Goal: Task Accomplishment & Management: Use online tool/utility

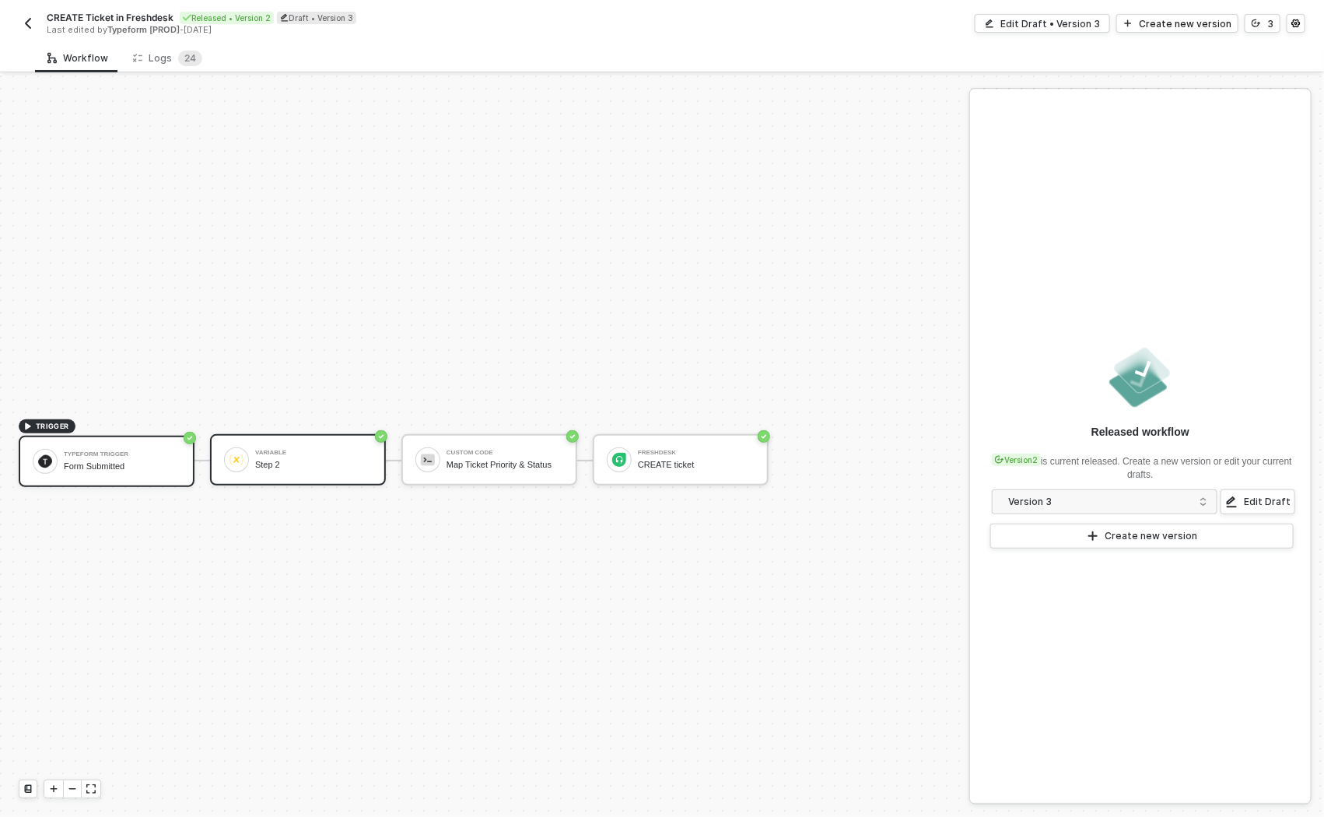
scroll to position [28, 0]
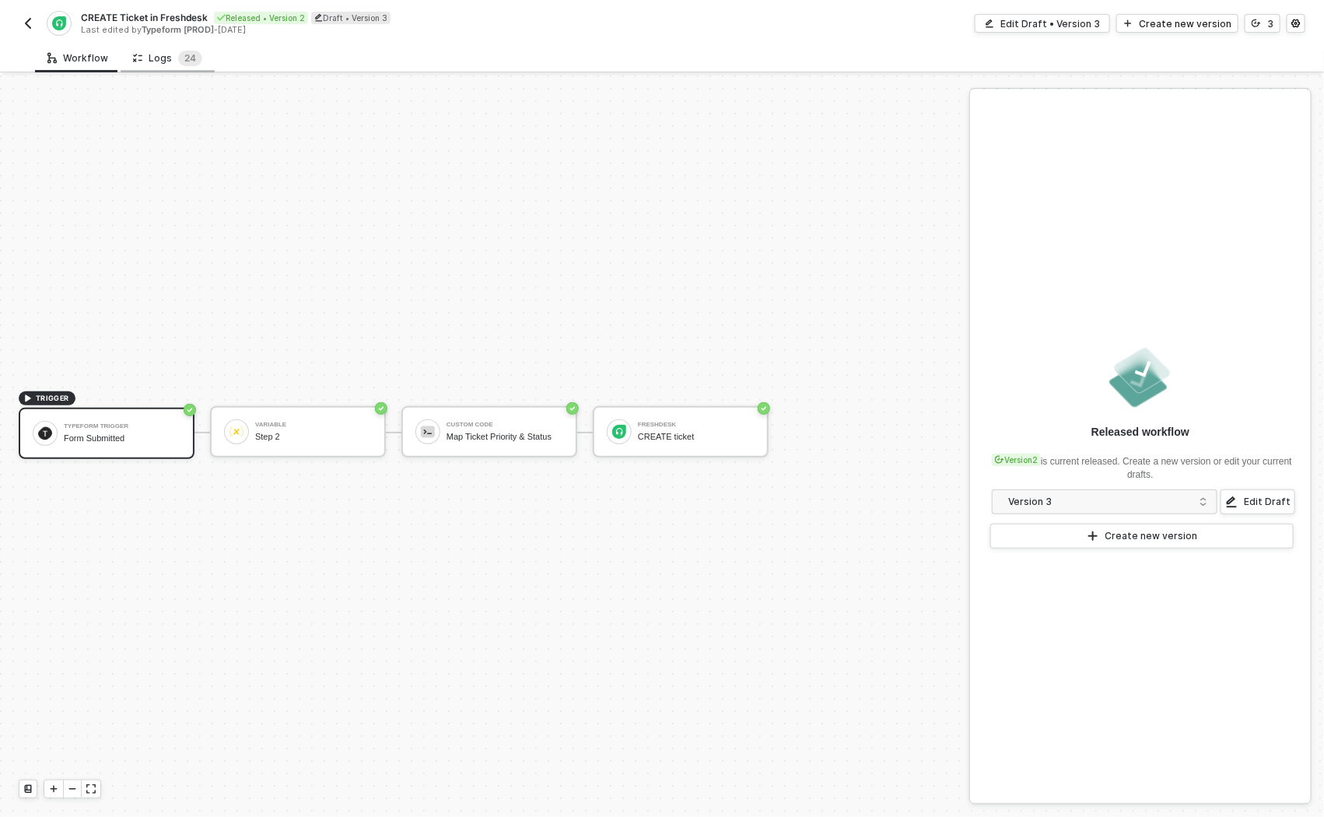
click at [156, 60] on div "Logs 2 4" at bounding box center [167, 59] width 69 height 16
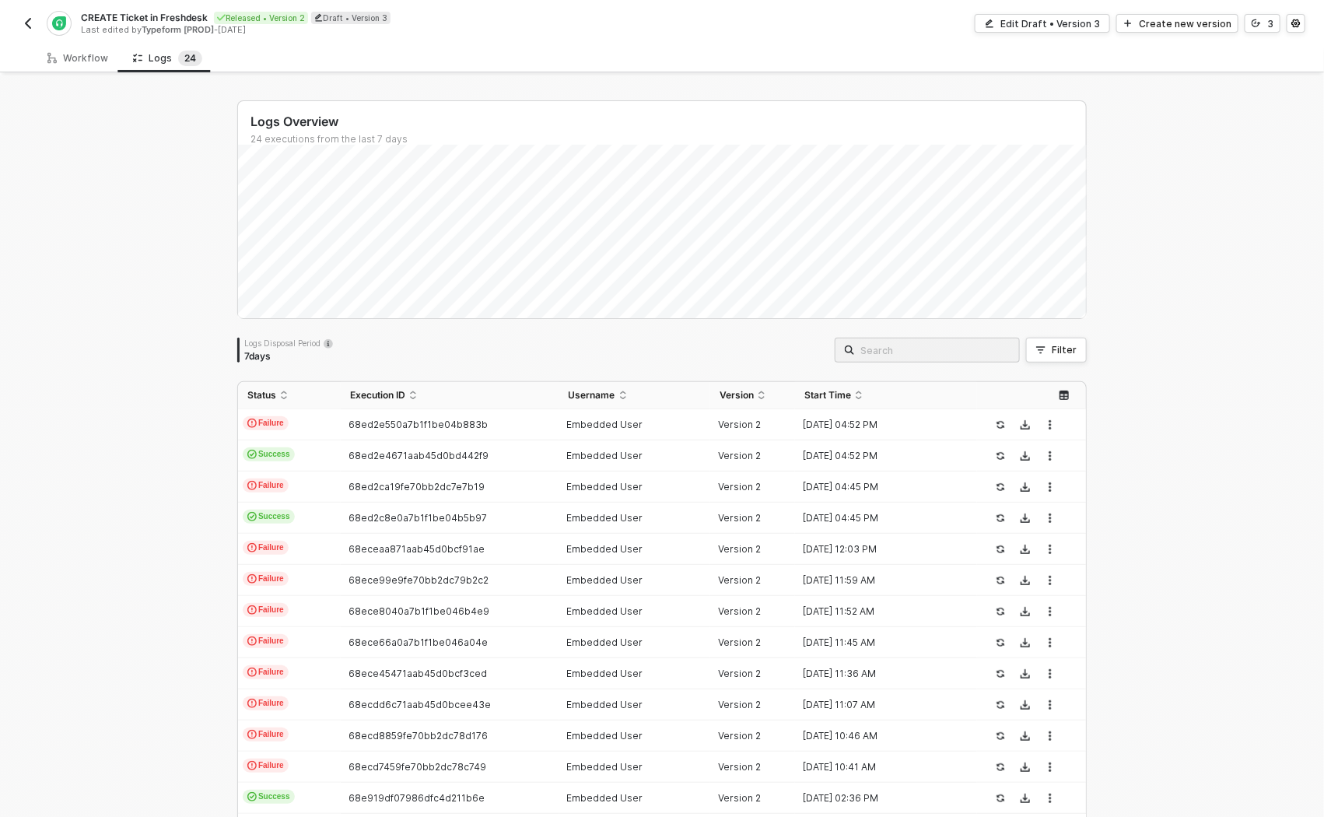
scroll to position [37, 0]
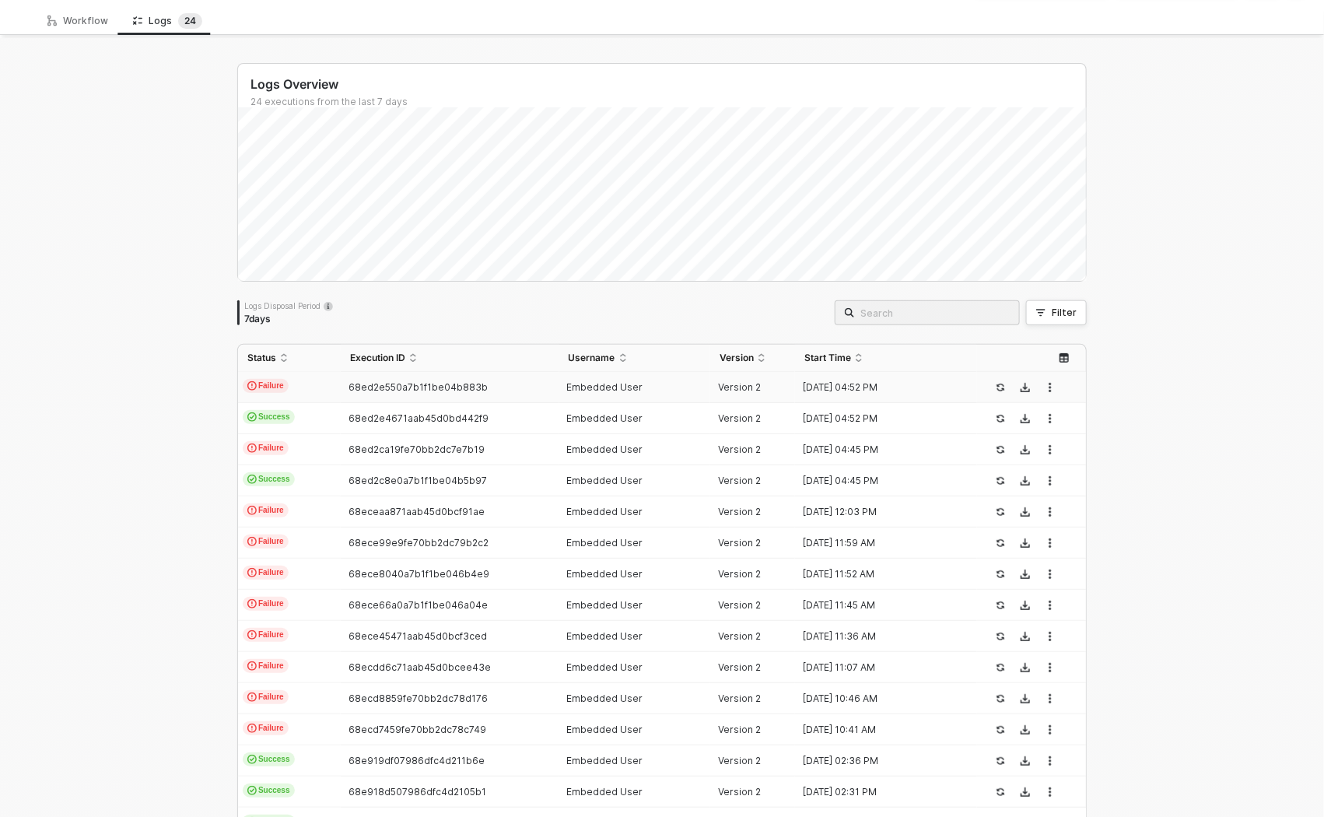
click at [283, 386] on span "Failure" at bounding box center [266, 386] width 46 height 14
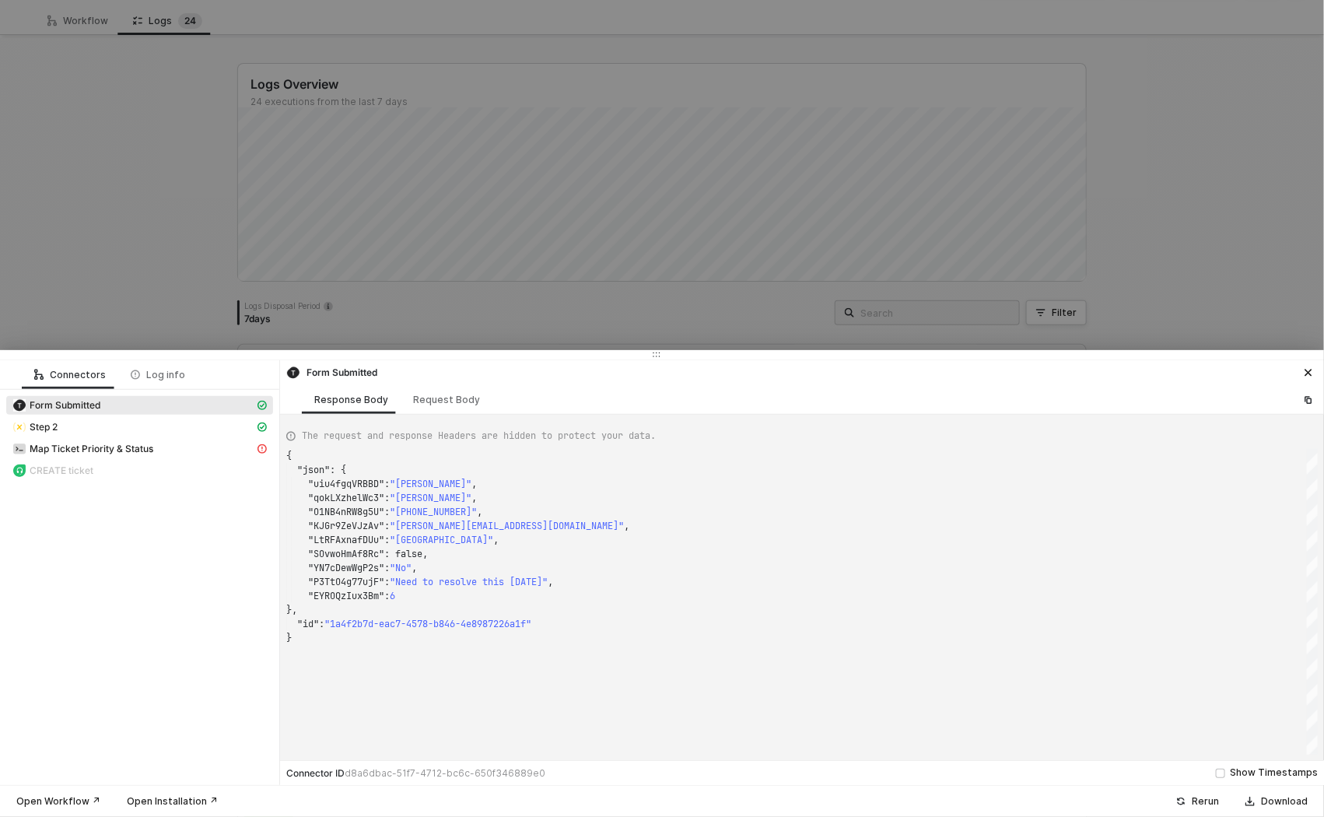
scroll to position [140, 0]
click at [96, 450] on span "Map Ticket Priority & Status" at bounding box center [92, 449] width 124 height 12
type textarea "{ "message": "str.charAt is not a function" }"
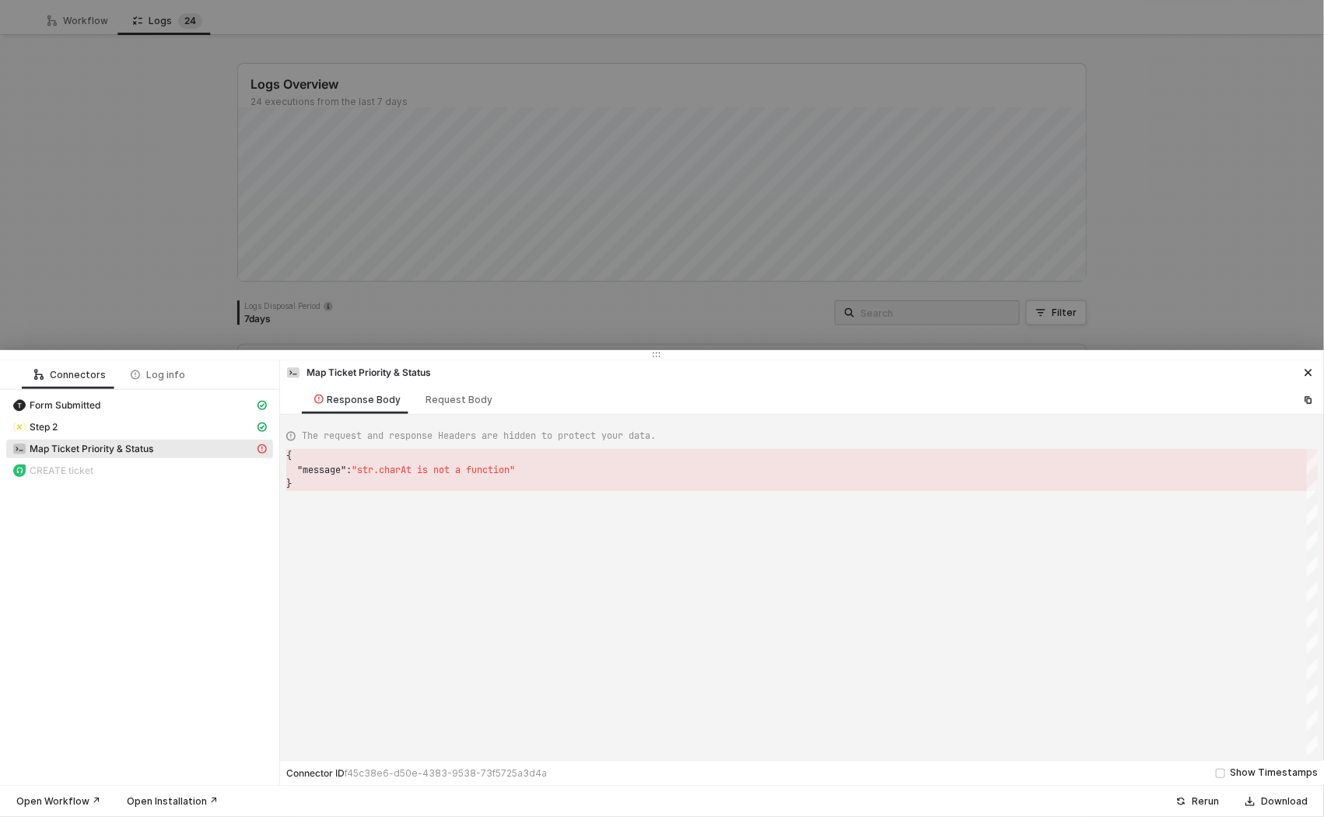
click at [100, 184] on div at bounding box center [662, 408] width 1324 height 817
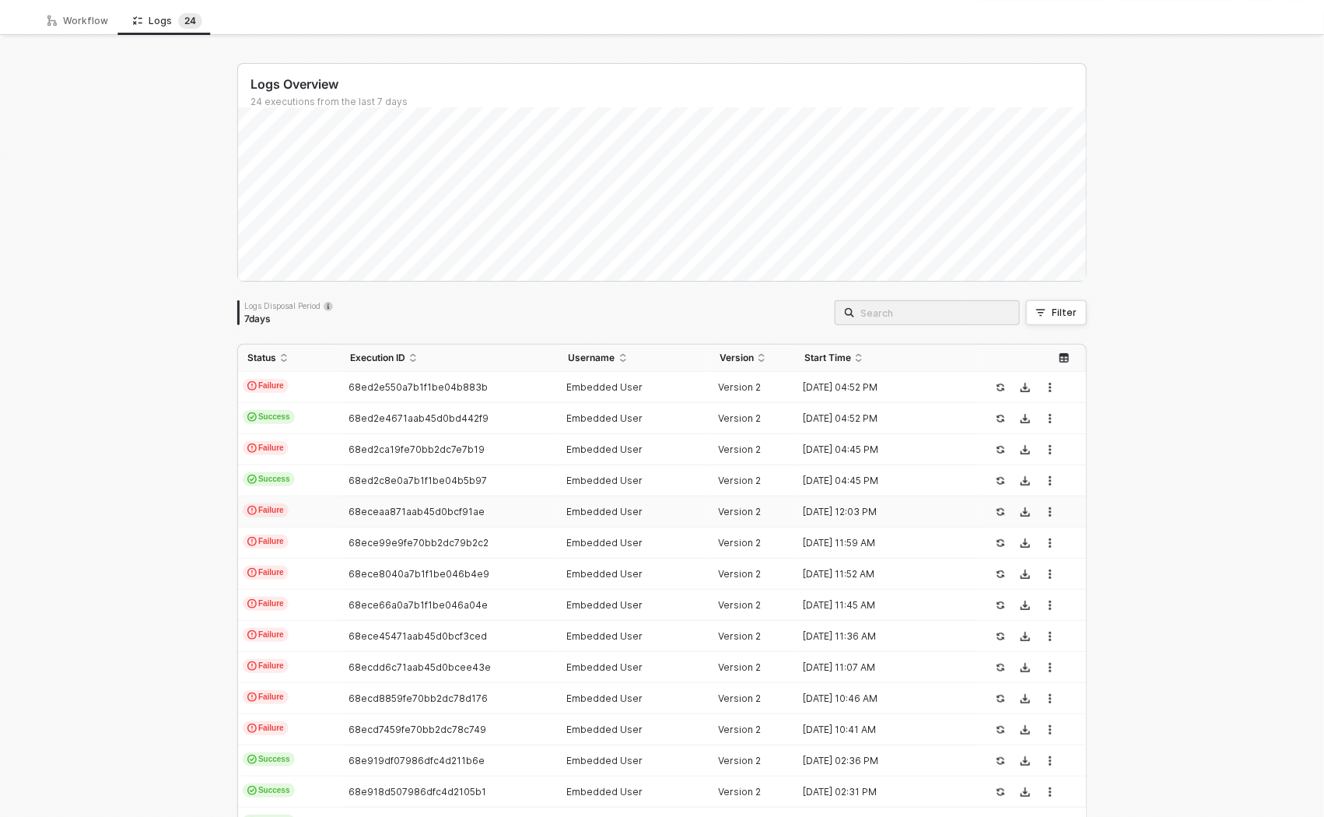
click at [307, 508] on td "Failure" at bounding box center [289, 511] width 103 height 31
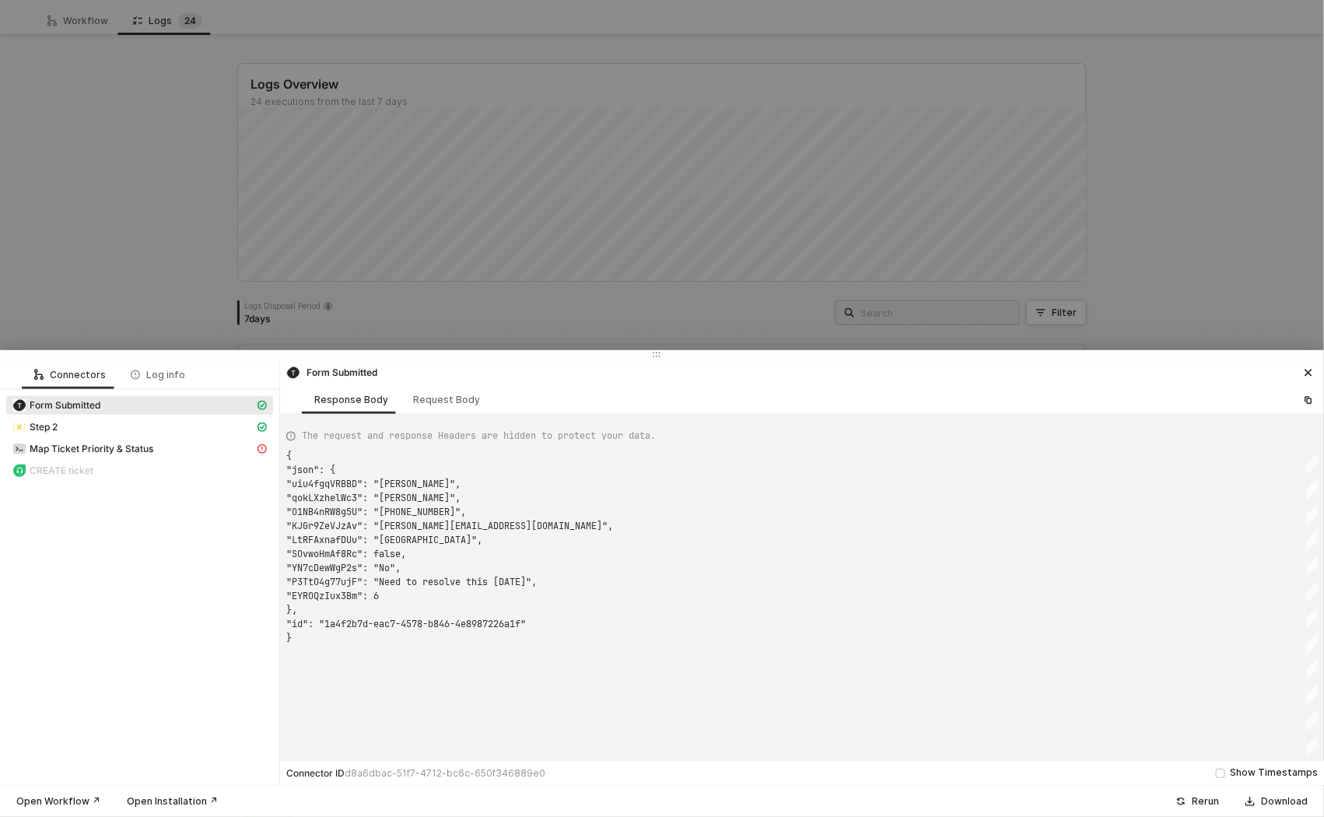
scroll to position [140, 0]
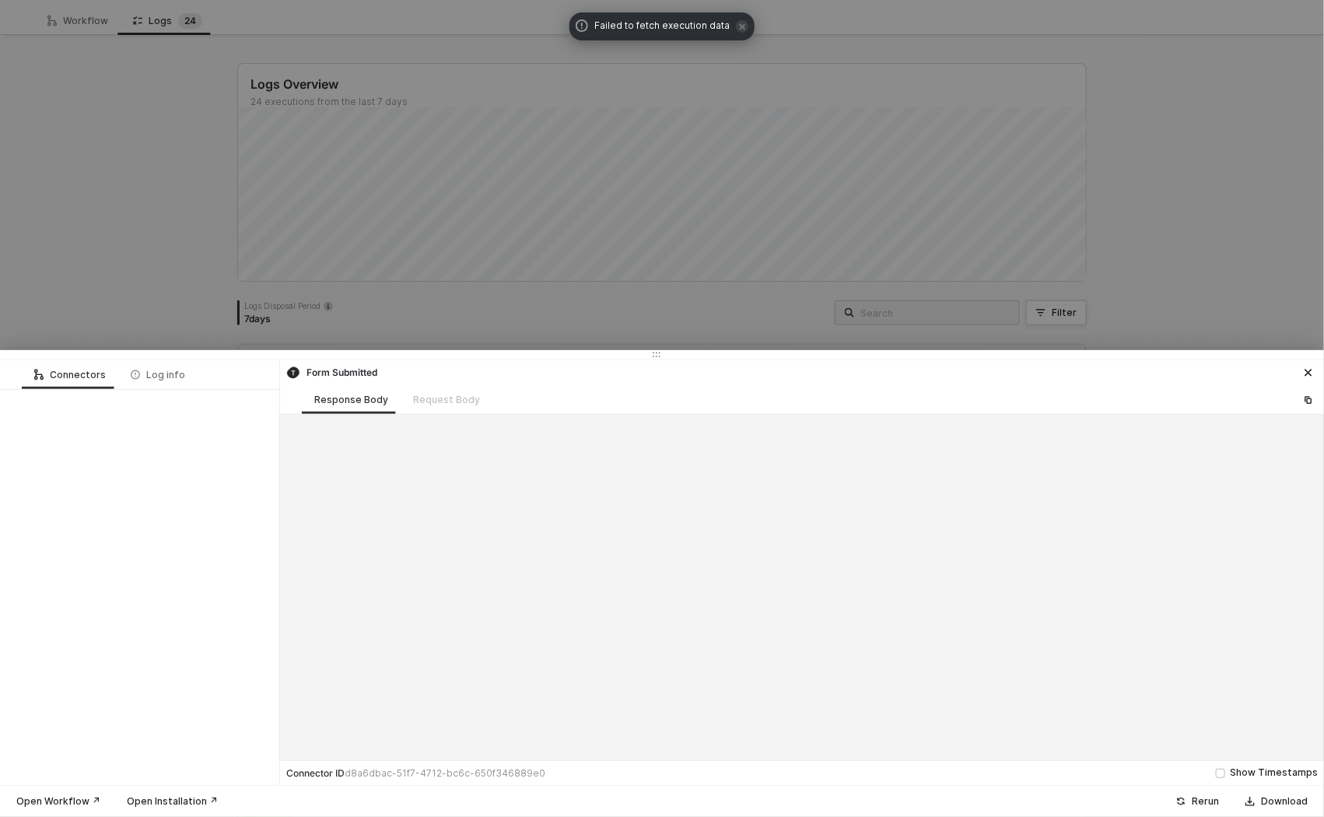
click at [741, 24] on icon "icon-close" at bounding box center [743, 26] width 6 height 6
click at [740, 28] on div "Failed to fetch execution data" at bounding box center [662, 20] width 185 height 28
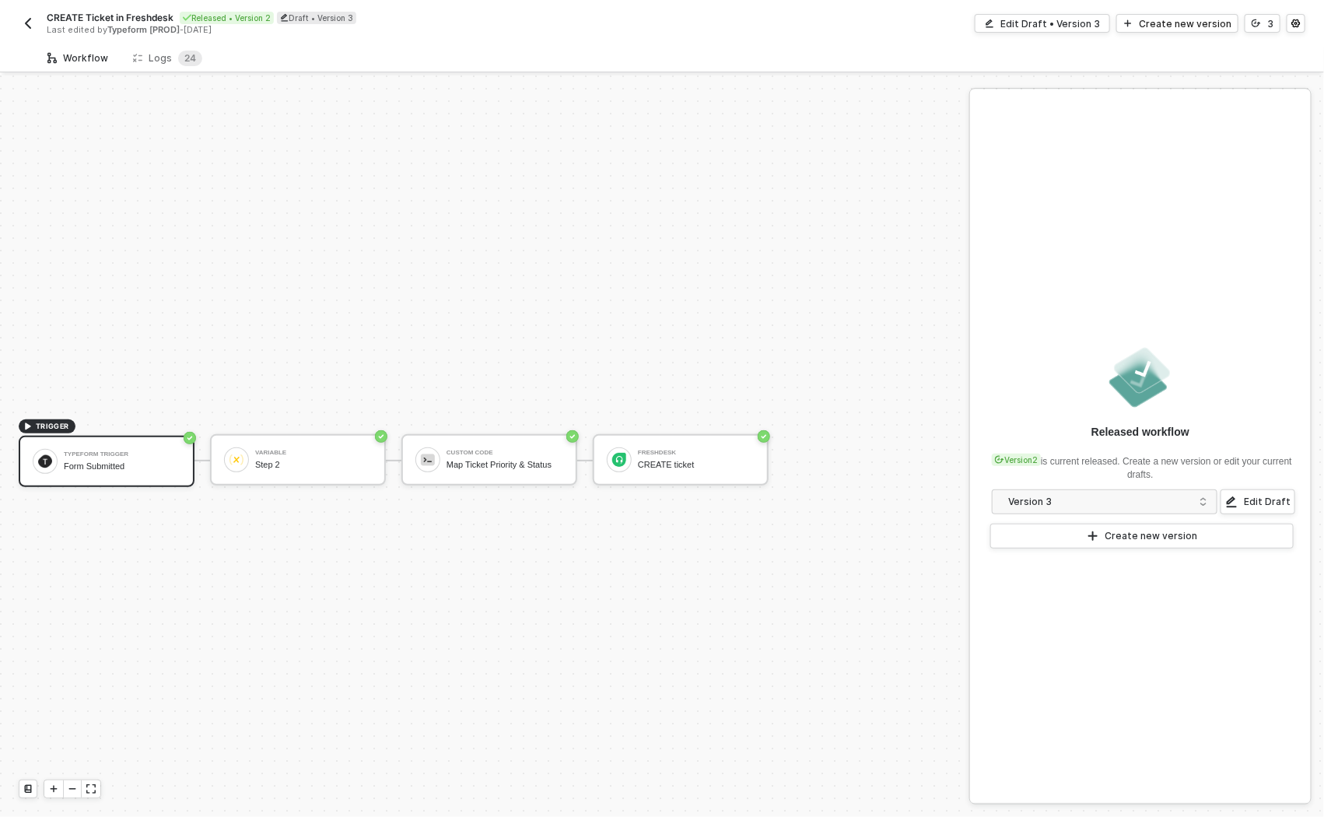
scroll to position [28, 0]
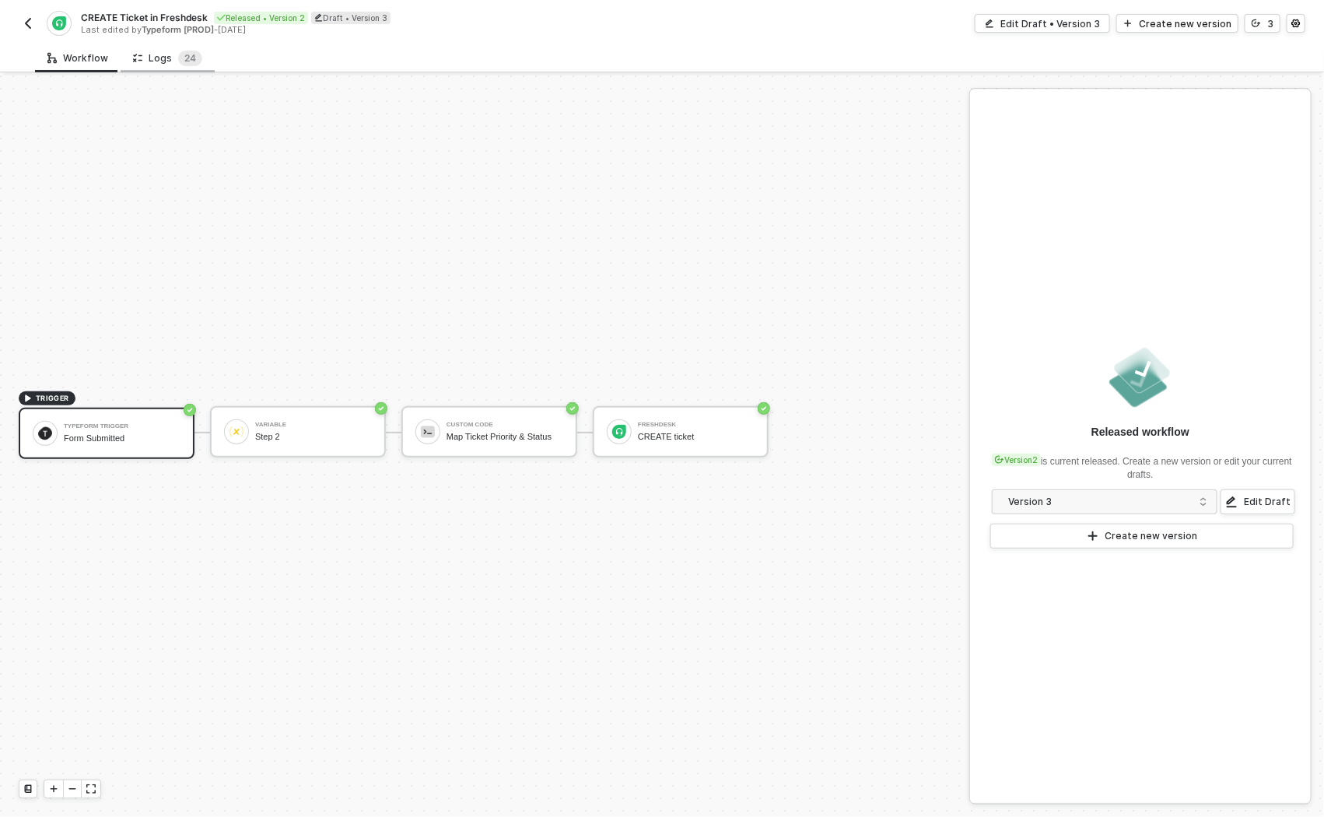
click at [175, 66] on div "Logs 2 4" at bounding box center [168, 58] width 94 height 29
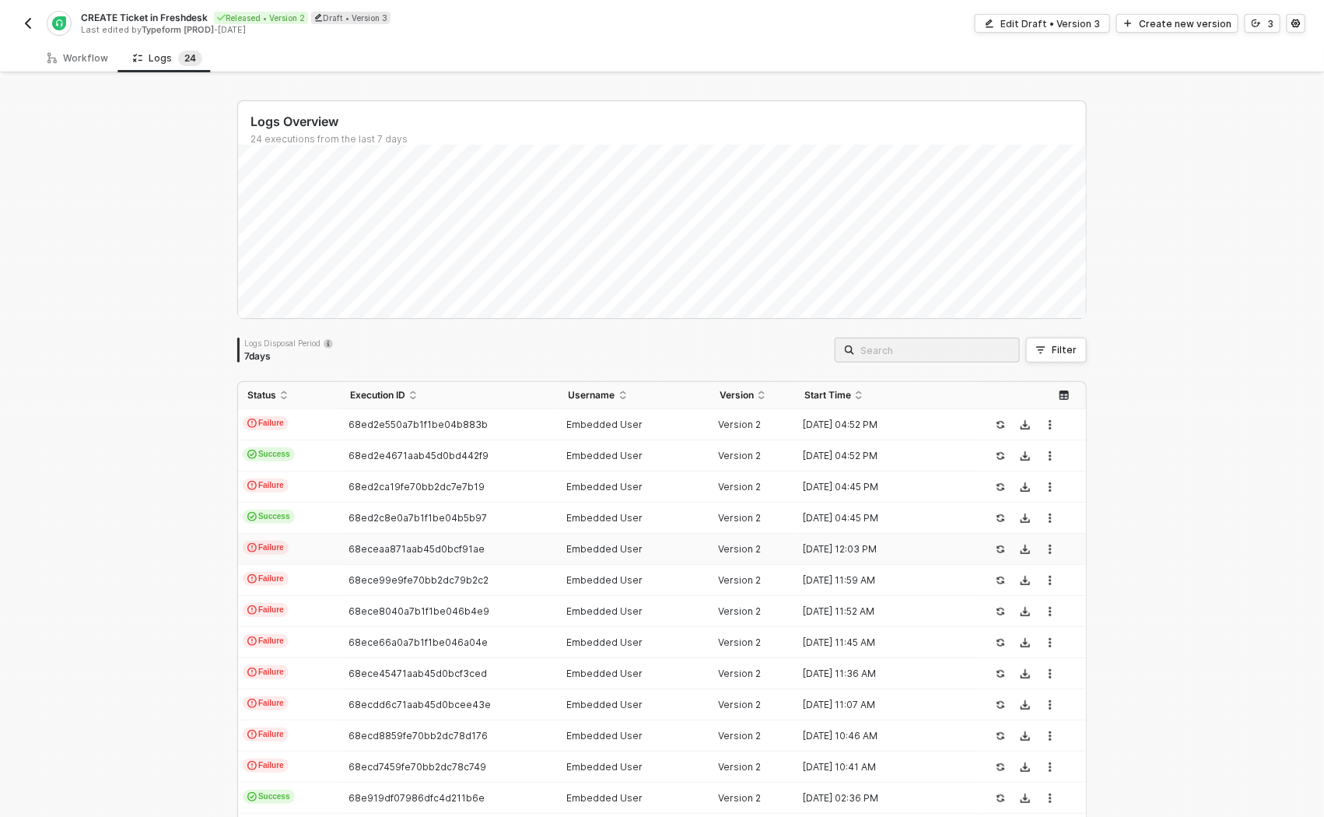
scroll to position [199, 0]
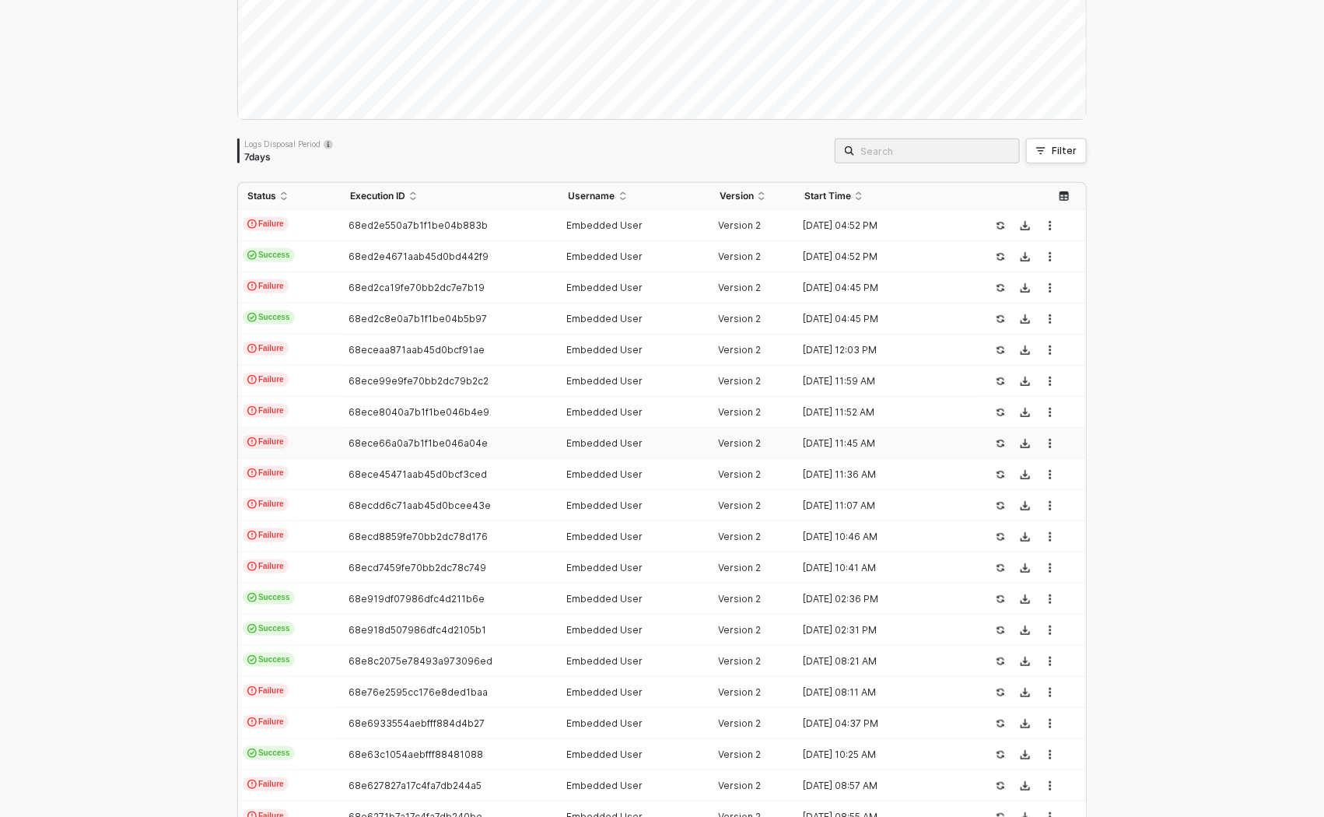
click at [316, 444] on td "Failure" at bounding box center [289, 443] width 103 height 31
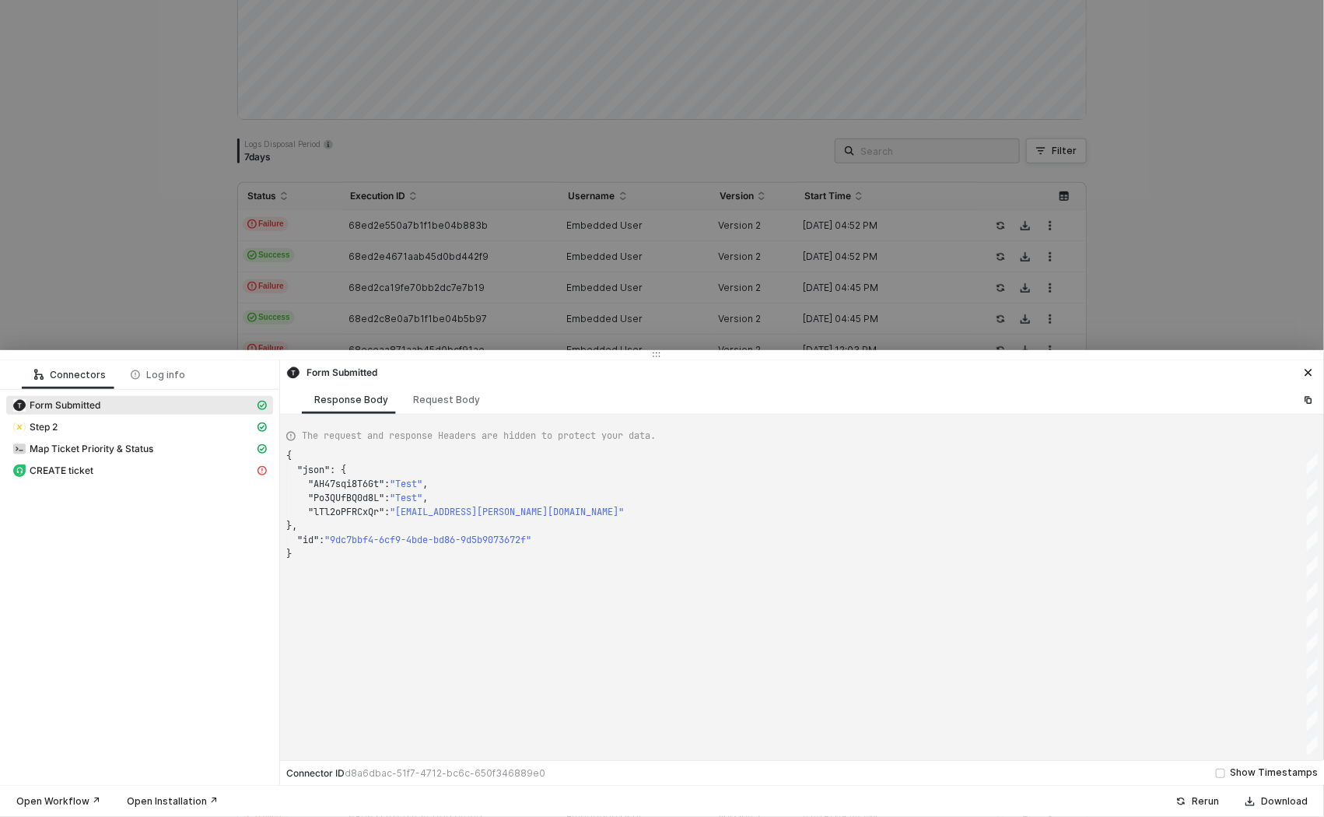
scroll to position [97, 0]
click at [174, 470] on div "CREATE ticket" at bounding box center [133, 471] width 242 height 14
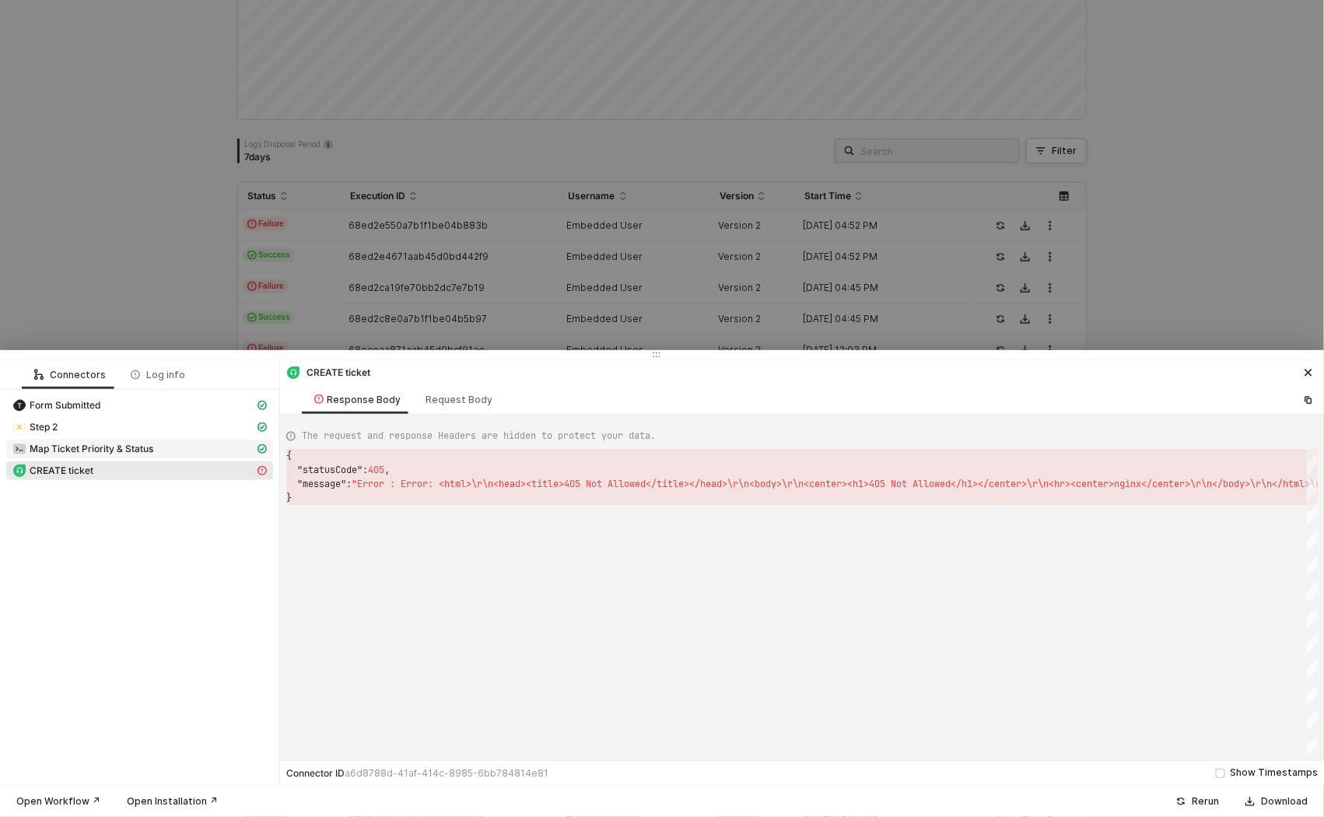
click at [174, 453] on div "Map Ticket Priority & Status" at bounding box center [133, 449] width 242 height 14
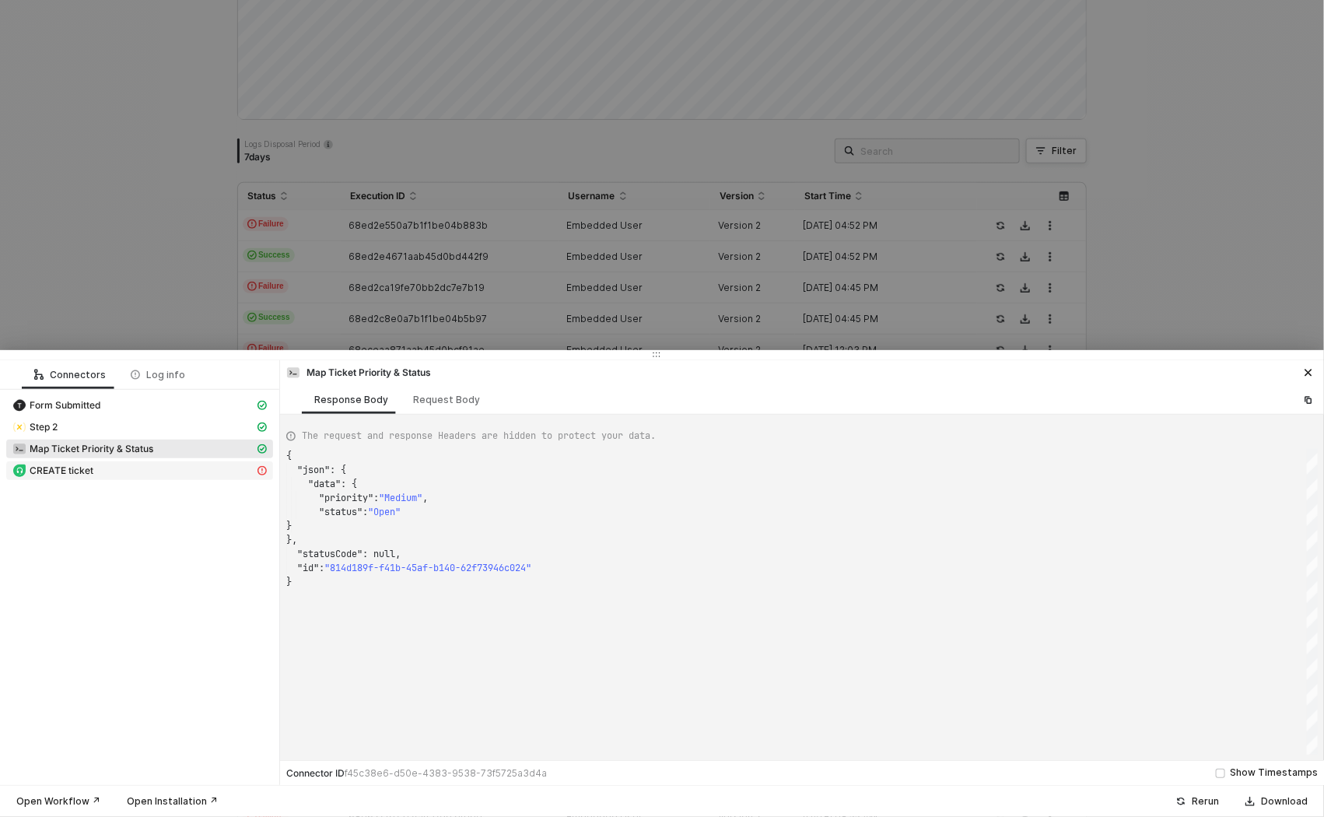
click at [184, 462] on span "CREATE ticket" at bounding box center [139, 470] width 267 height 19
type textarea "{ "statusCode": 405, "message": "Error : Error: <html>\r\n<head><title>405 Not …"
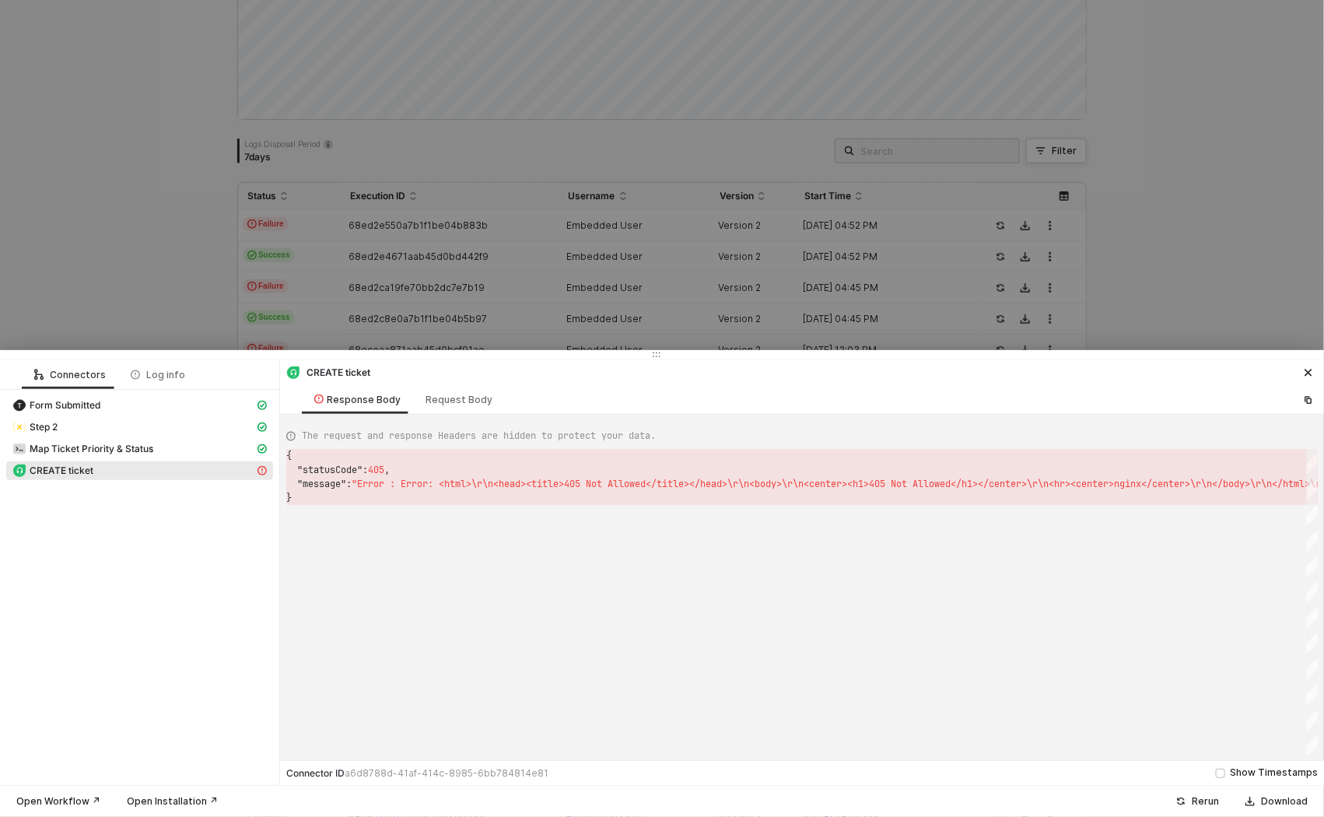
click at [177, 209] on div at bounding box center [662, 408] width 1324 height 817
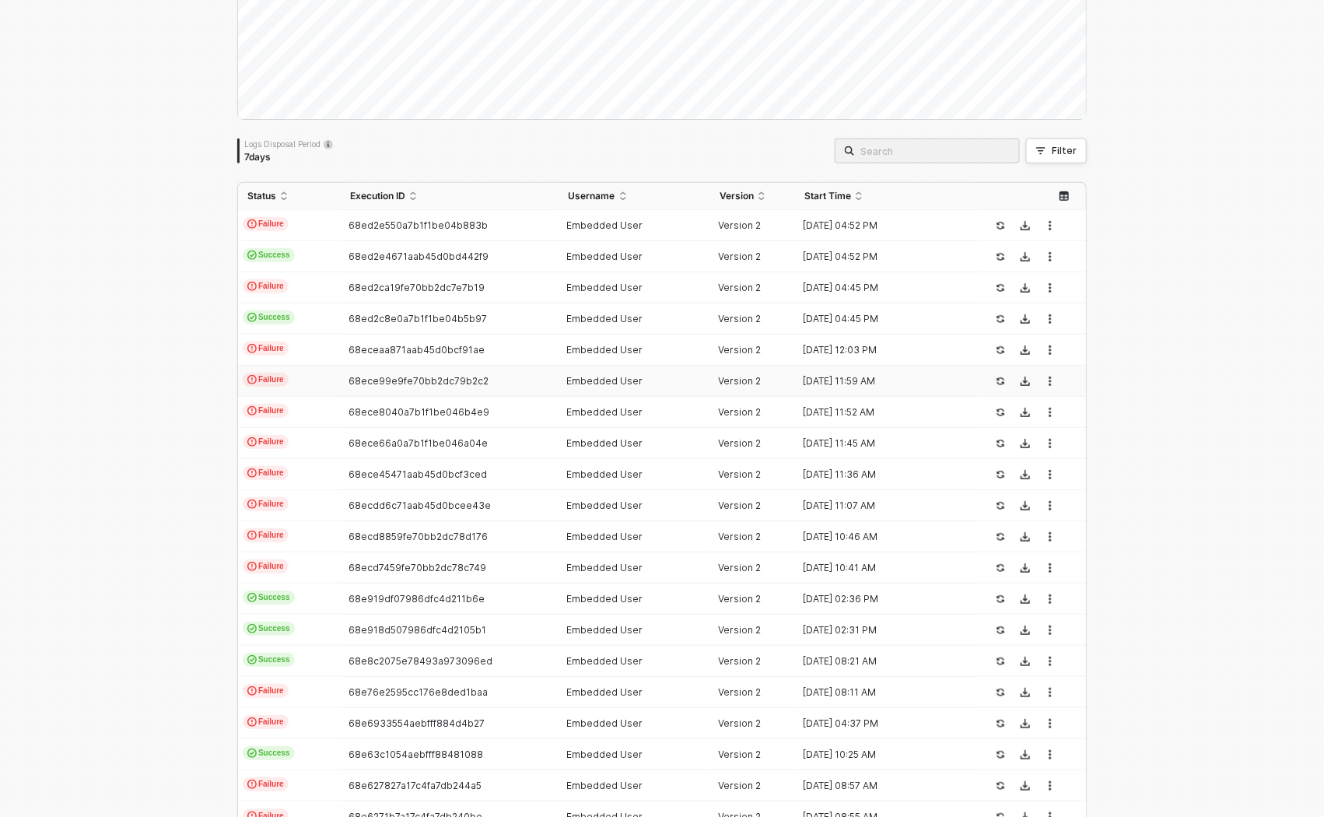
click at [306, 377] on td "Failure" at bounding box center [289, 381] width 103 height 31
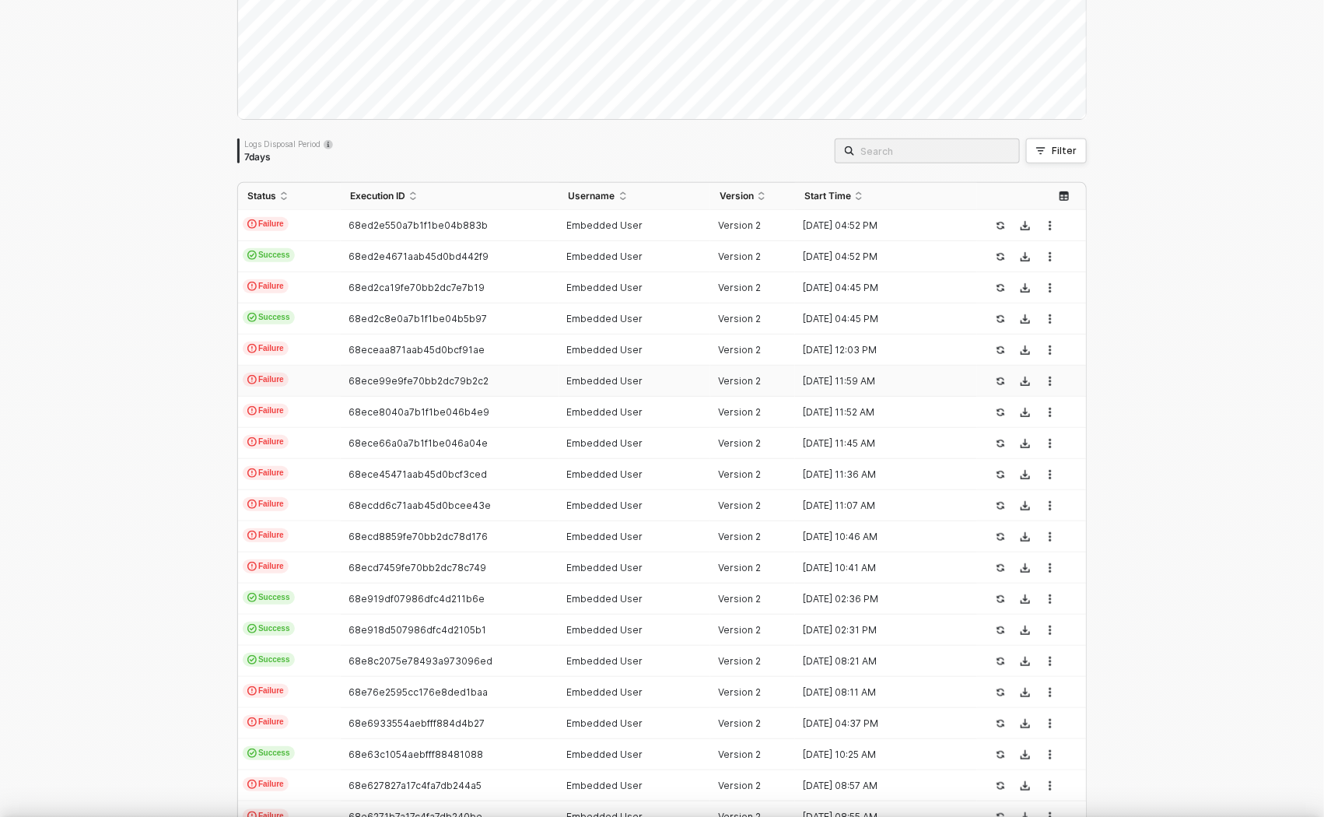
scroll to position [97, 0]
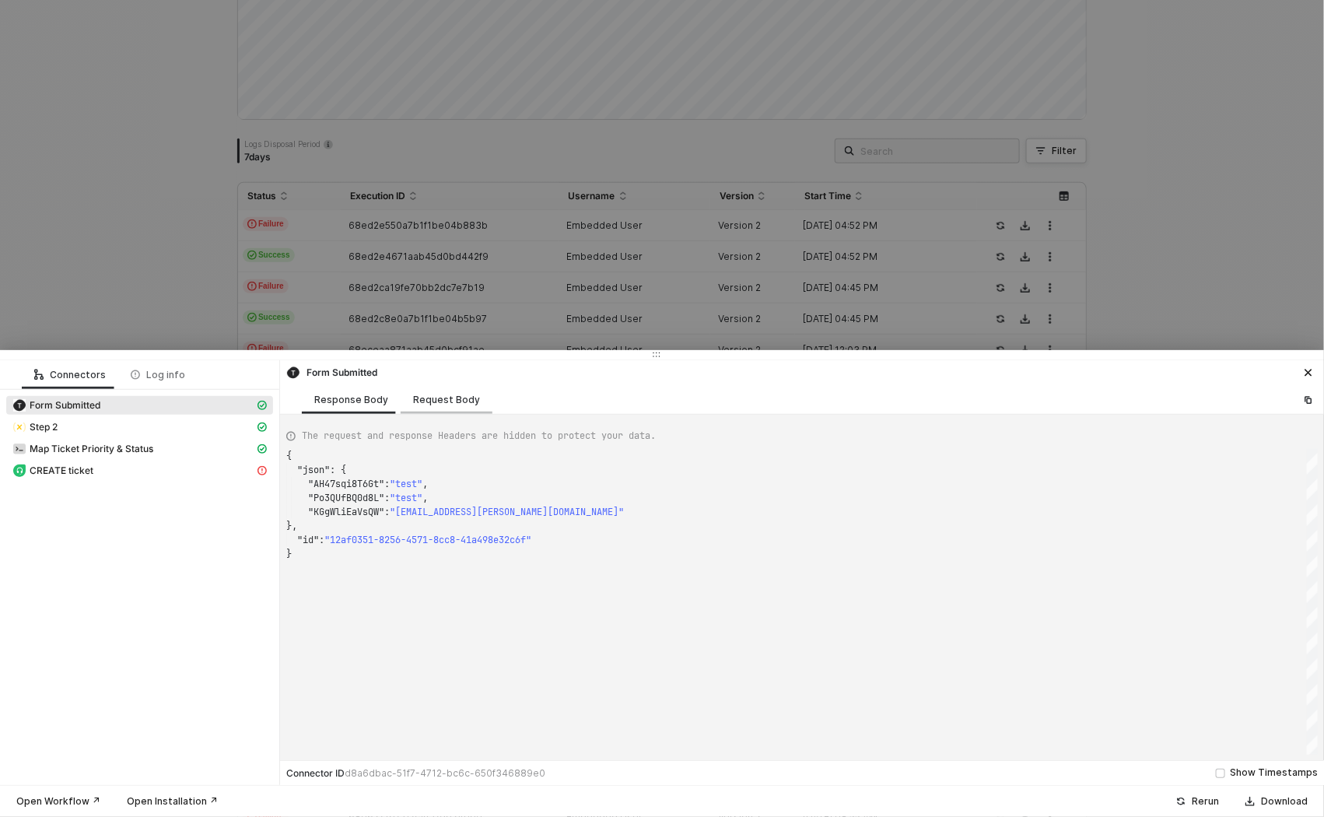
click at [424, 392] on div "Request Body" at bounding box center [447, 399] width 92 height 29
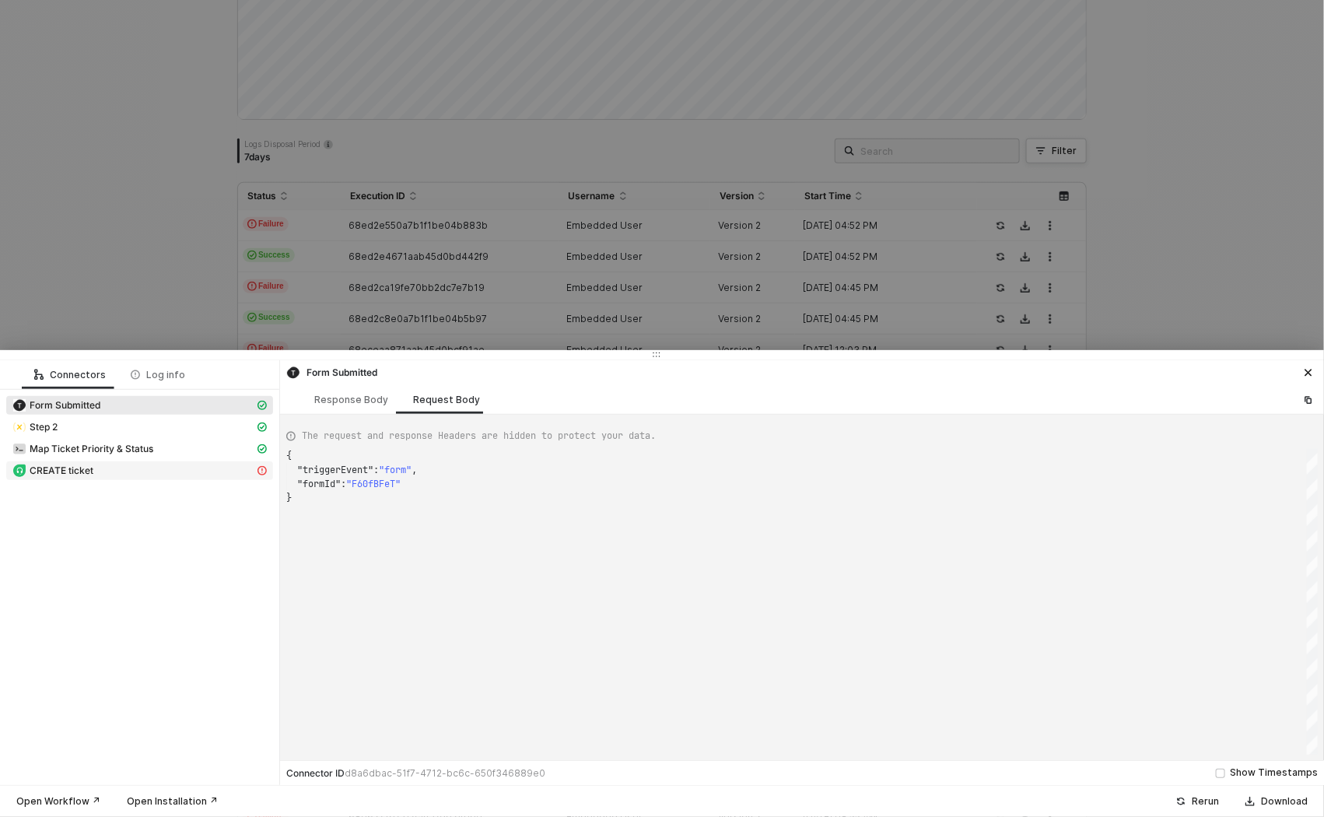
click at [146, 464] on div "CREATE ticket" at bounding box center [133, 471] width 242 height 14
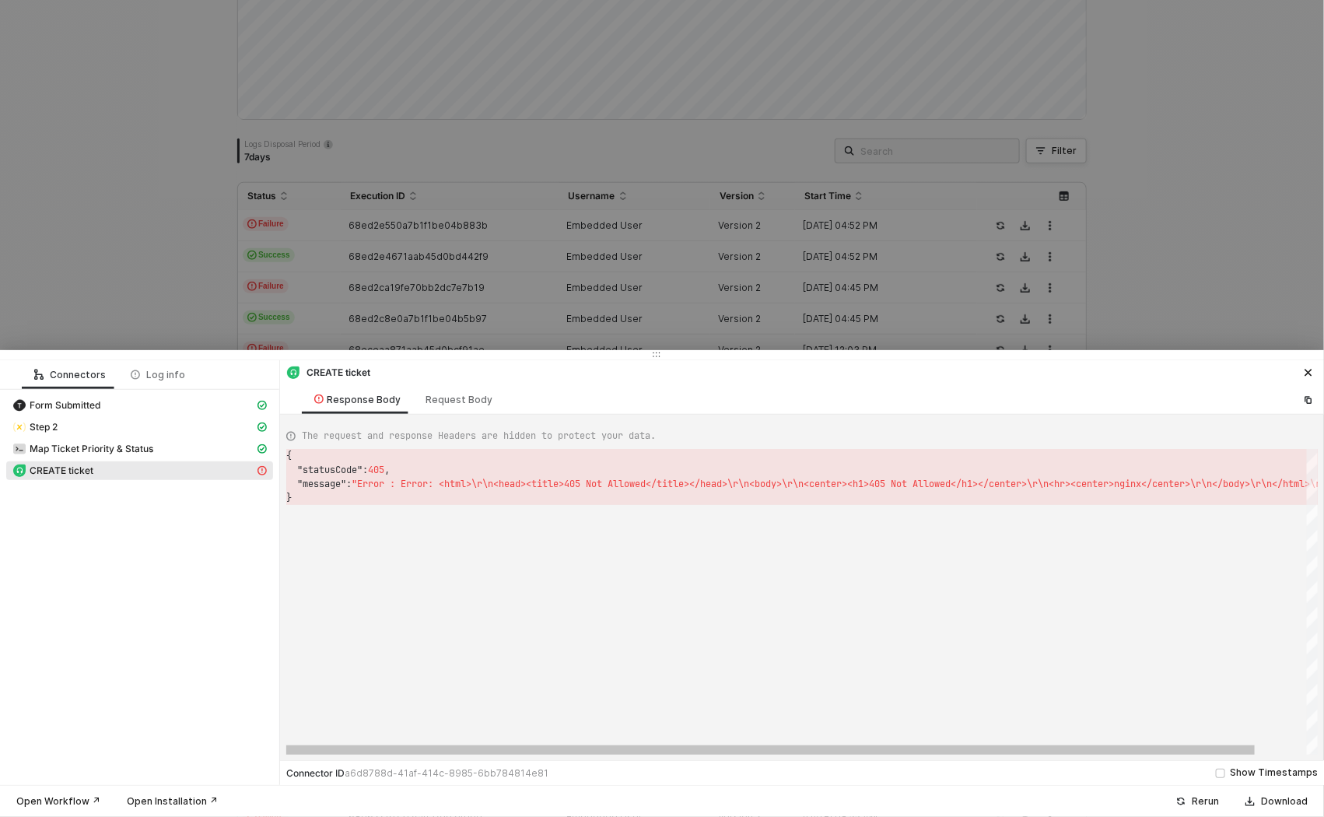
click at [384, 471] on span "405" at bounding box center [376, 470] width 16 height 12
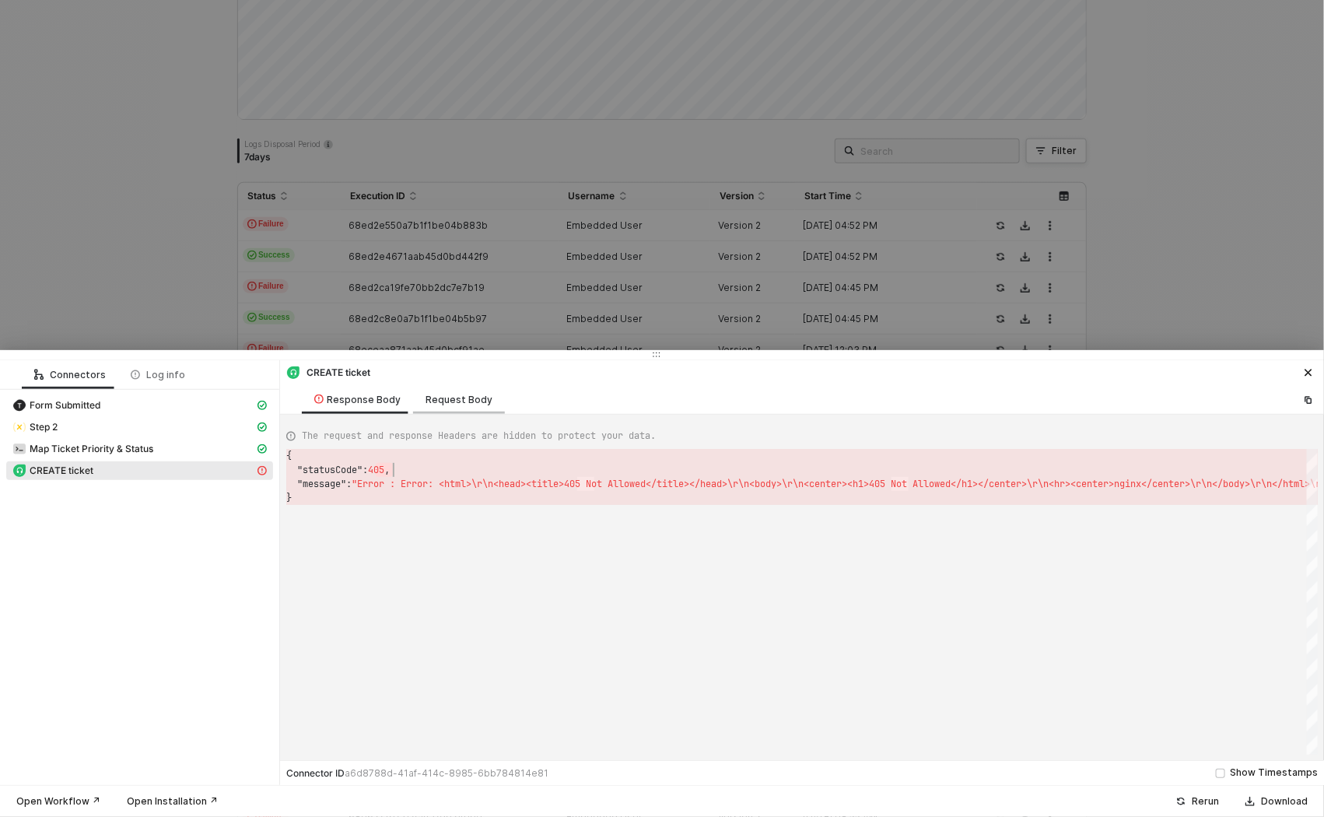
click at [465, 395] on div "Request Body" at bounding box center [459, 400] width 67 height 12
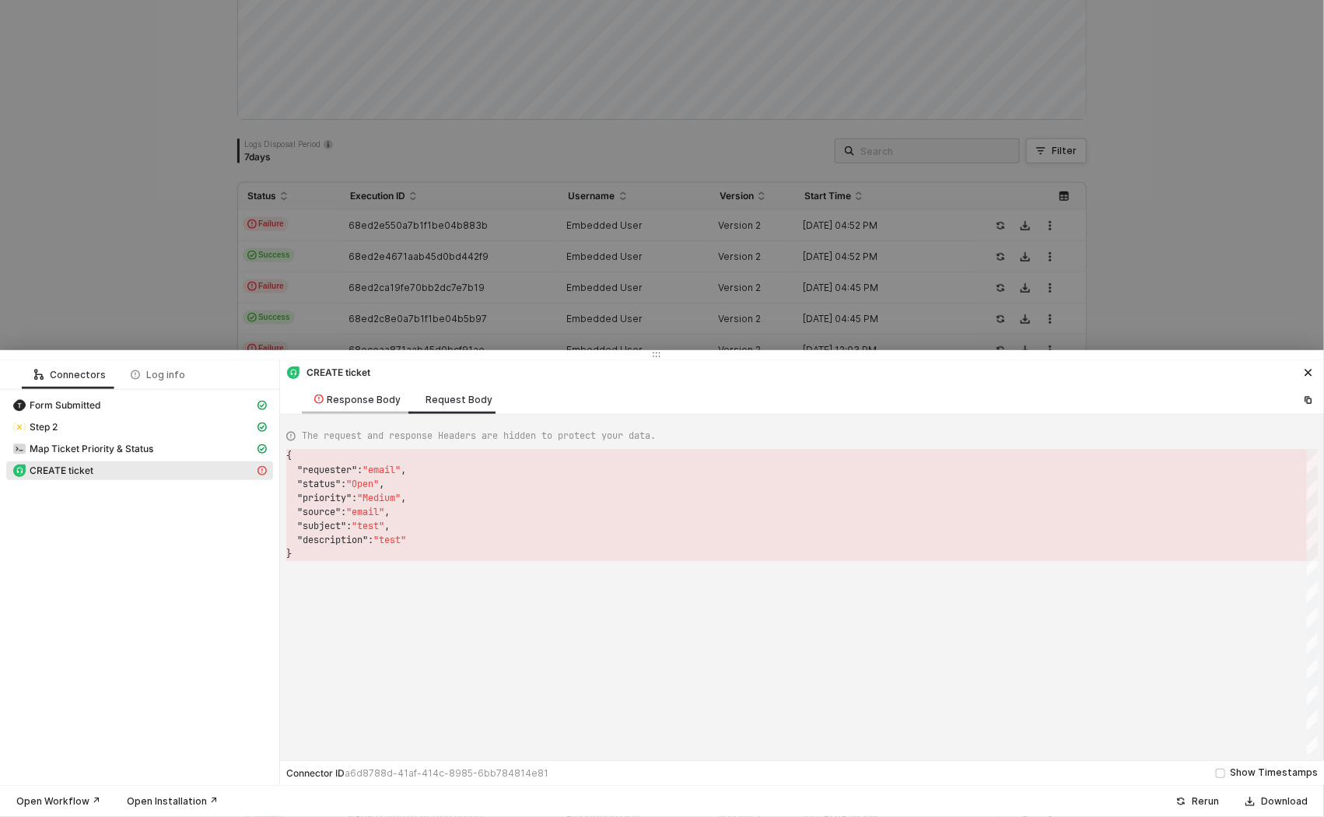
click at [356, 405] on div "Response Body" at bounding box center [357, 400] width 86 height 12
type textarea "{ "statusCode": 405, "message": "Error : Error: <html>\r\n<head><title>405 Not …"
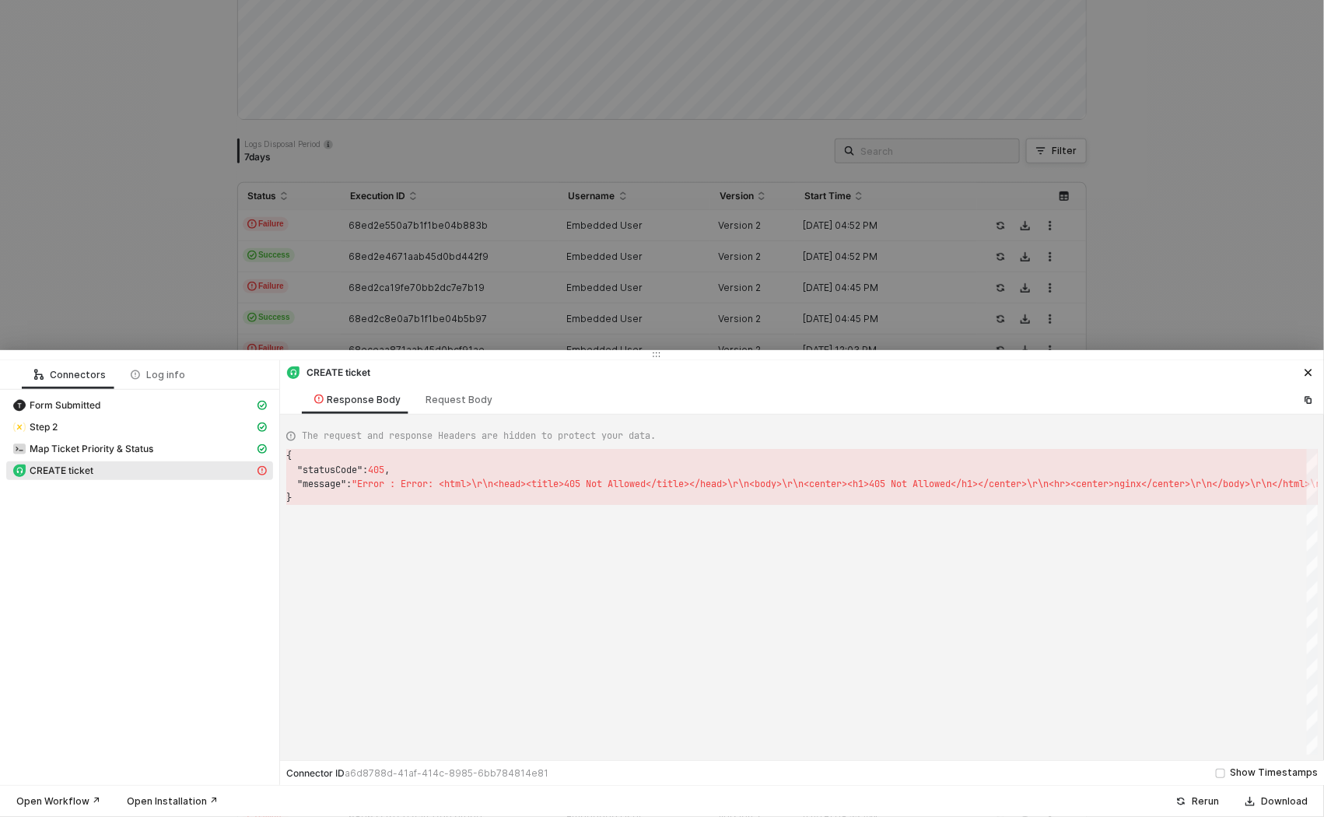
click at [113, 291] on div at bounding box center [662, 408] width 1324 height 817
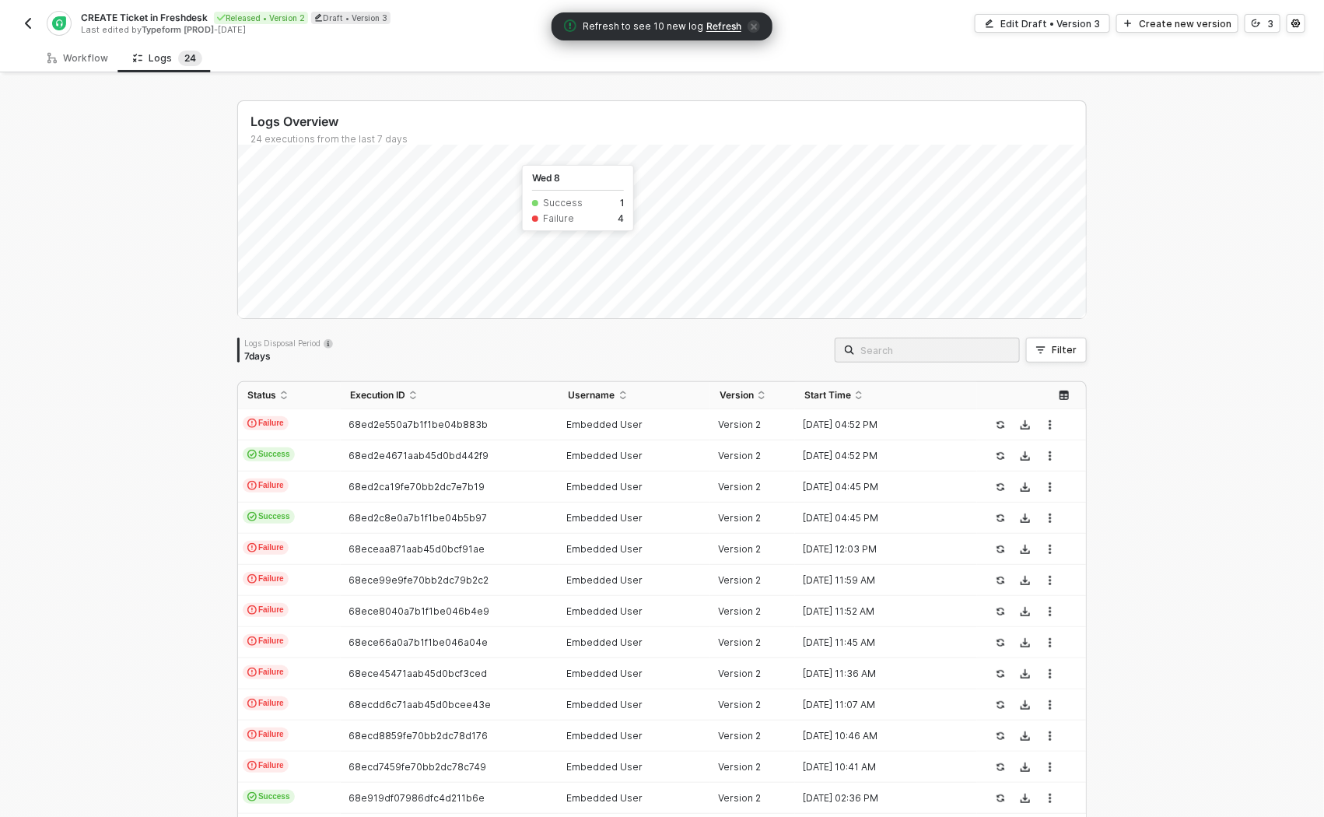
scroll to position [282, 0]
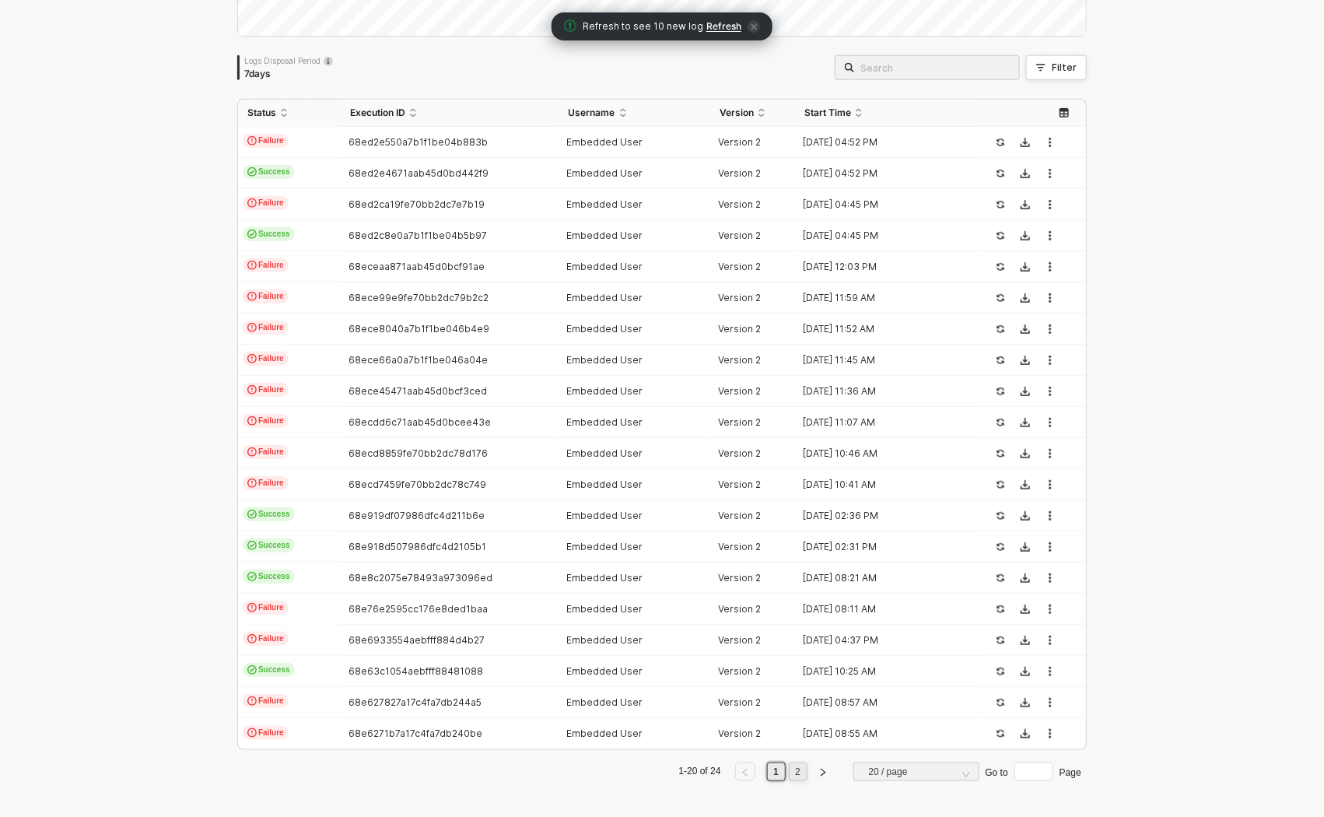
click at [792, 768] on link "2" at bounding box center [797, 771] width 15 height 17
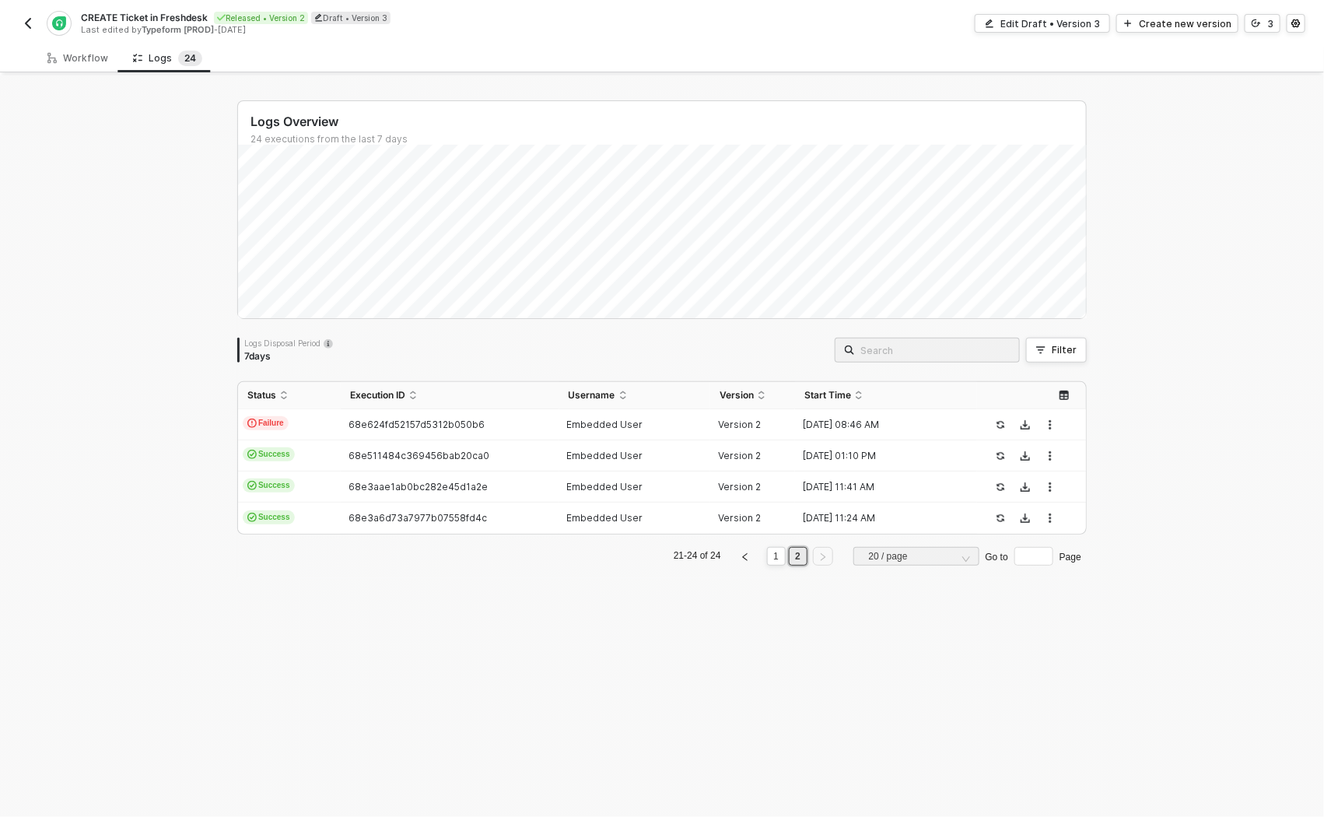
scroll to position [0, 0]
click at [774, 559] on link "1" at bounding box center [776, 556] width 15 height 17
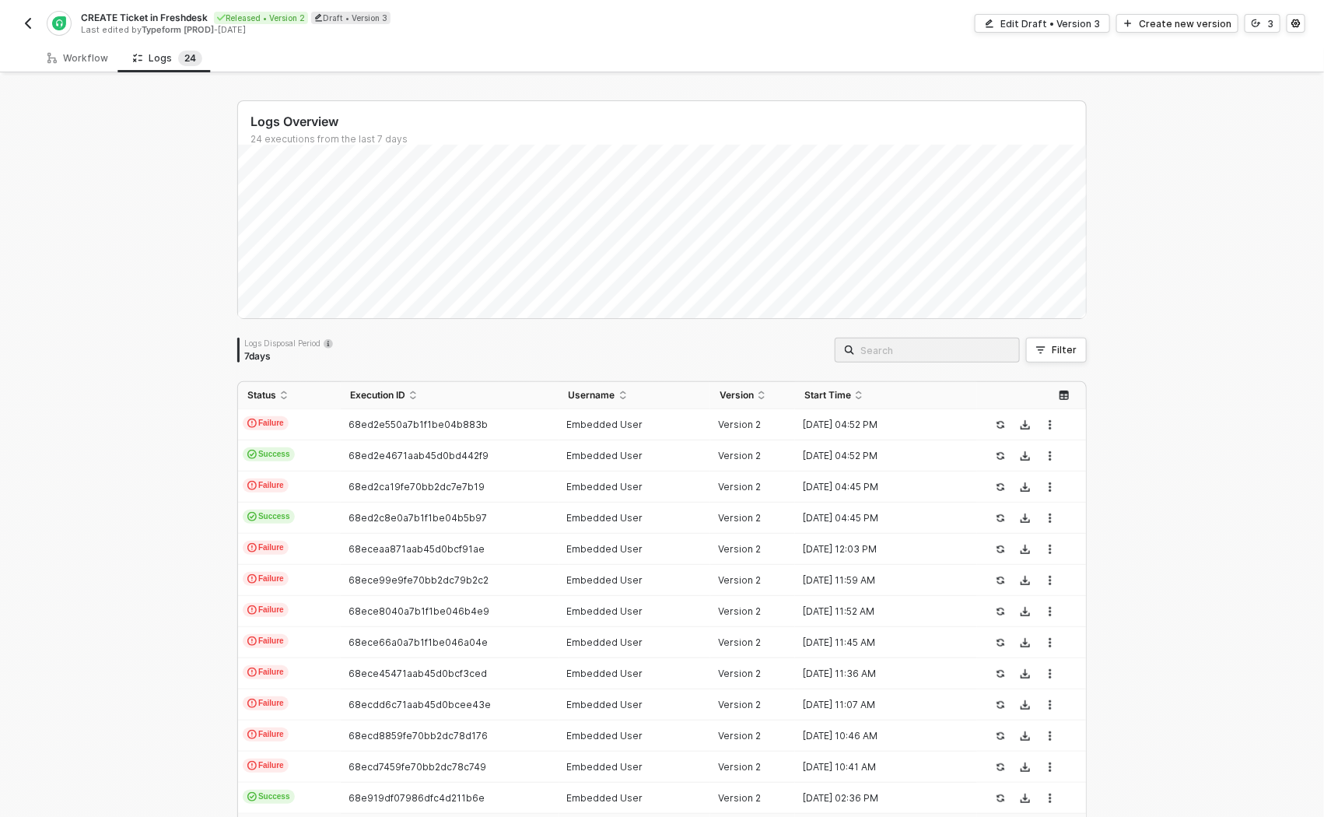
scroll to position [282, 0]
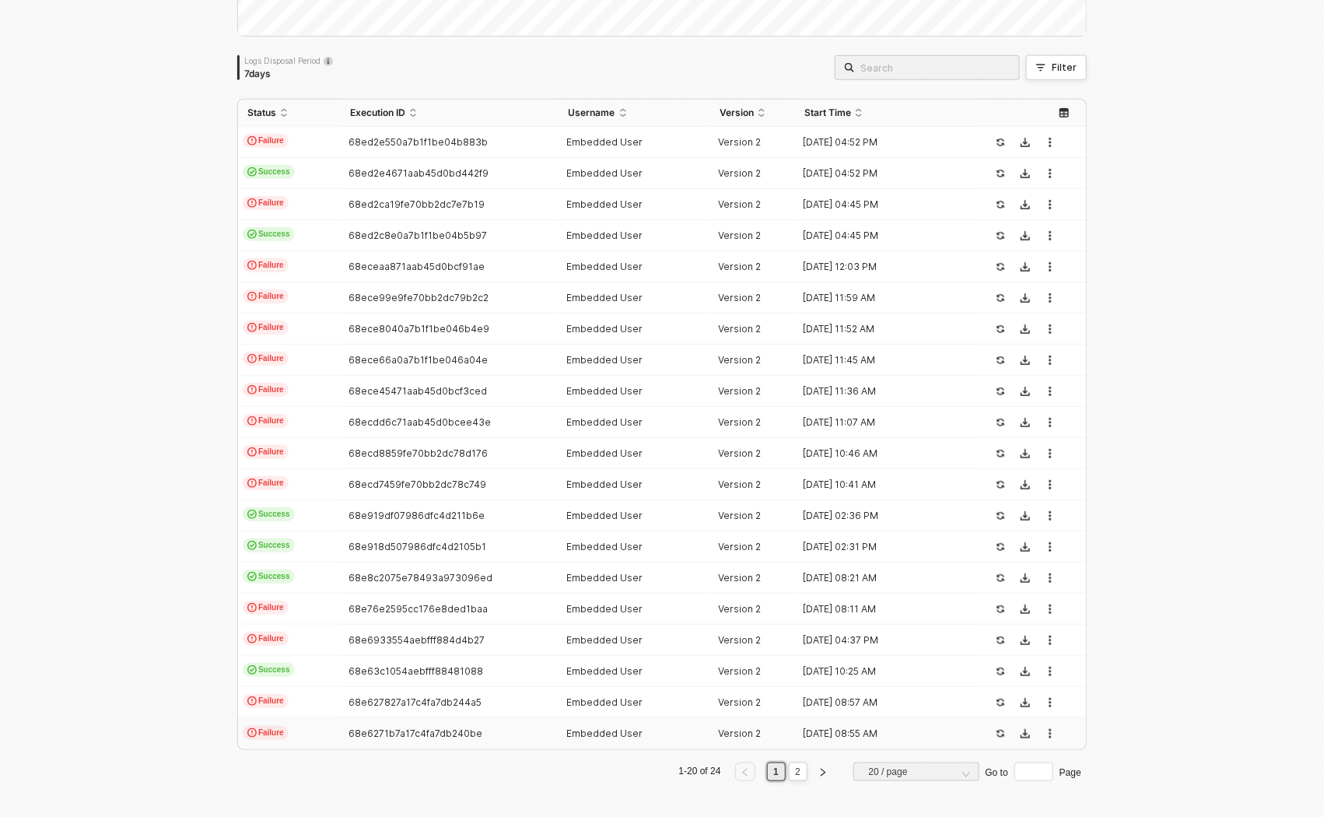
click at [300, 730] on td "Failure" at bounding box center [289, 733] width 103 height 31
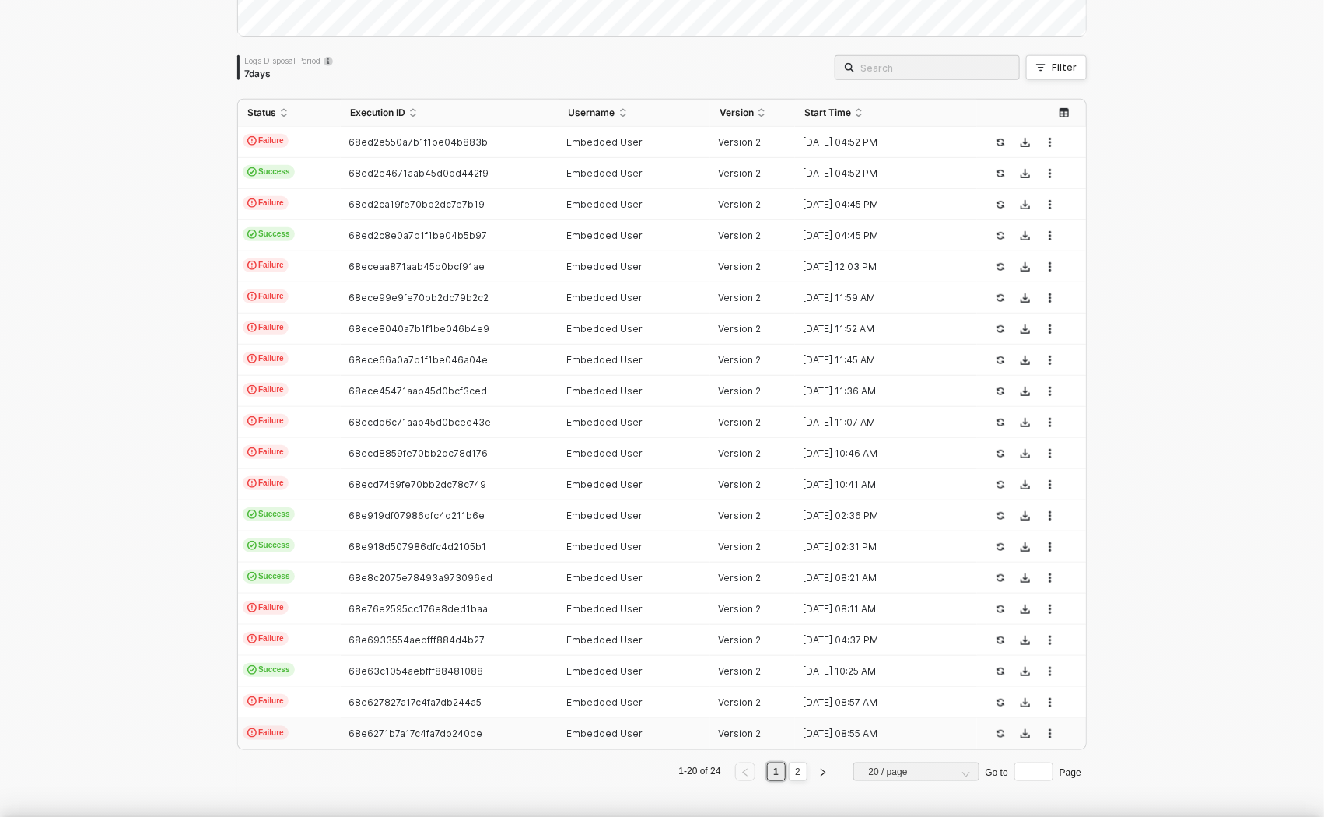
scroll to position [97, 0]
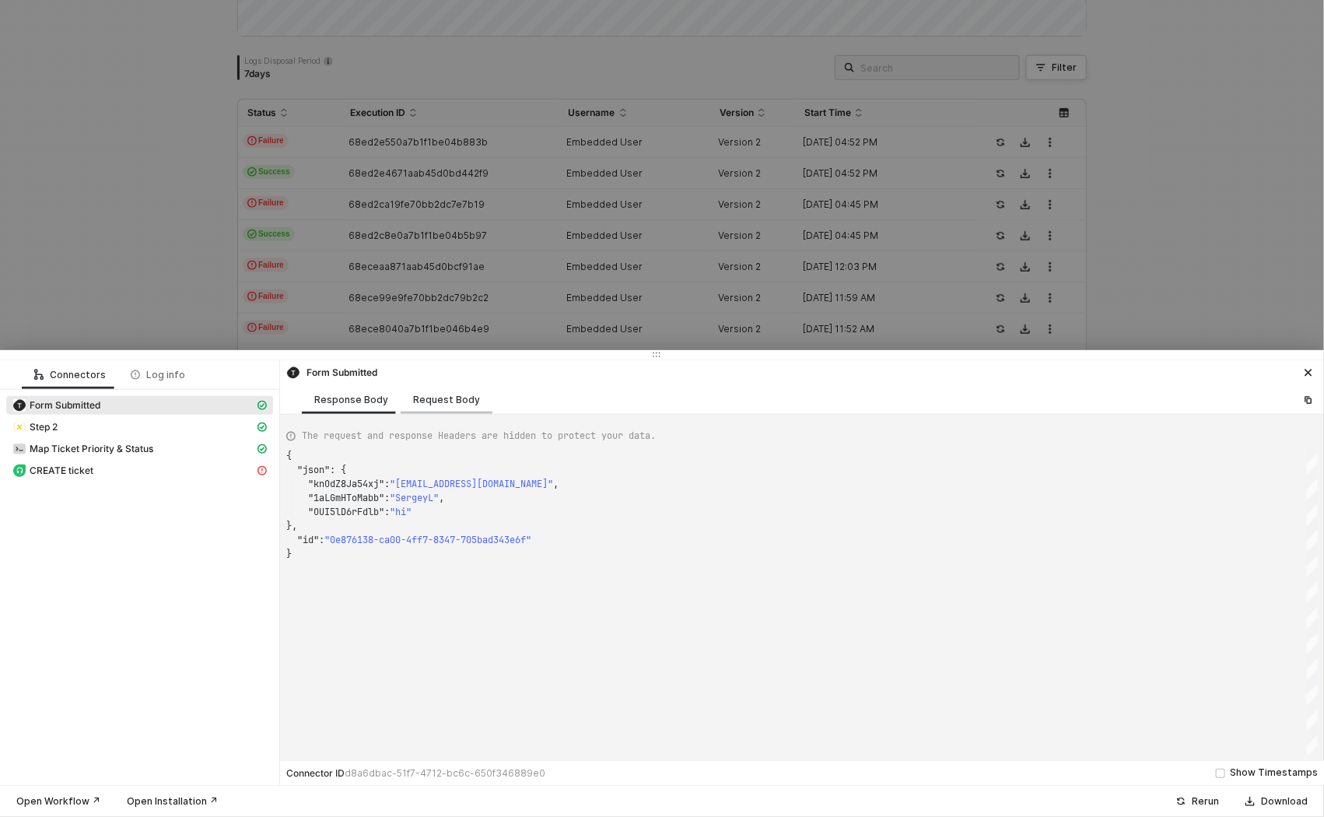
click at [449, 402] on div "Request Body" at bounding box center [446, 400] width 67 height 12
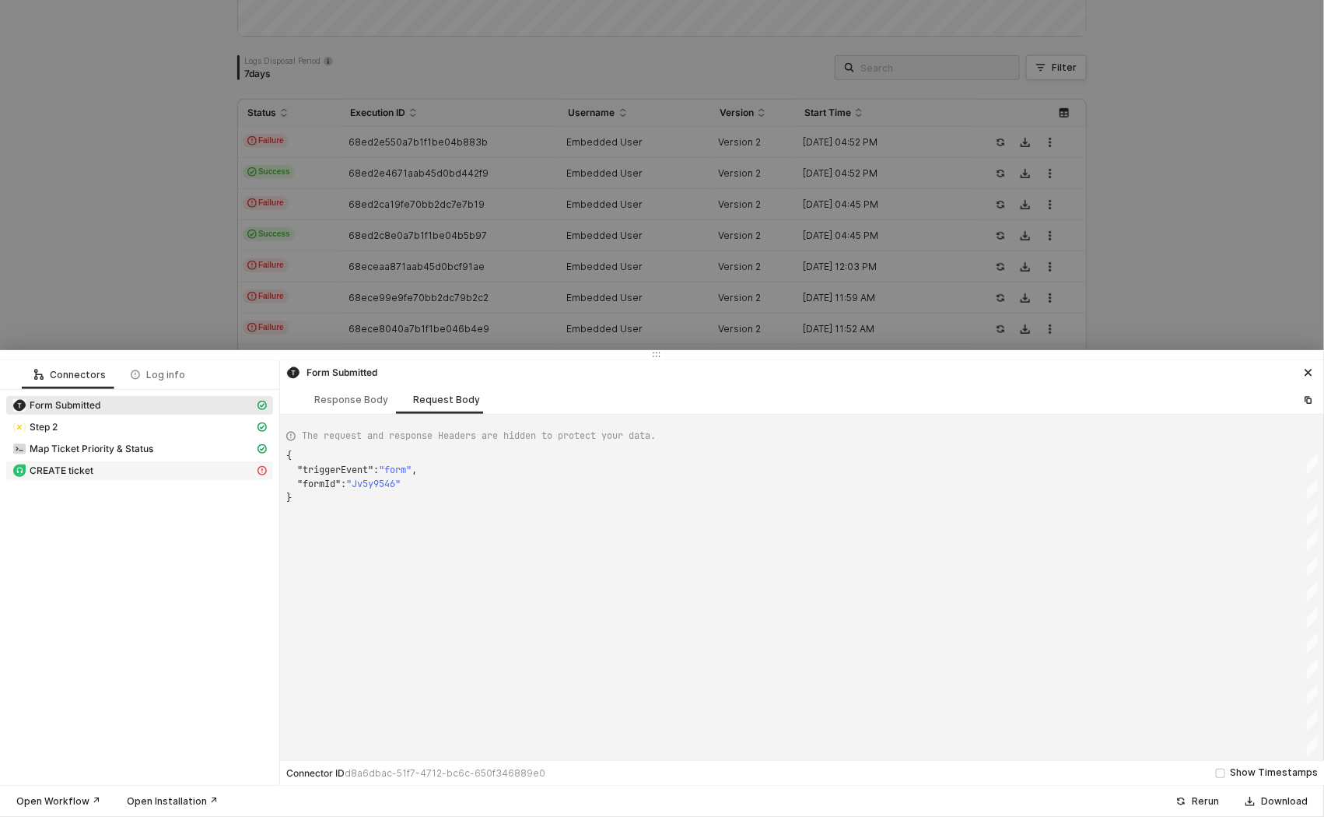
click at [155, 471] on div "CREATE ticket" at bounding box center [133, 471] width 242 height 14
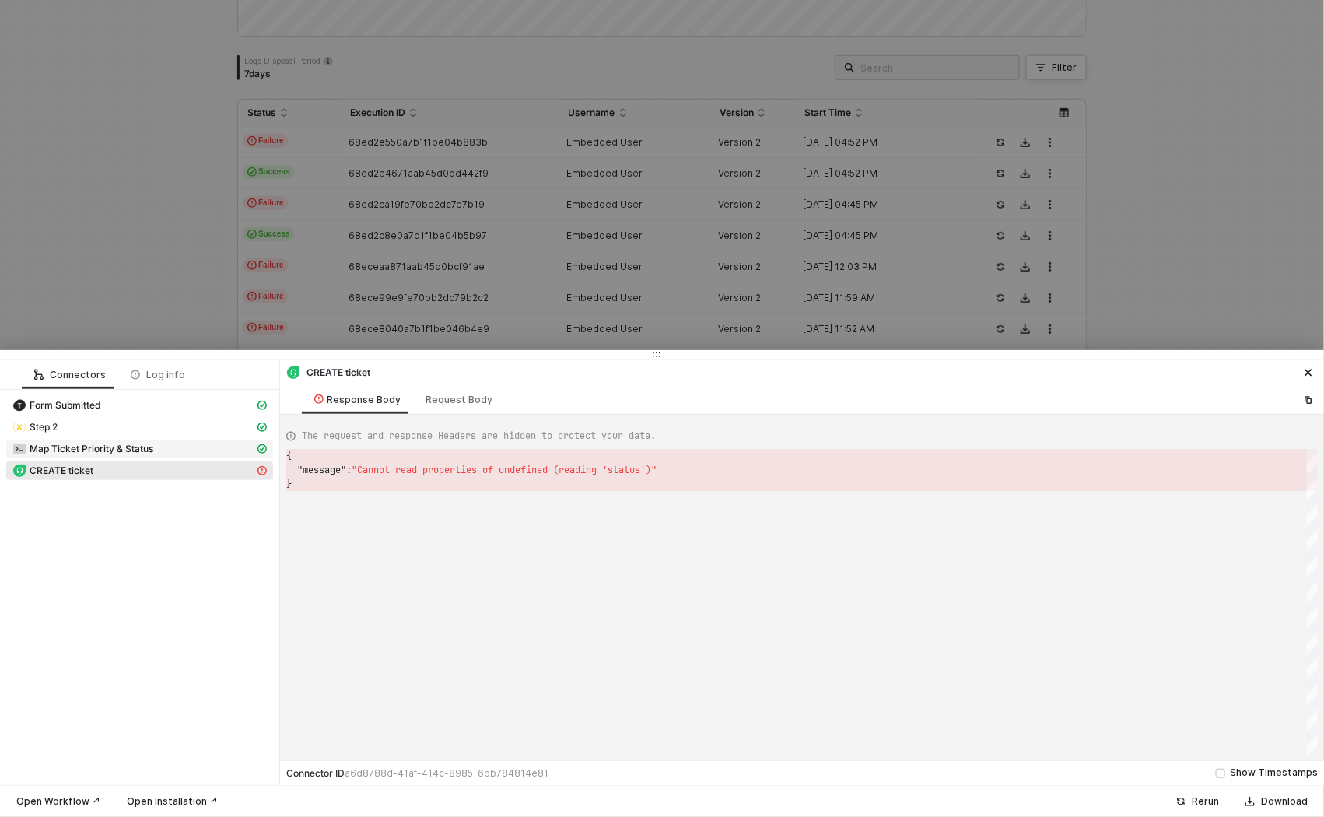
click at [194, 442] on div "Map Ticket Priority & Status" at bounding box center [133, 449] width 242 height 14
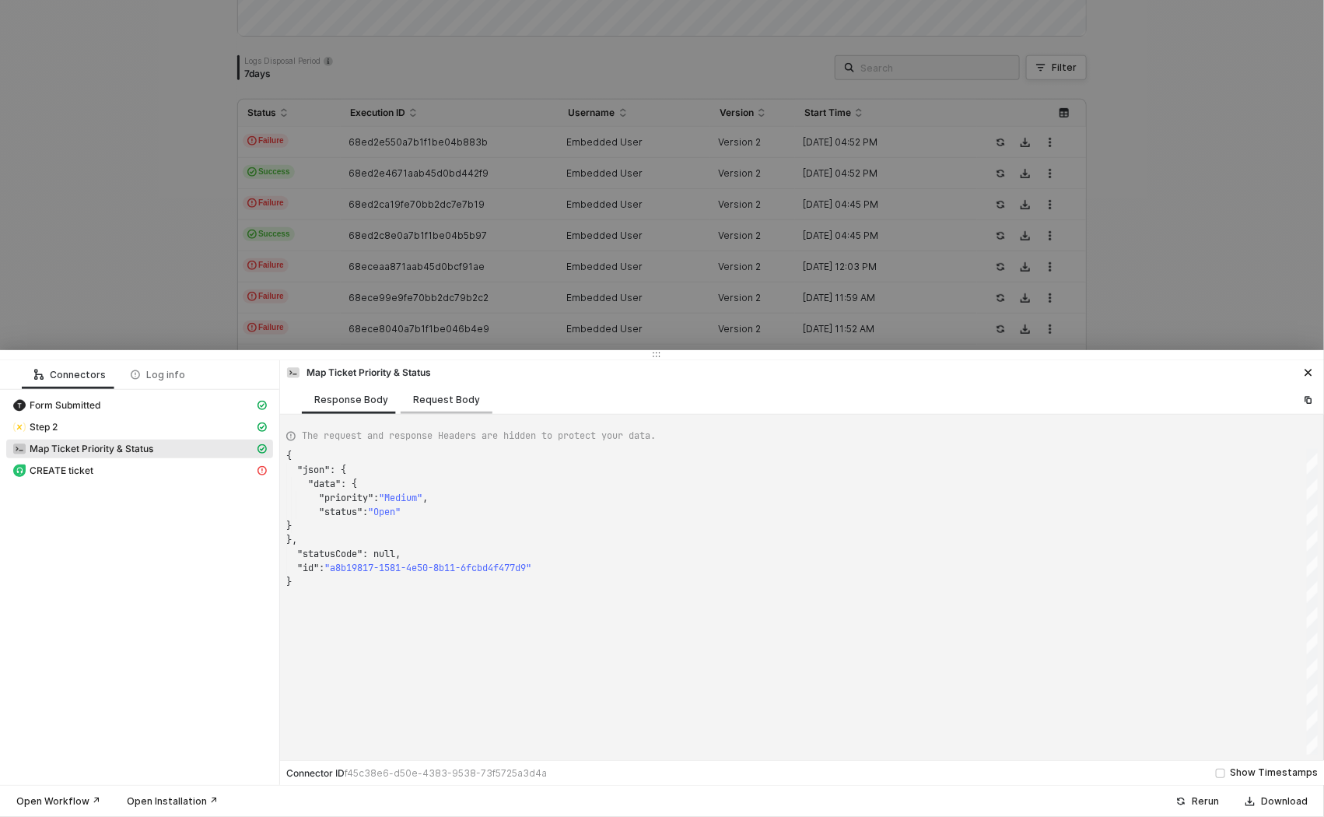
click at [441, 398] on div "Request Body" at bounding box center [446, 400] width 67 height 12
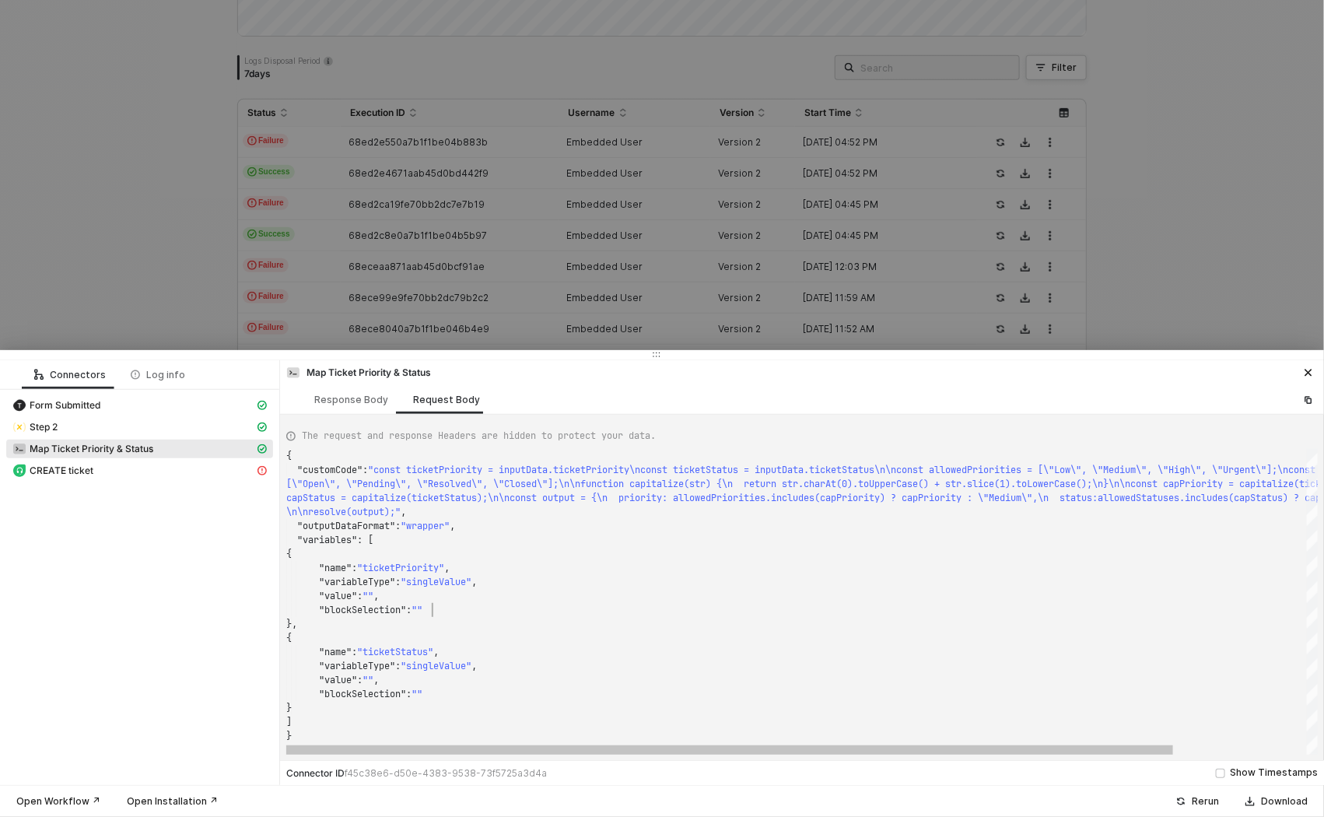
scroll to position [14, 145]
click at [489, 614] on div ""blockSelection" : """ at bounding box center [879, 610] width 1187 height 14
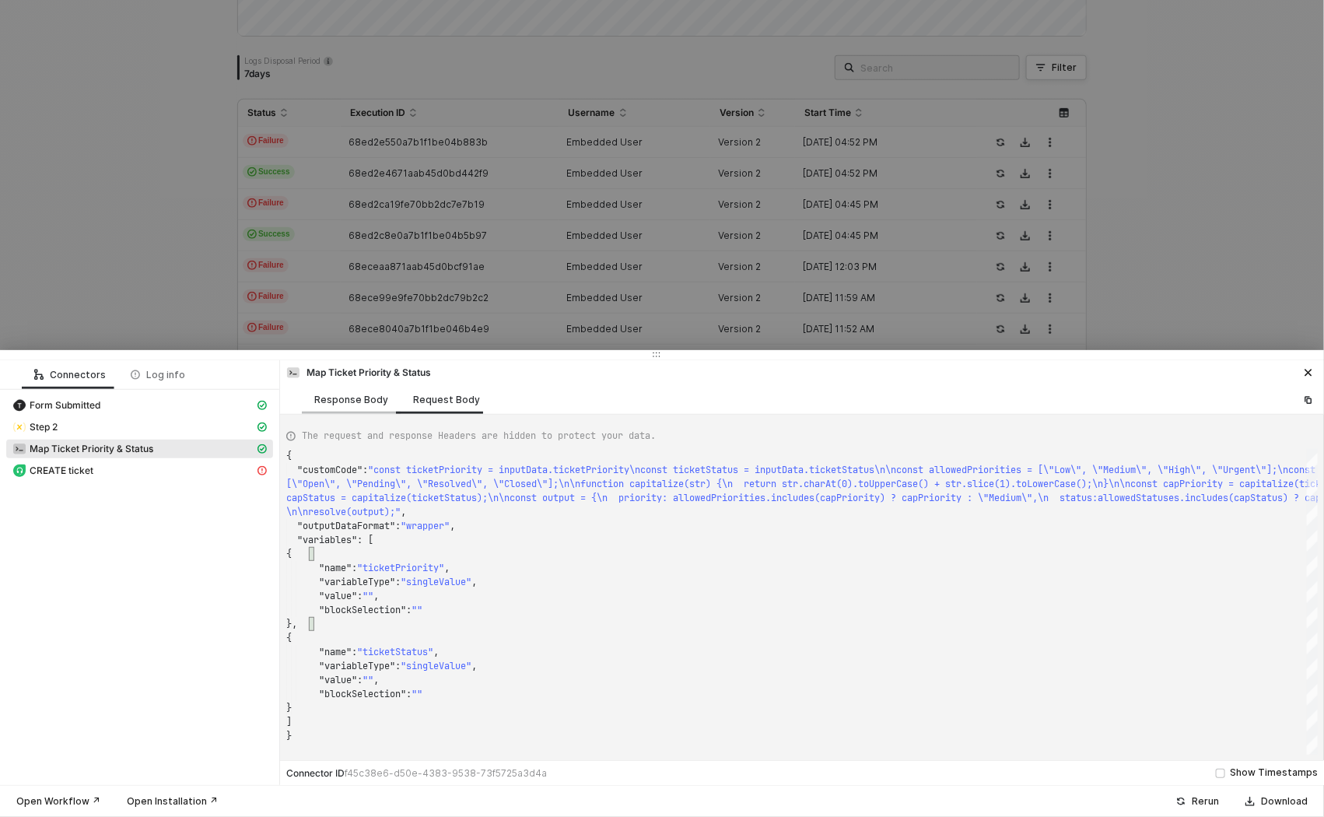
click at [352, 396] on div "Response Body" at bounding box center [351, 400] width 74 height 12
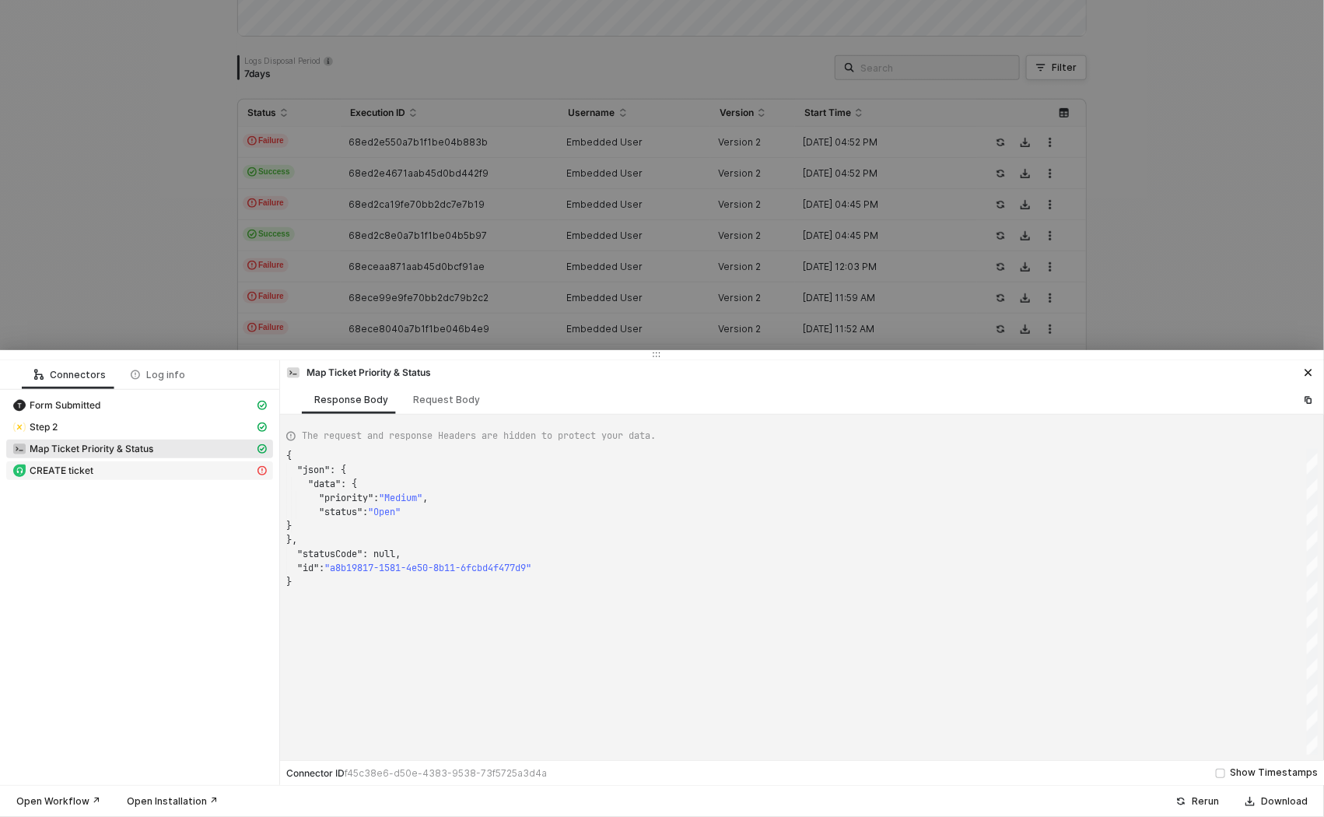
click at [161, 461] on span "CREATE ticket" at bounding box center [139, 470] width 267 height 19
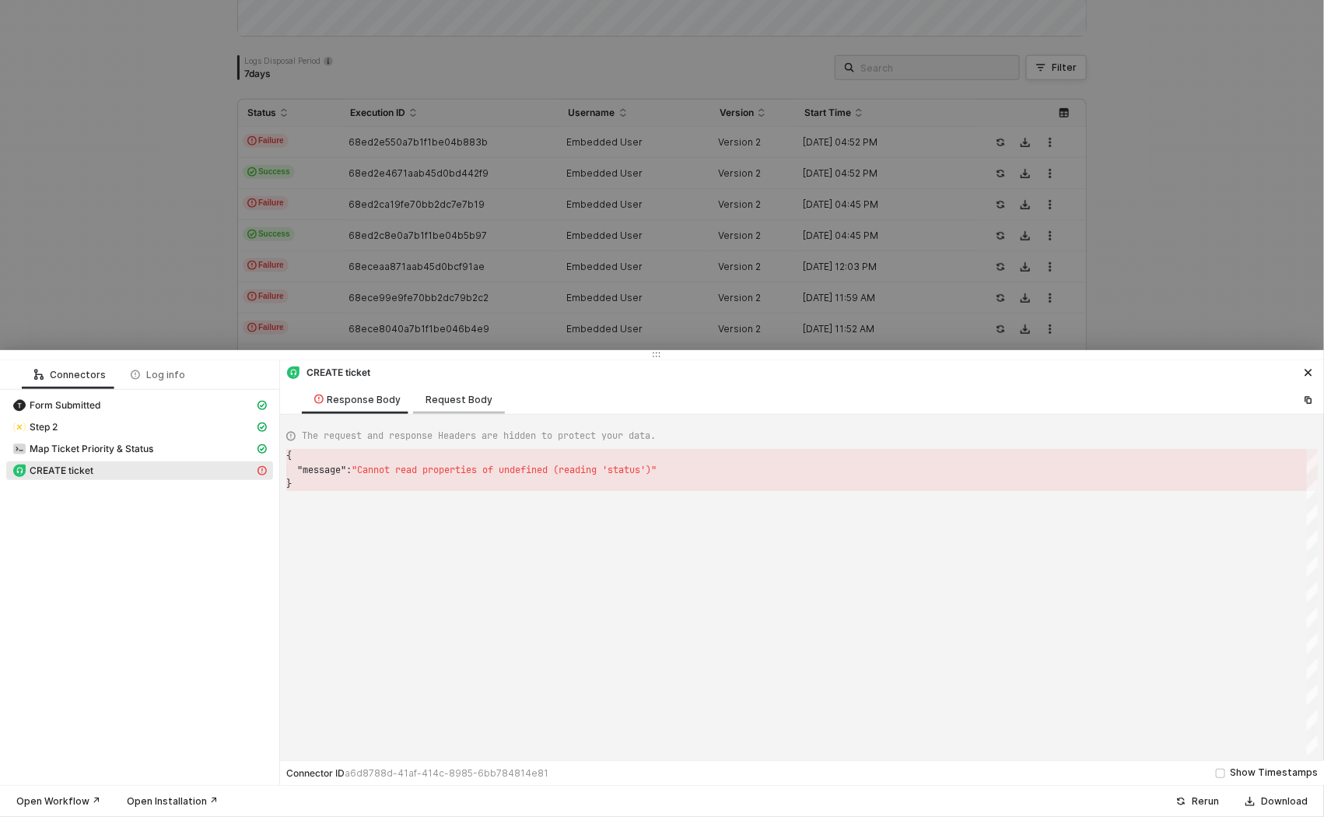
click at [431, 404] on div "Request Body" at bounding box center [459, 400] width 67 height 12
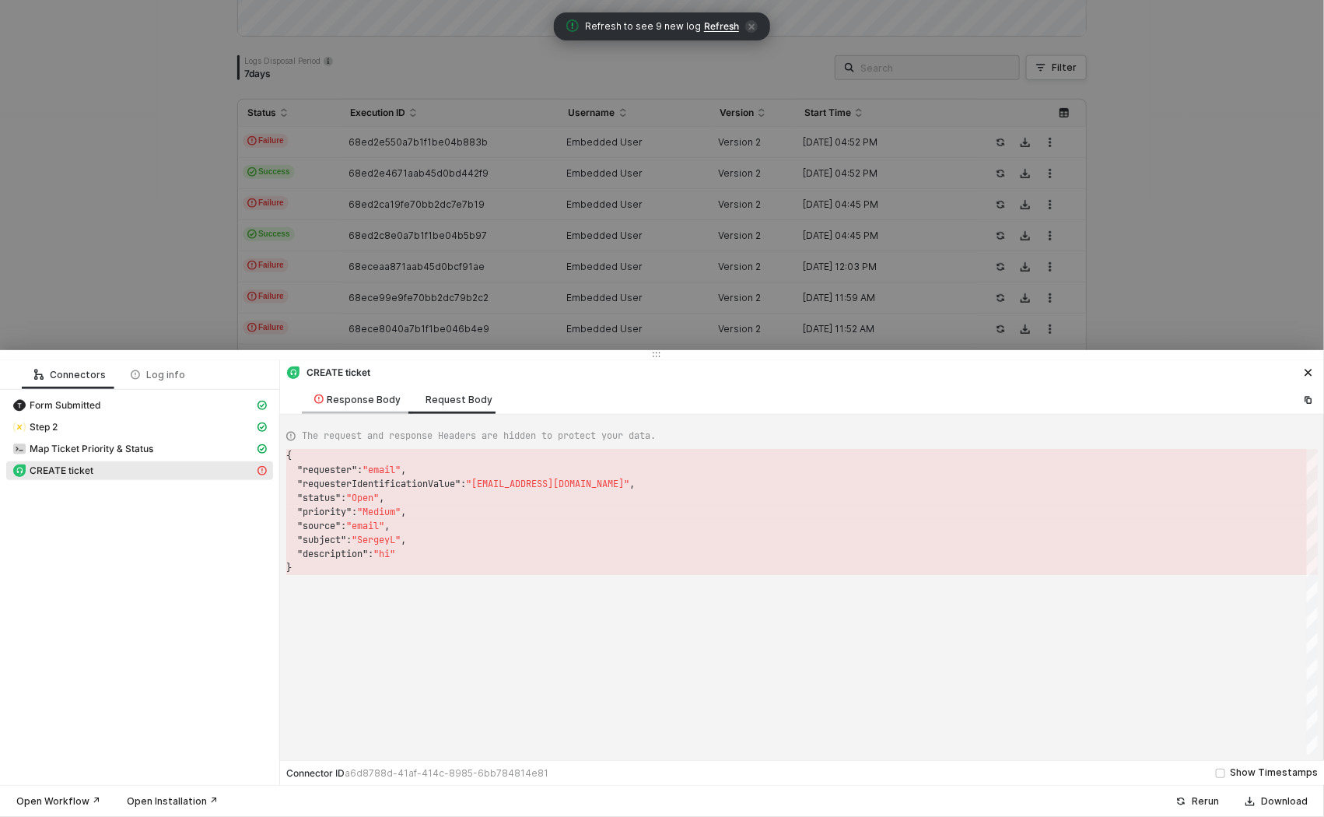
click at [347, 402] on div "Response Body" at bounding box center [357, 400] width 86 height 12
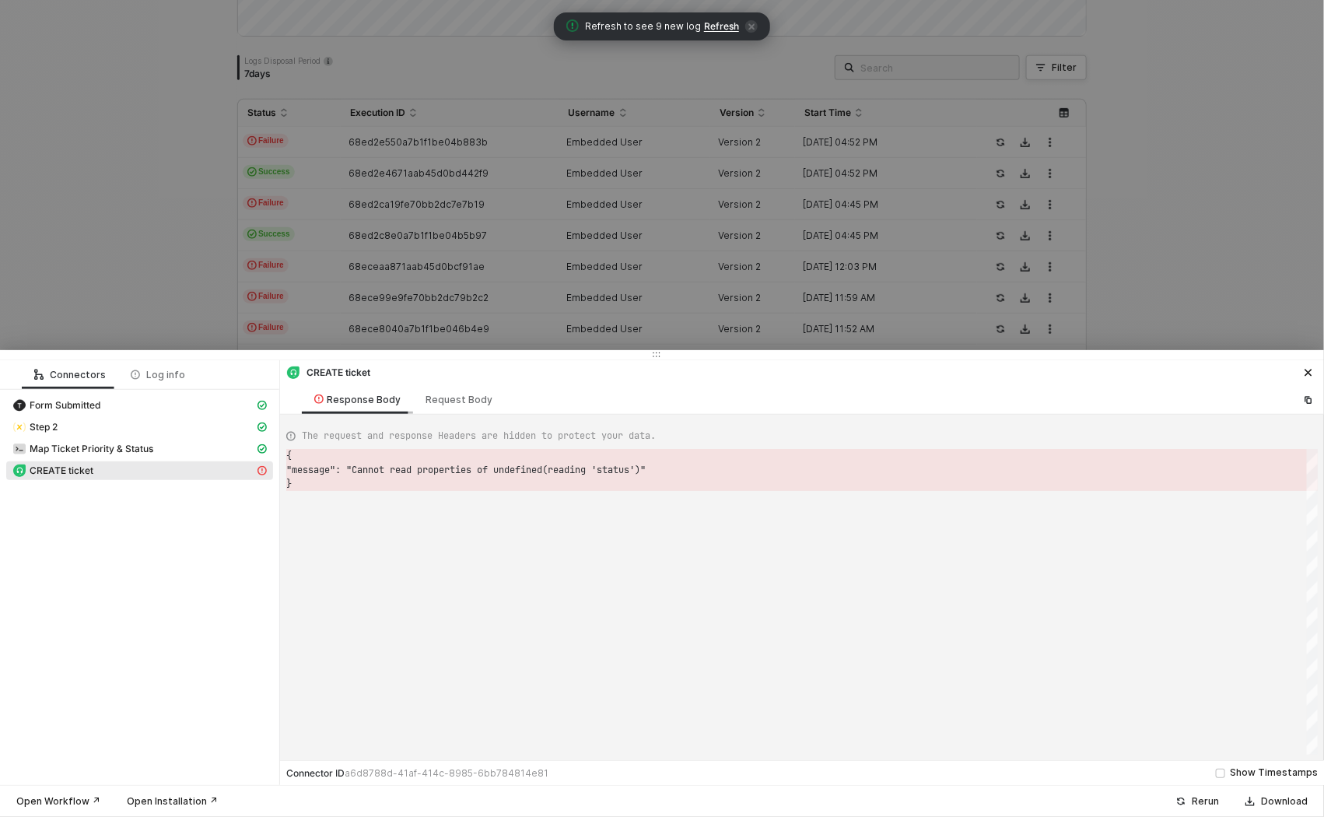
scroll to position [27, 0]
click at [436, 395] on div "Request Body" at bounding box center [459, 400] width 67 height 12
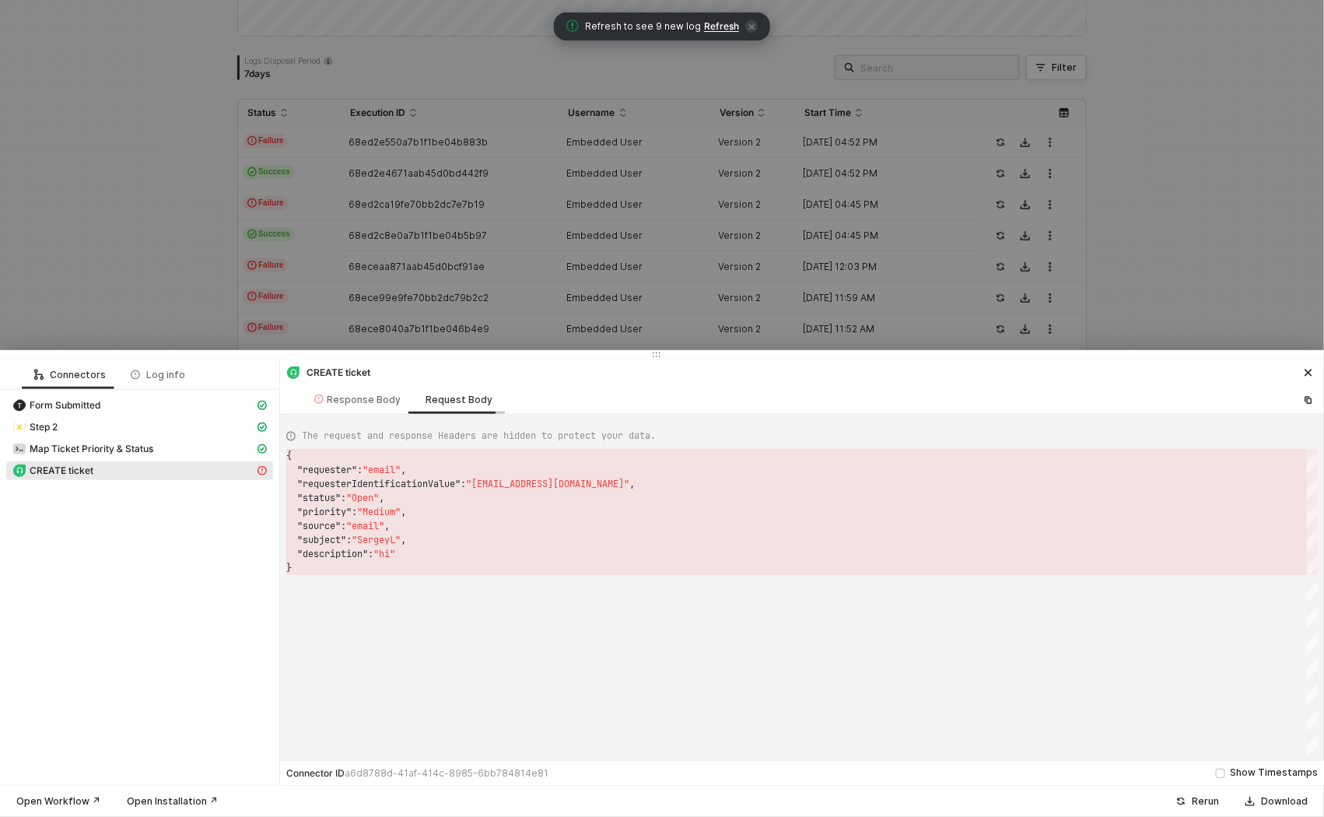
scroll to position [111, 0]
click at [130, 450] on span "Map Ticket Priority & Status" at bounding box center [92, 449] width 124 height 12
type textarea "{ "json": { "data": { "priority": "Medium", "status": "Open" } }, "statusCode":…"
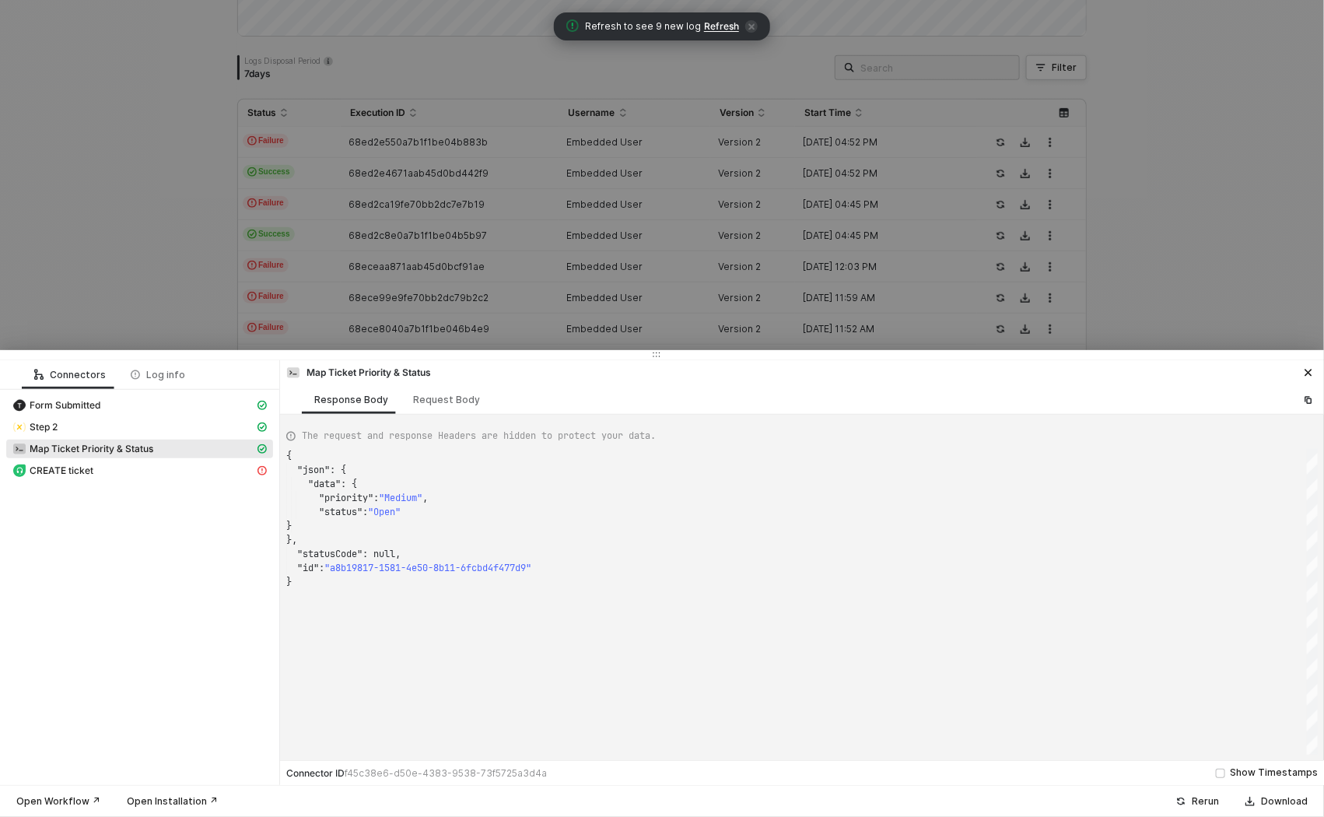
click at [126, 286] on div at bounding box center [662, 408] width 1324 height 817
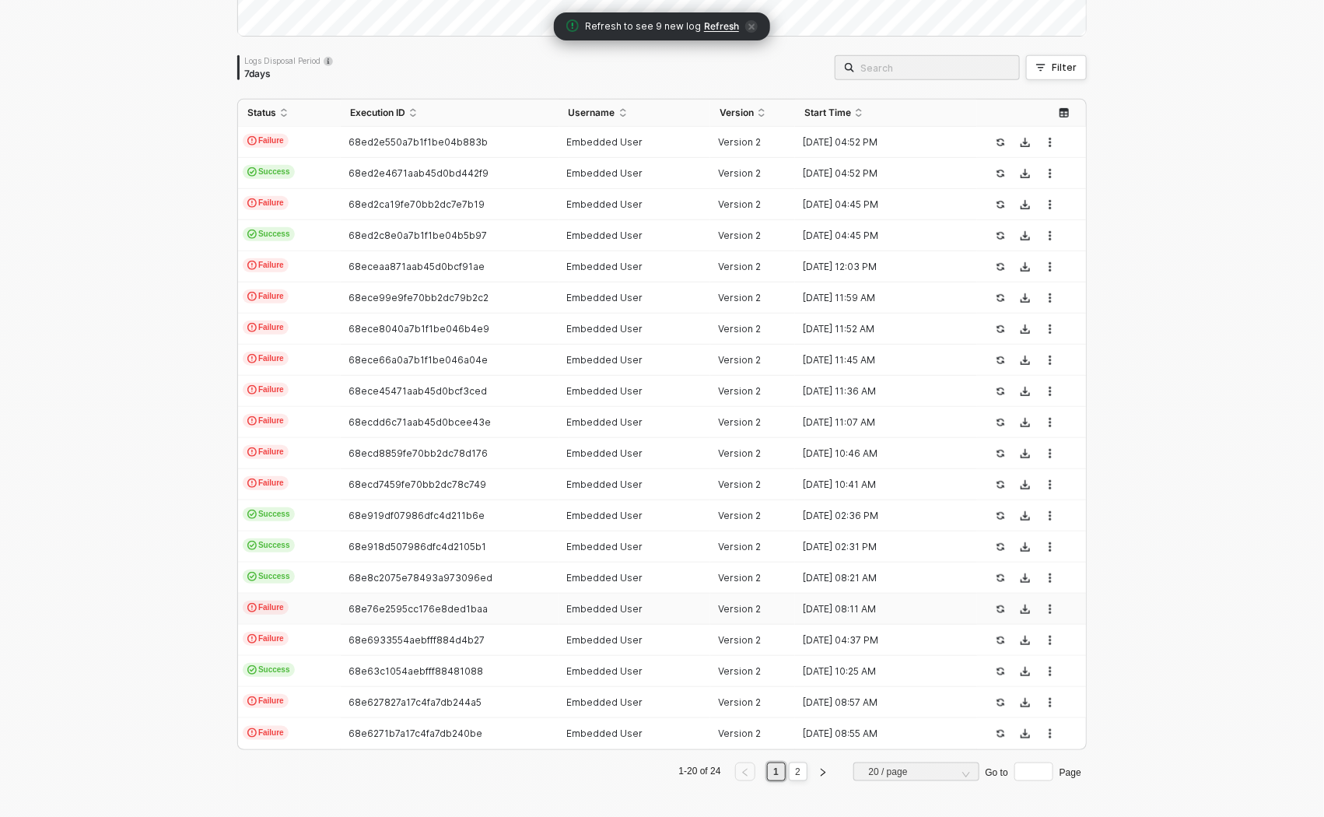
click at [314, 607] on td "Failure" at bounding box center [289, 609] width 103 height 31
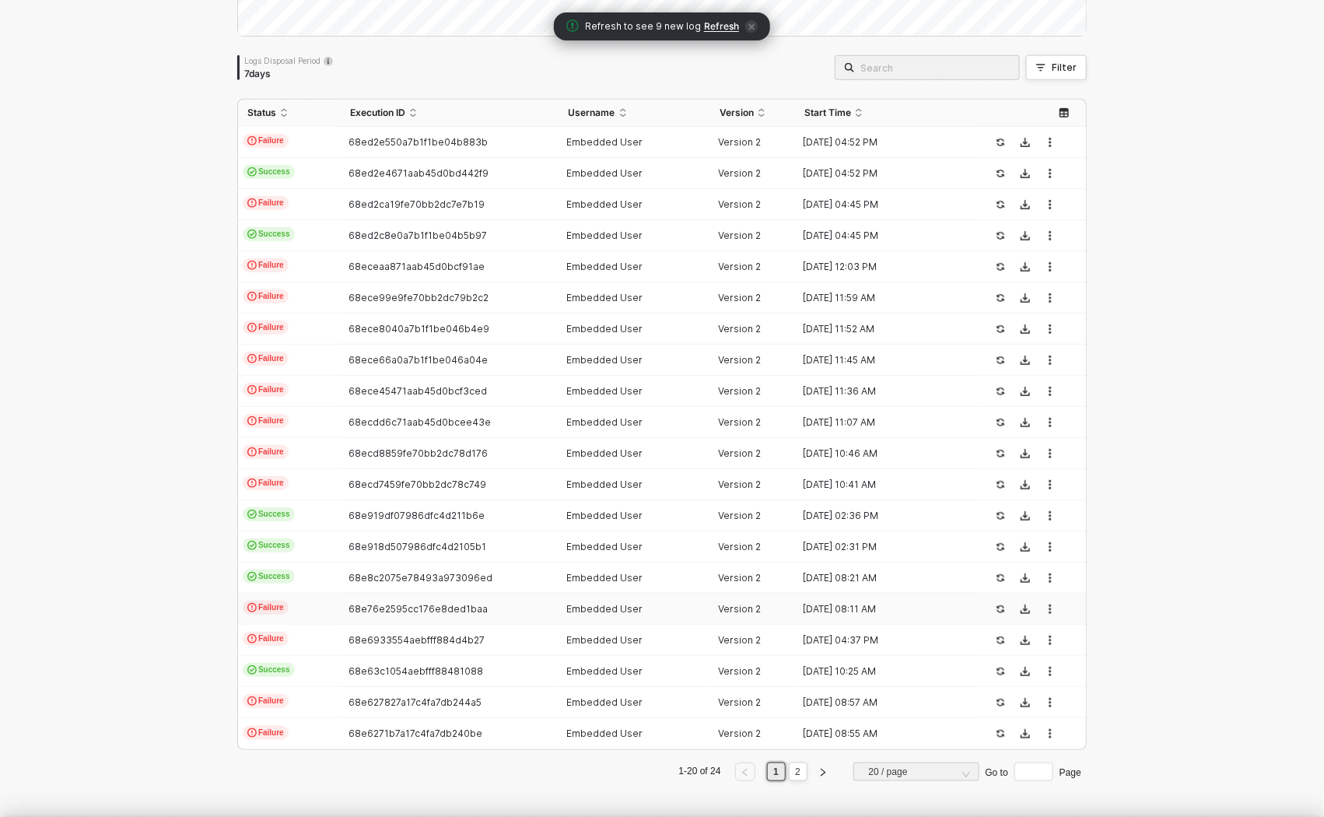
type textarea "{ "json": { "knOdZ8Ja54xj": "siropippo@gmail.com", "1aLGmHToMabb": "SergeyL", "…"
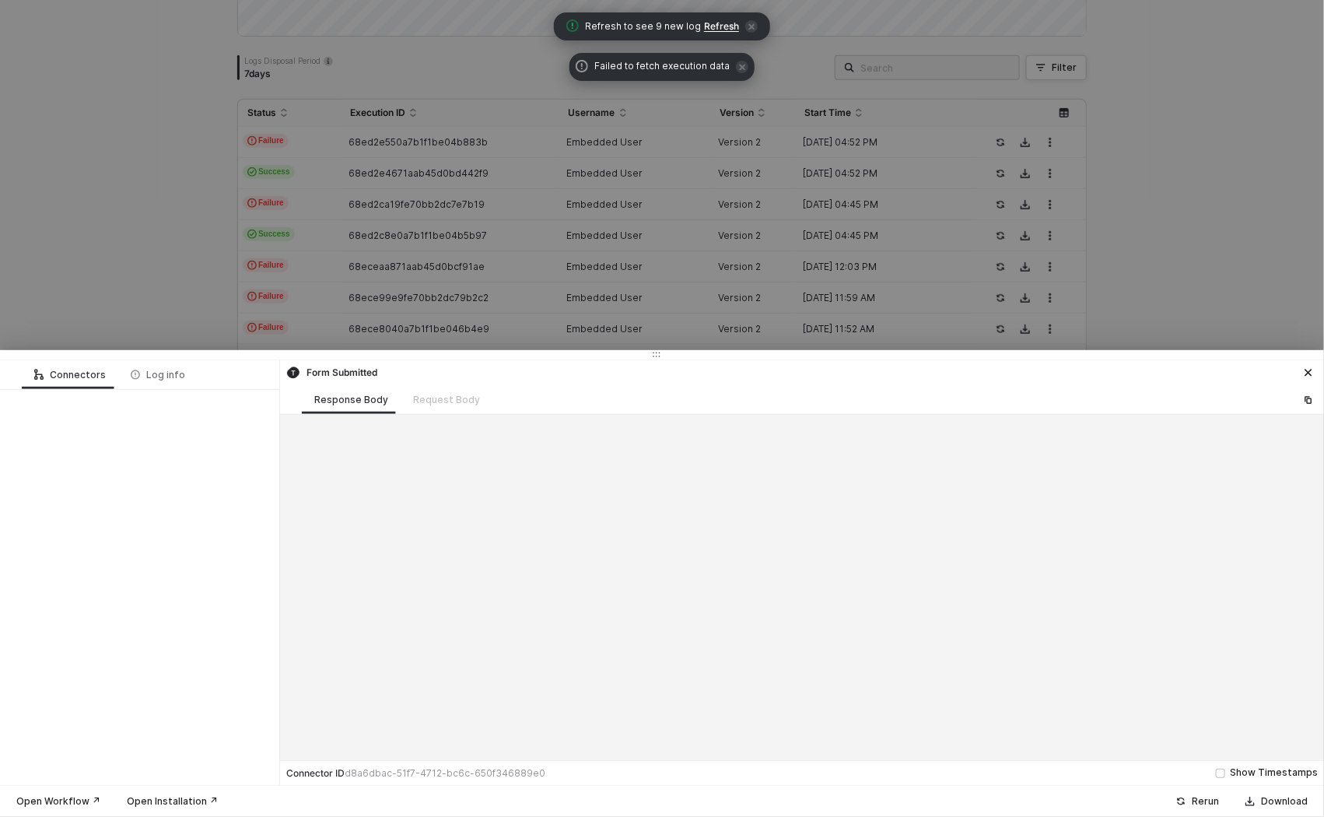
click at [726, 29] on span "Refresh" at bounding box center [721, 26] width 35 height 12
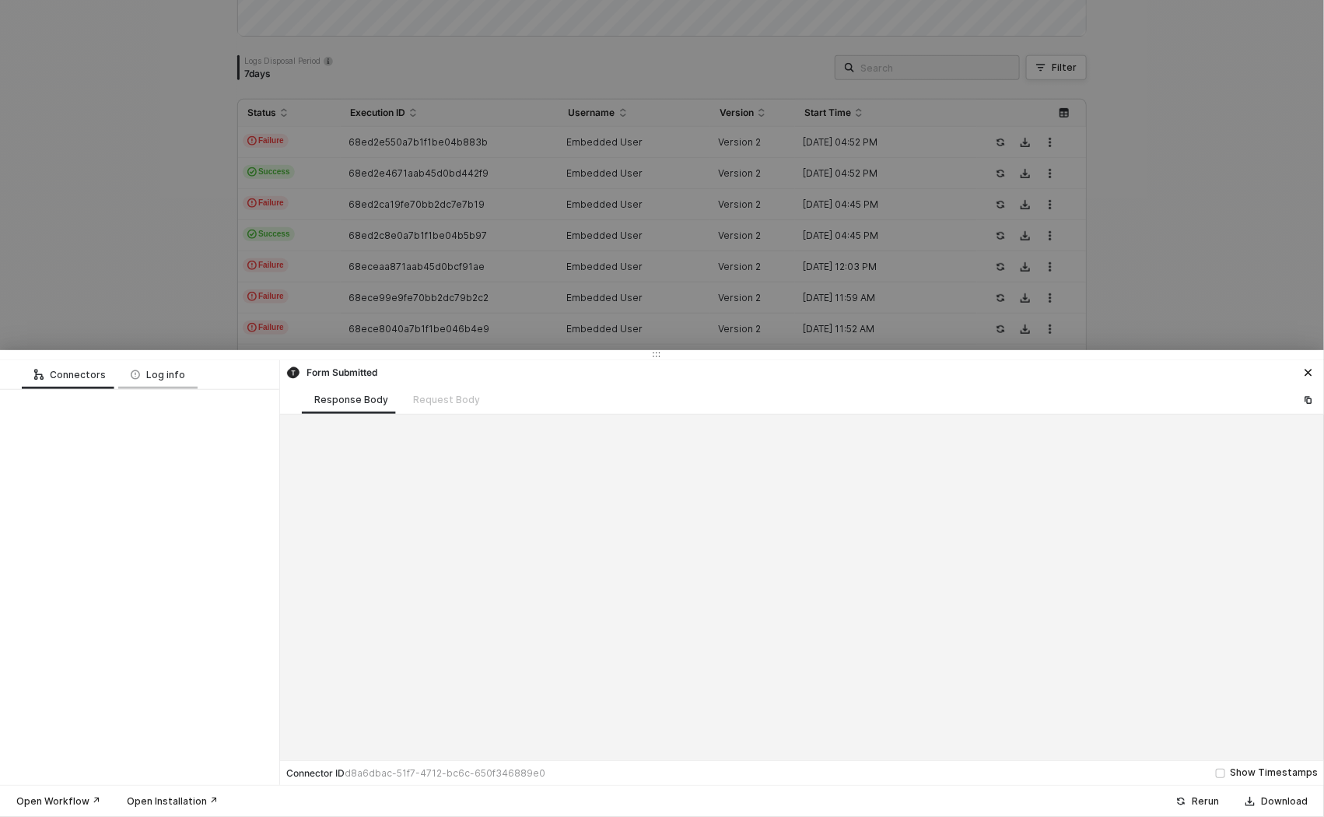
click at [158, 384] on div "Log info" at bounding box center [157, 374] width 79 height 29
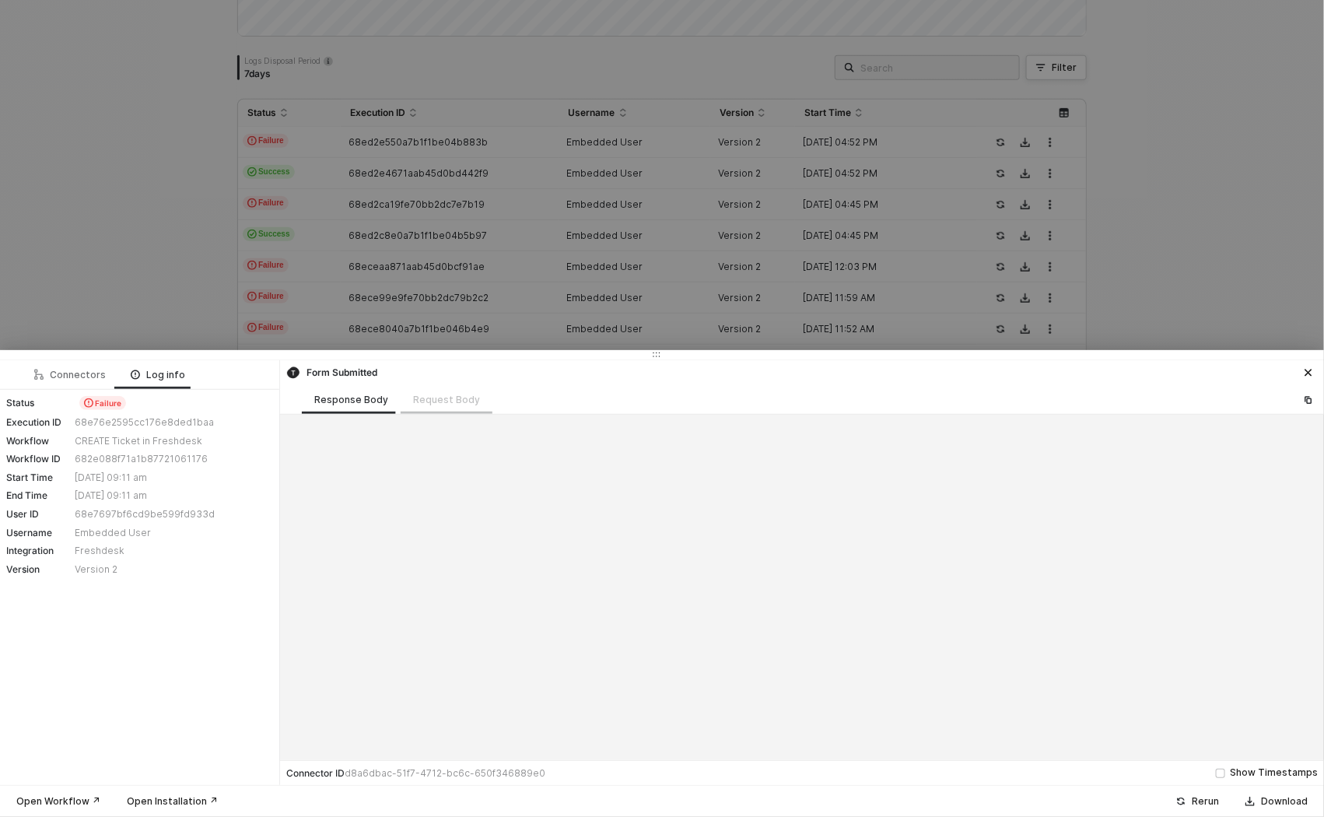
click at [424, 397] on div "Request Body" at bounding box center [447, 399] width 92 height 29
click at [57, 180] on div at bounding box center [662, 408] width 1324 height 817
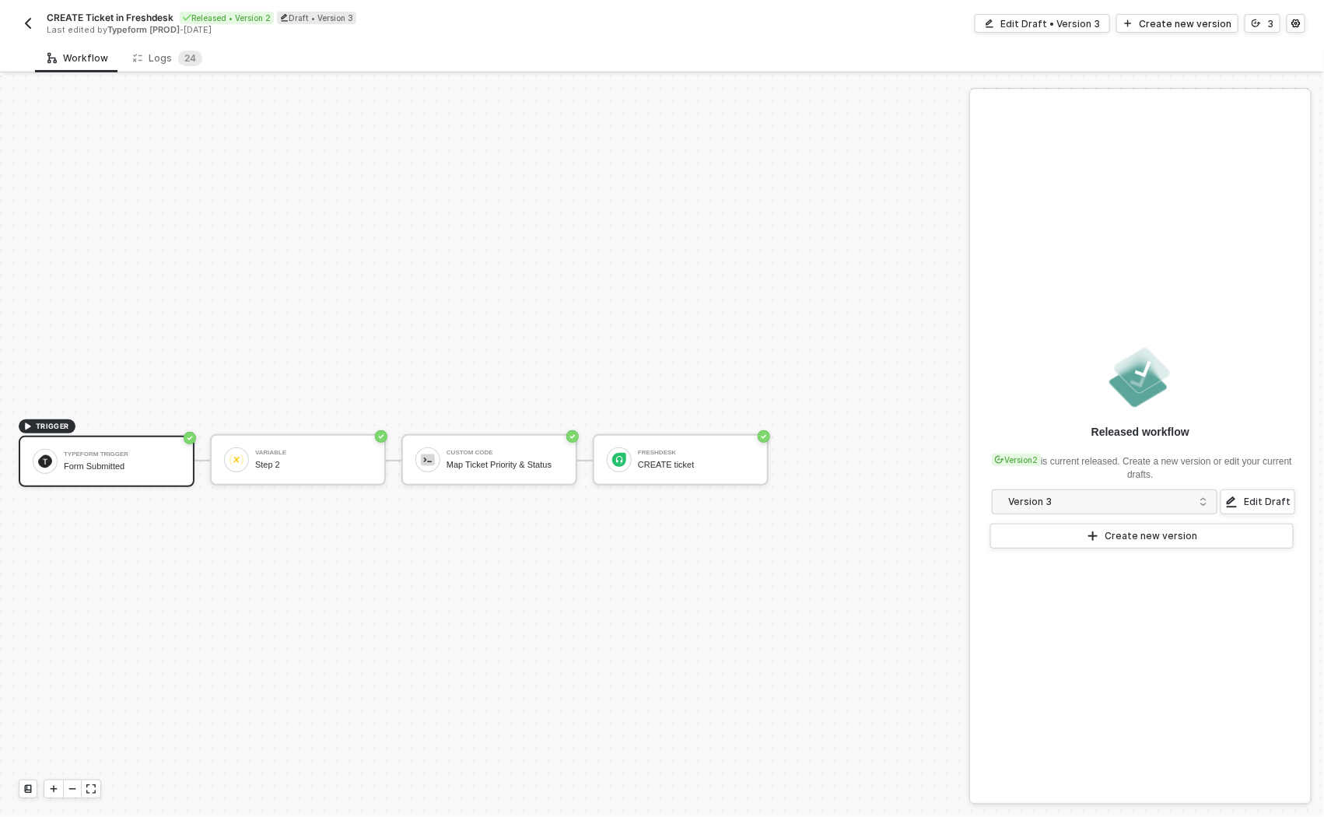
scroll to position [28, 0]
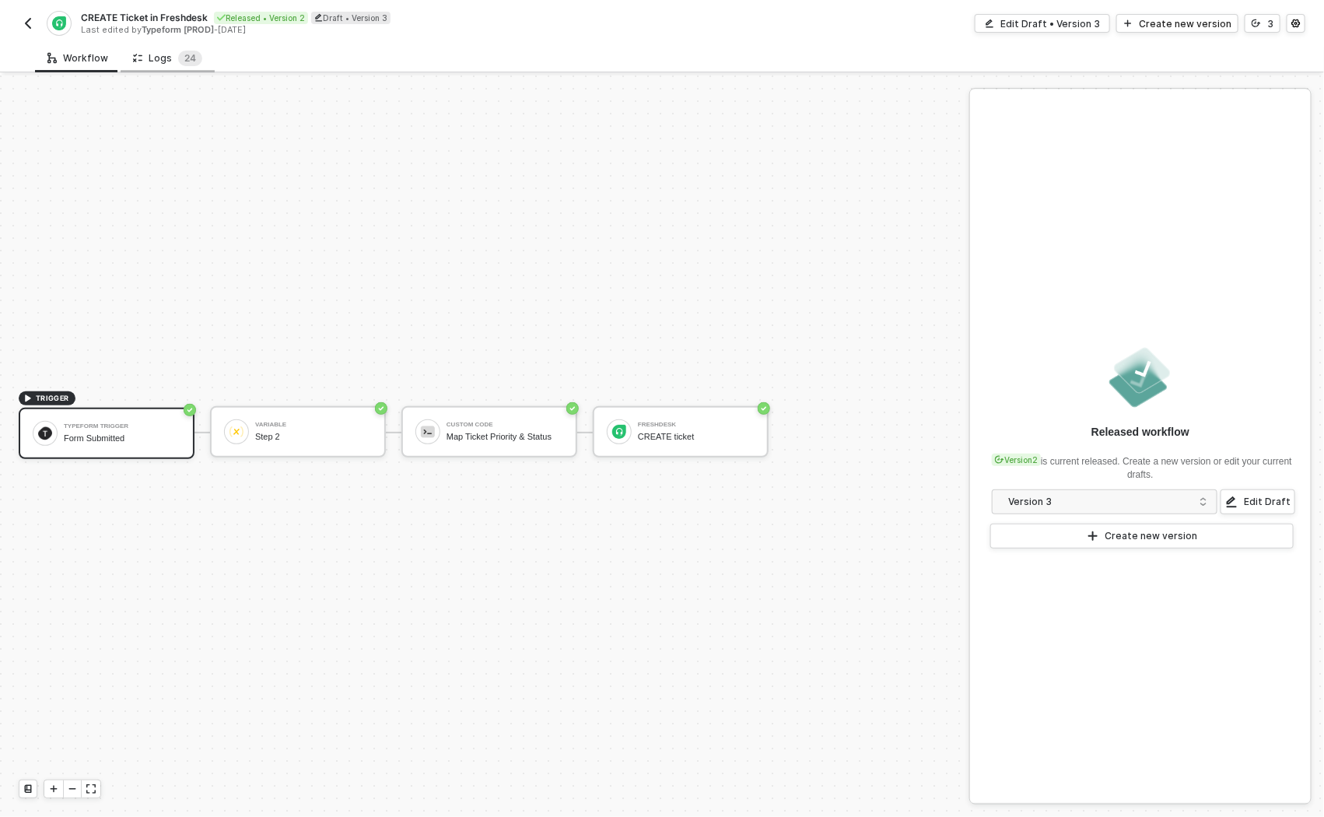
click at [166, 70] on div "Logs 2 4" at bounding box center [168, 58] width 94 height 29
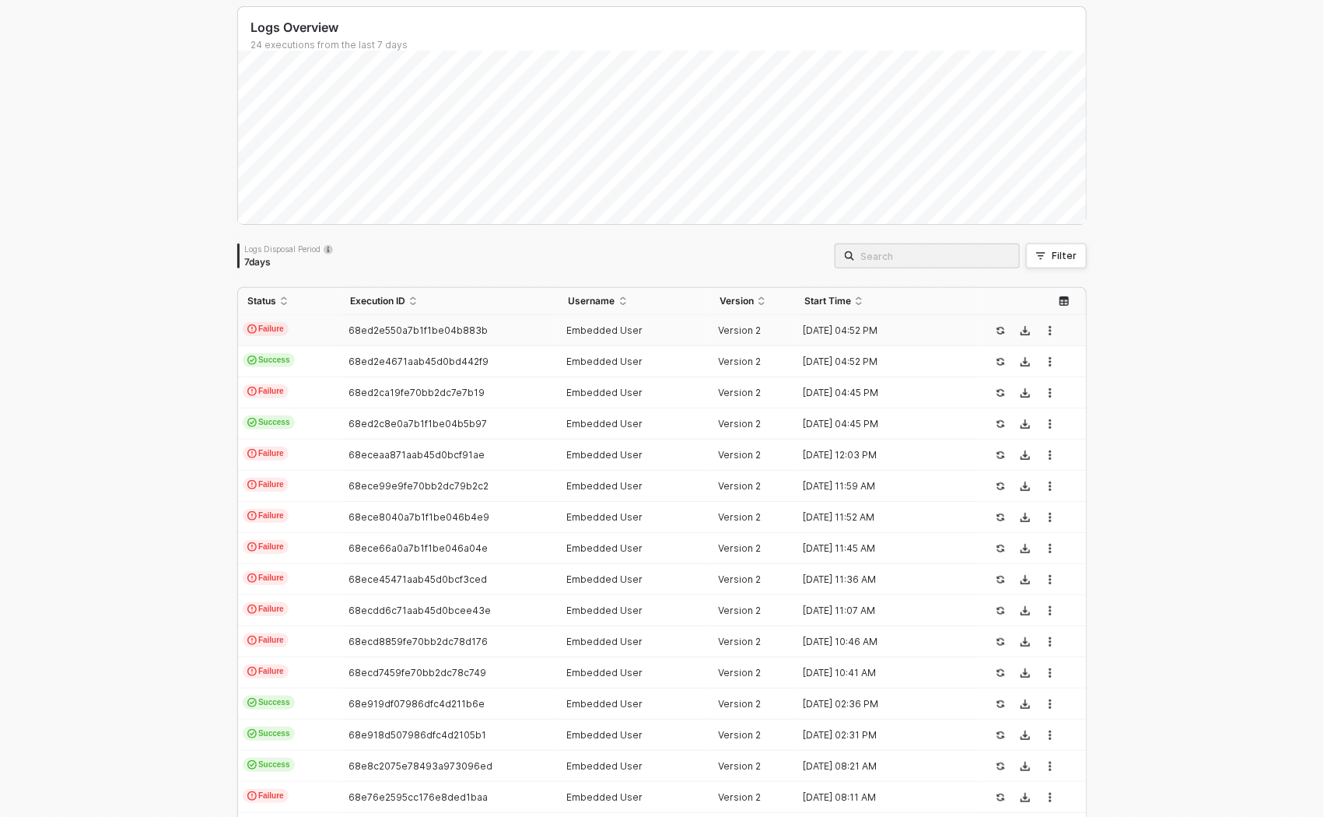
scroll to position [282, 0]
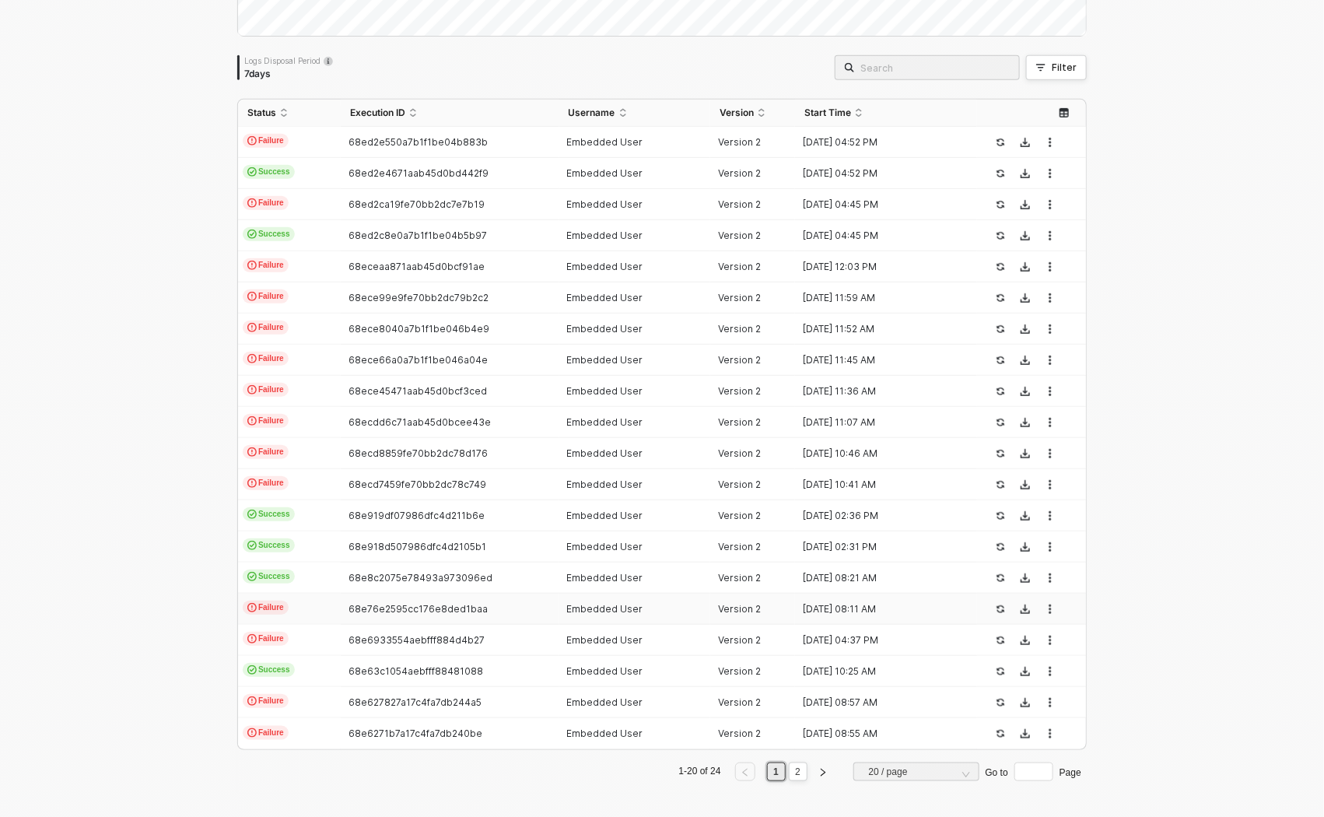
click at [307, 603] on td "Failure" at bounding box center [289, 609] width 103 height 31
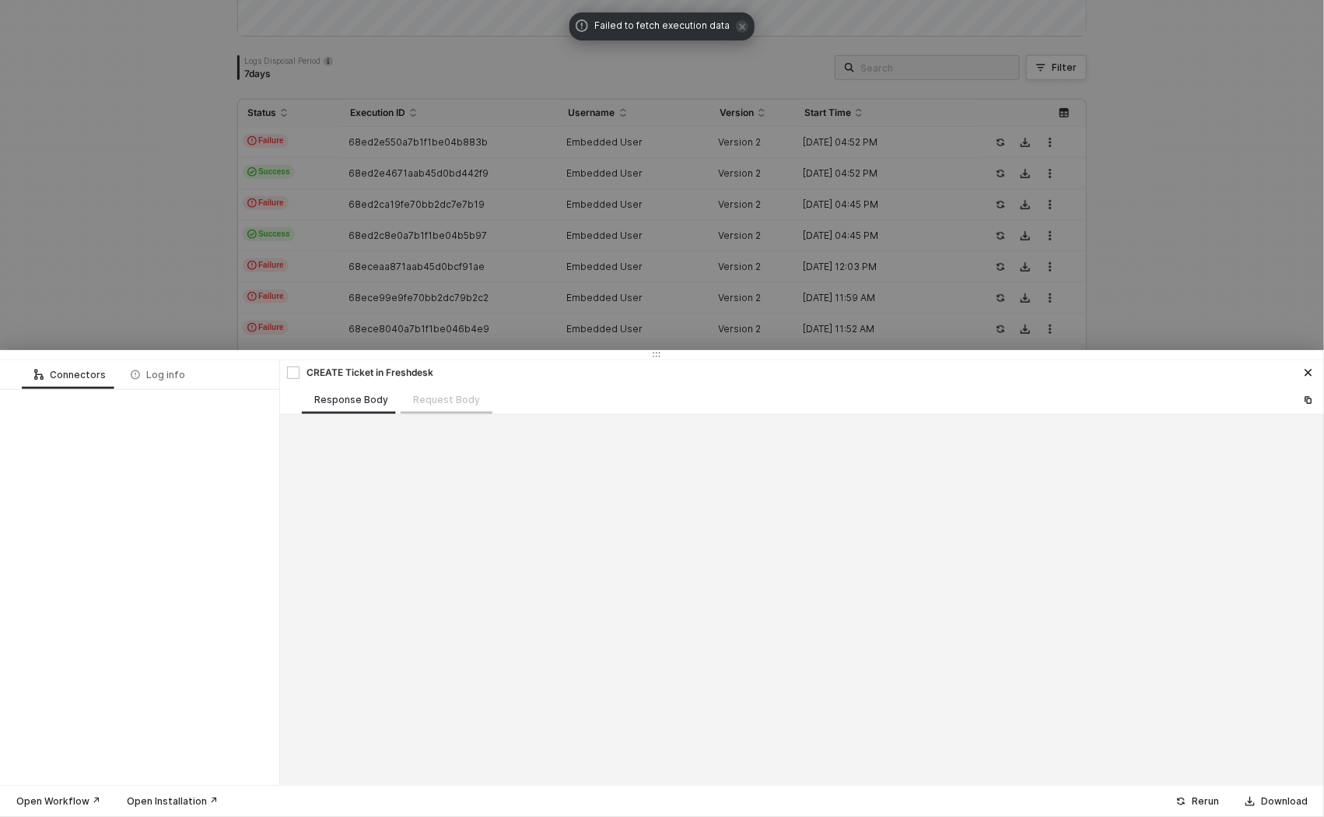
click at [424, 400] on div "Request Body" at bounding box center [447, 399] width 92 height 29
click at [129, 295] on div at bounding box center [662, 408] width 1324 height 817
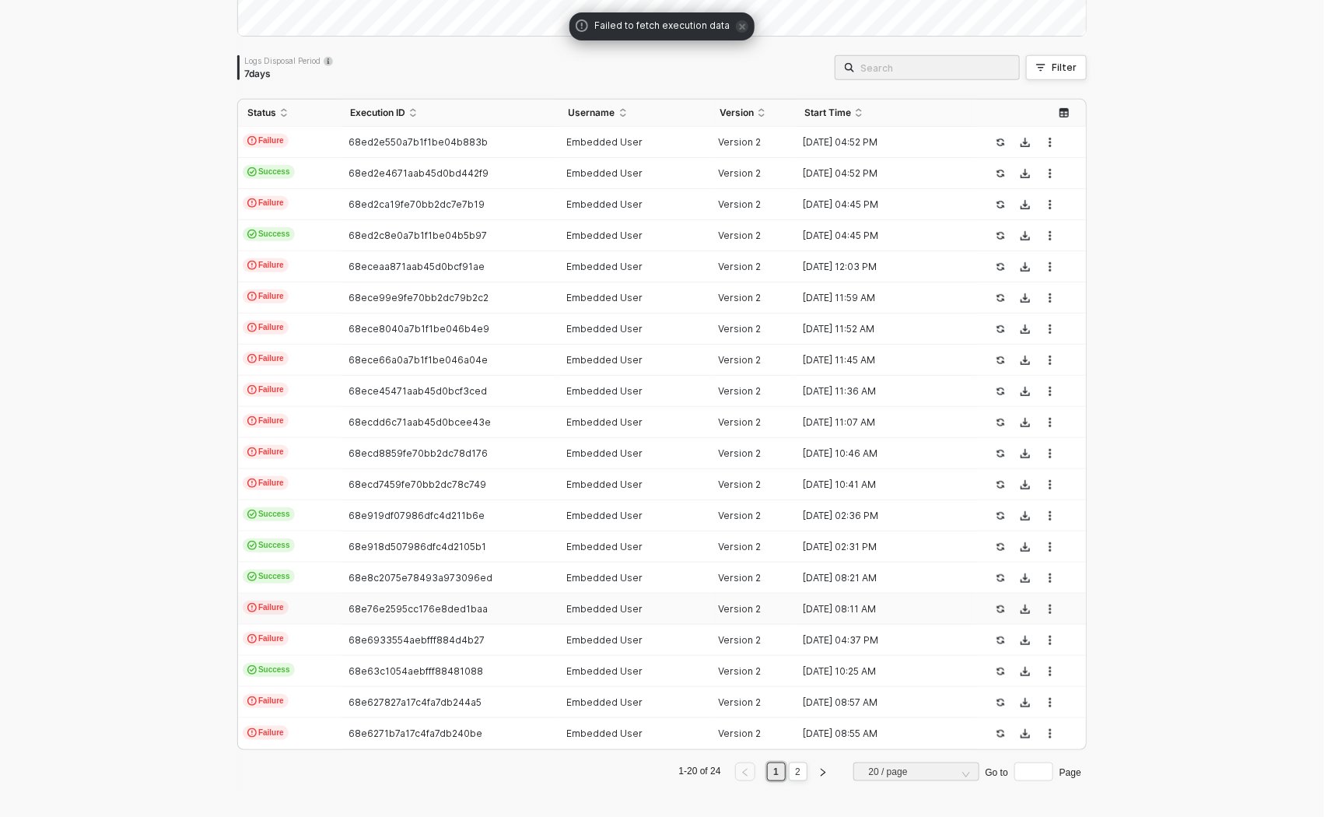
click at [704, 26] on span "Failed to fetch execution data" at bounding box center [661, 27] width 135 height 16
click at [296, 634] on td "Failure" at bounding box center [289, 640] width 103 height 31
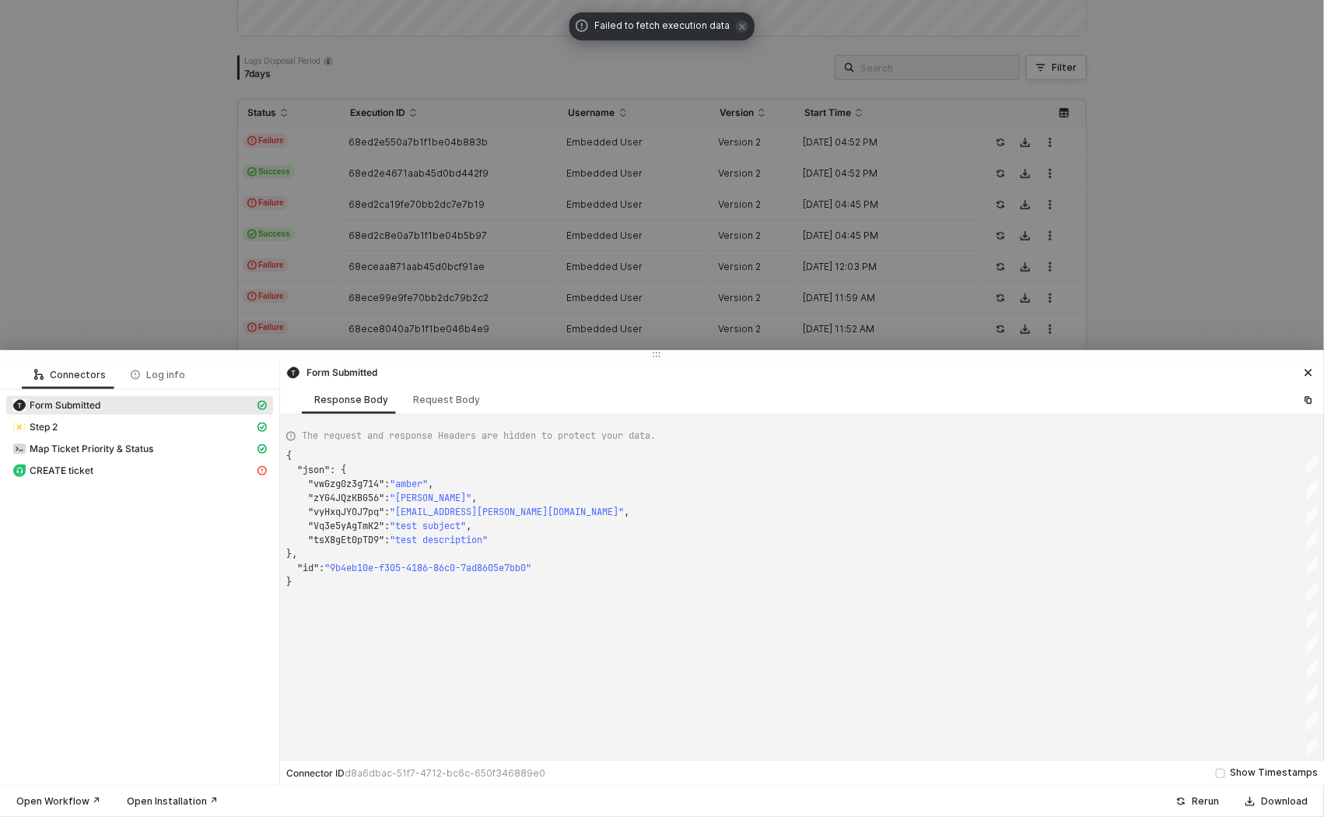
scroll to position [125, 0]
click at [184, 317] on div at bounding box center [662, 408] width 1324 height 817
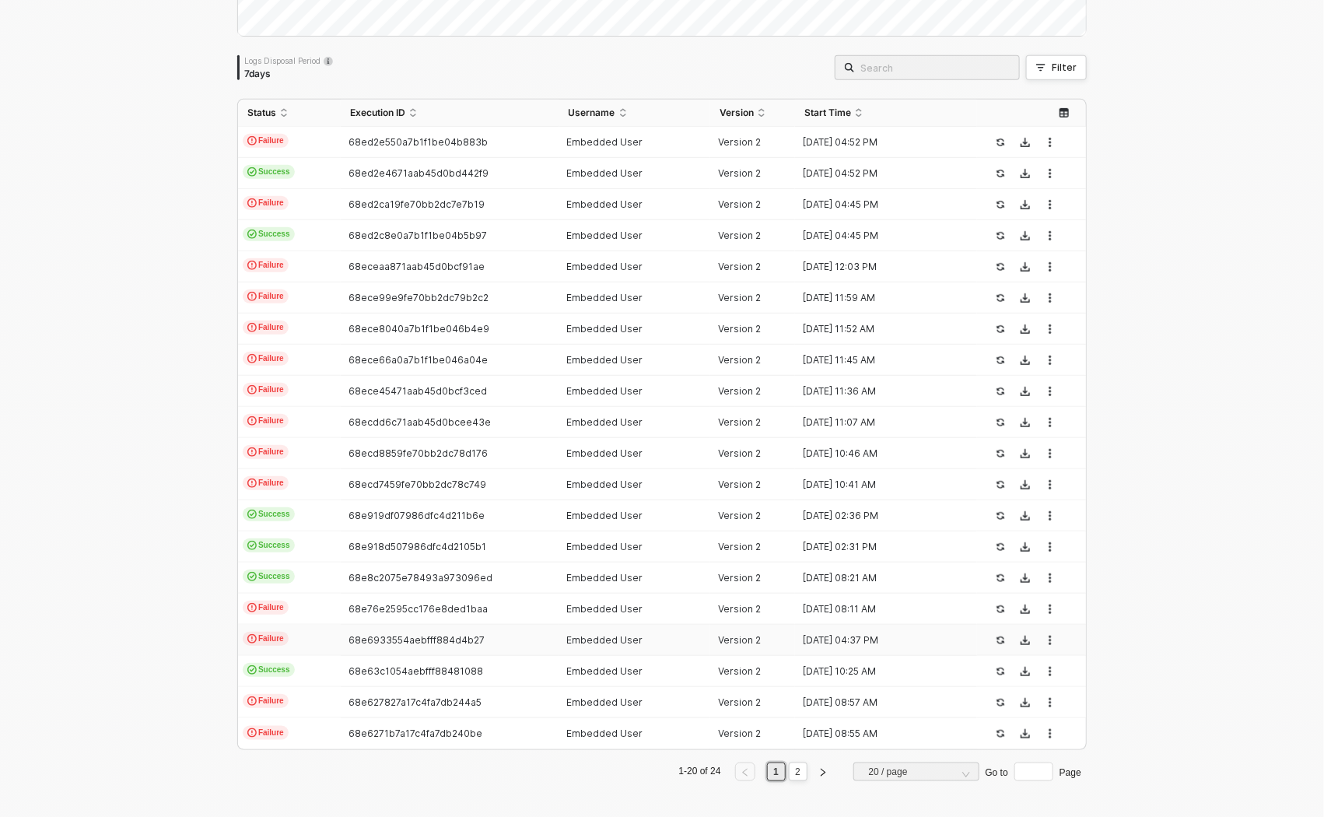
click at [304, 643] on td "Failure" at bounding box center [289, 640] width 103 height 31
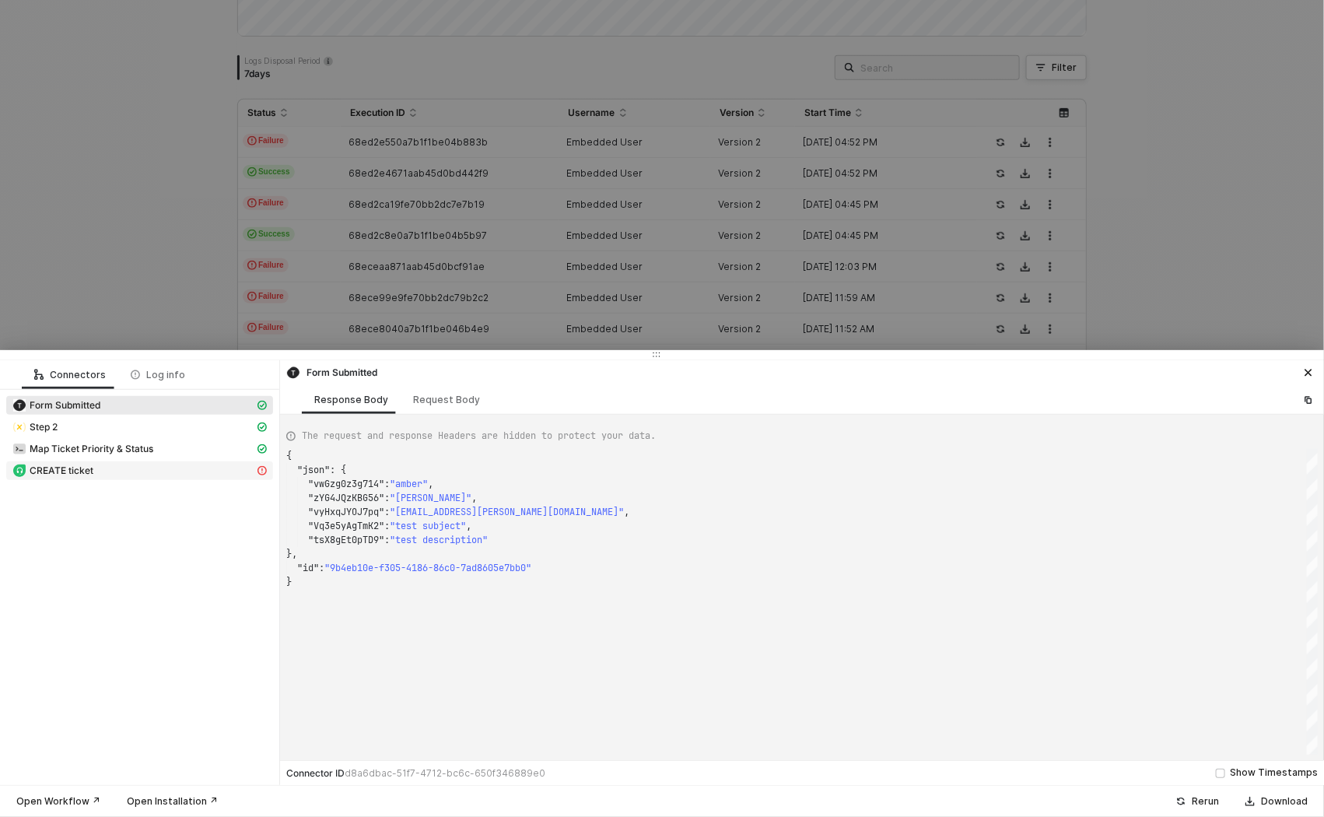
click at [166, 474] on div "CREATE ticket" at bounding box center [133, 471] width 242 height 14
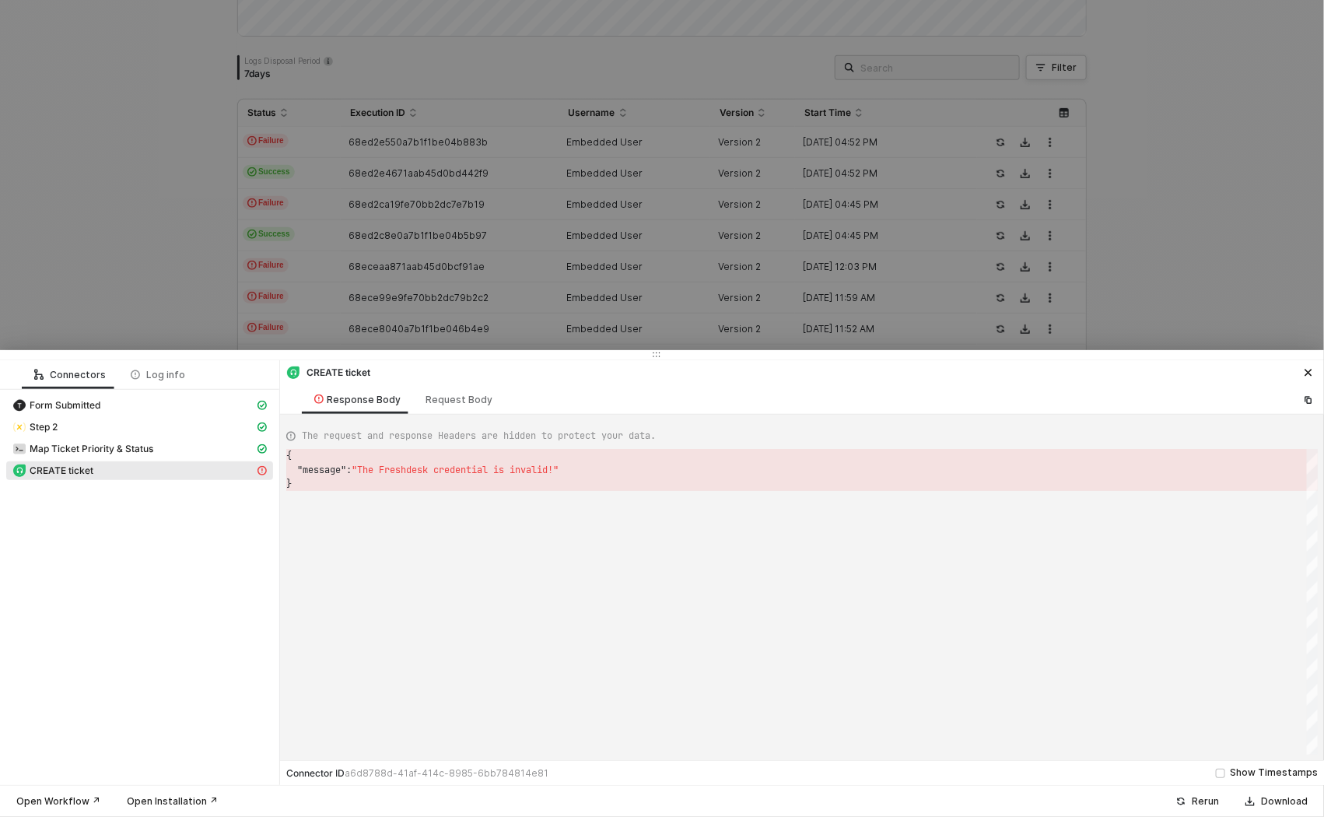
scroll to position [27, 0]
click at [430, 405] on div "Request Body" at bounding box center [459, 399] width 92 height 29
type textarea "{ "requester": "email", "requesterIdentificationValue": "[EMAIL_ADDRESS][PERSON…"
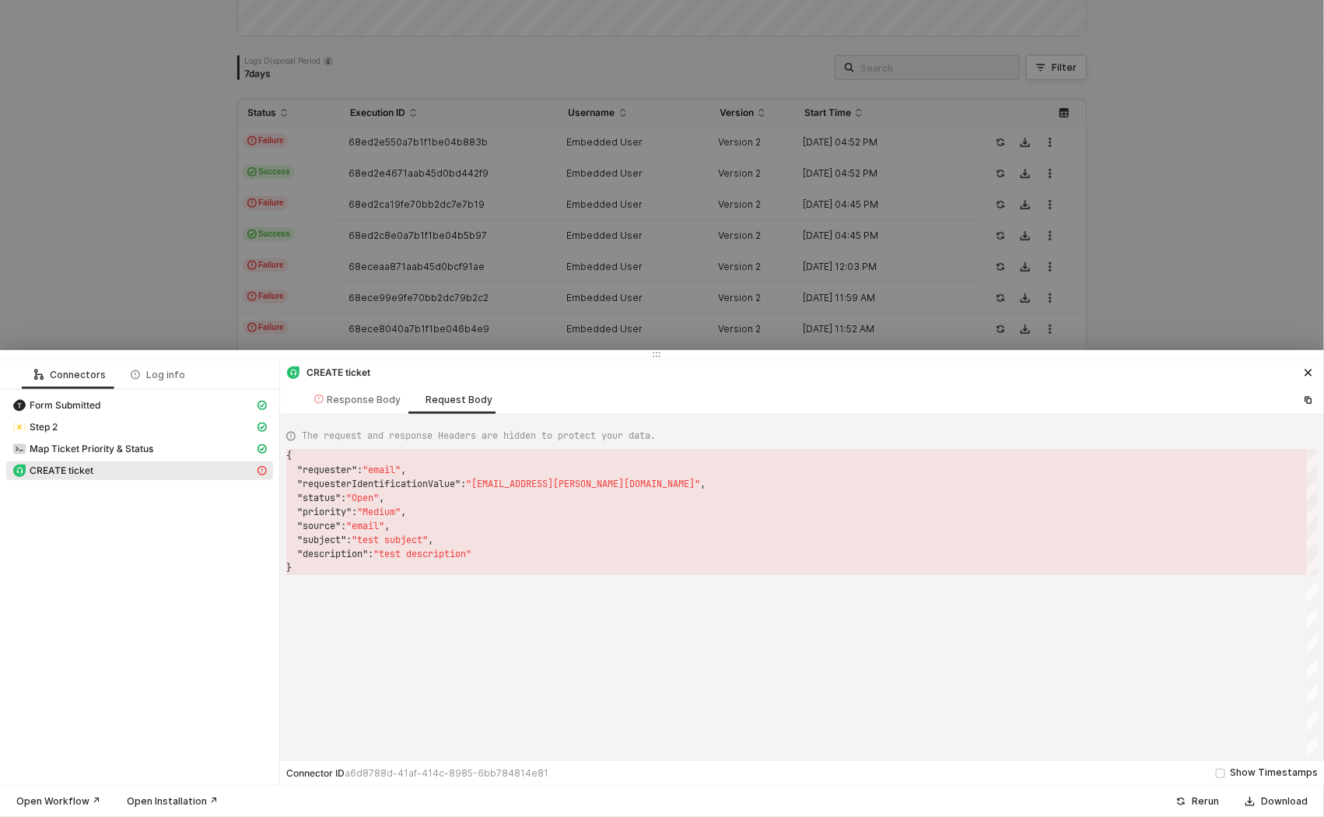
click at [136, 307] on div at bounding box center [662, 408] width 1324 height 817
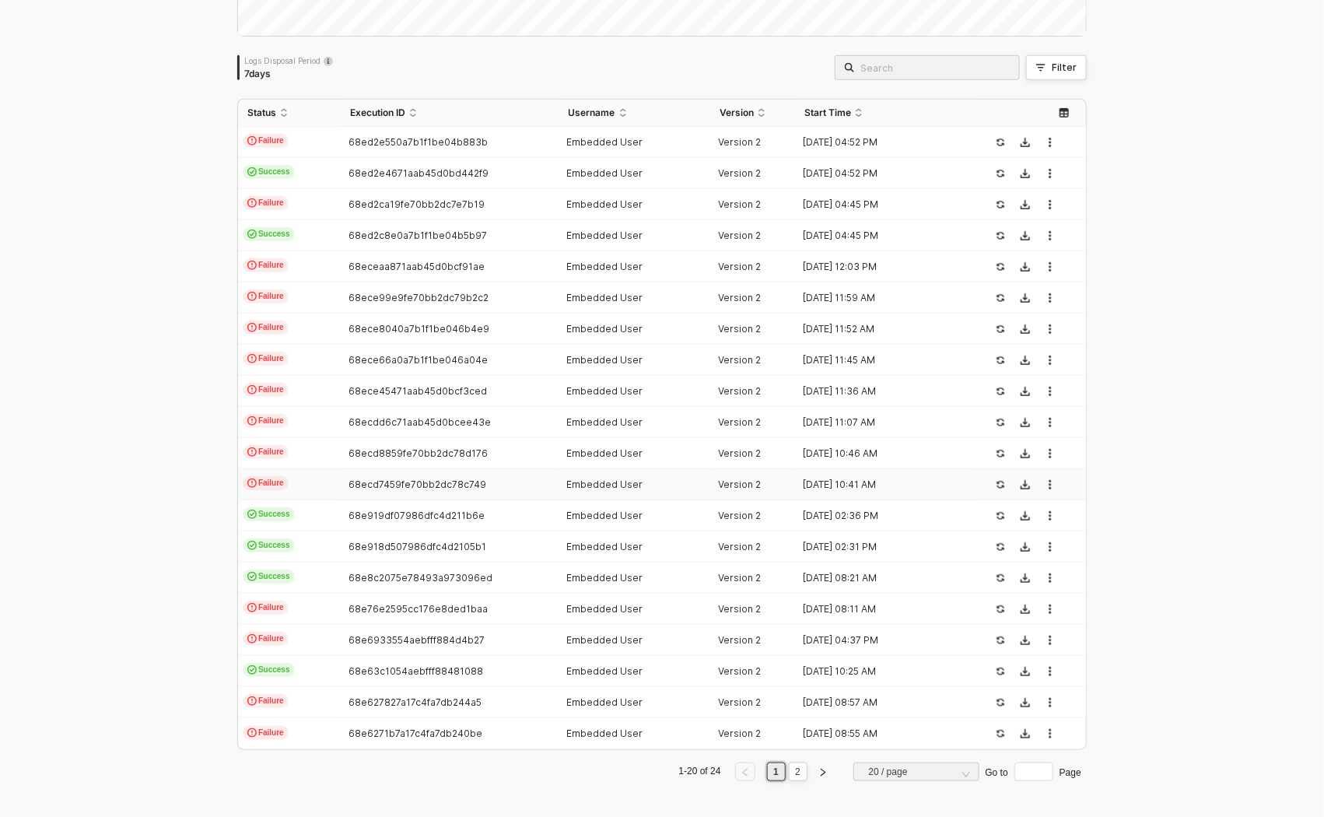
click at [305, 484] on td "Failure" at bounding box center [289, 484] width 103 height 31
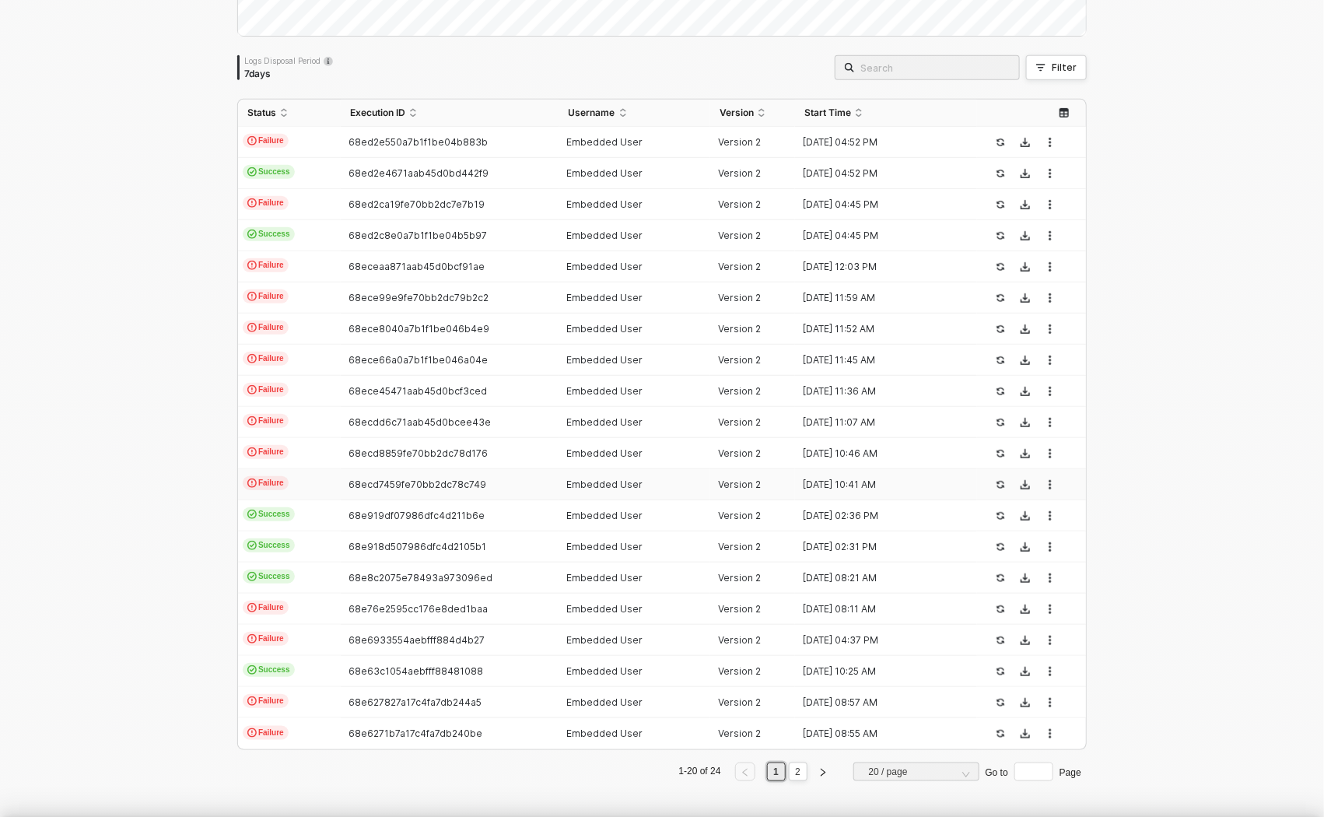
scroll to position [125, 0]
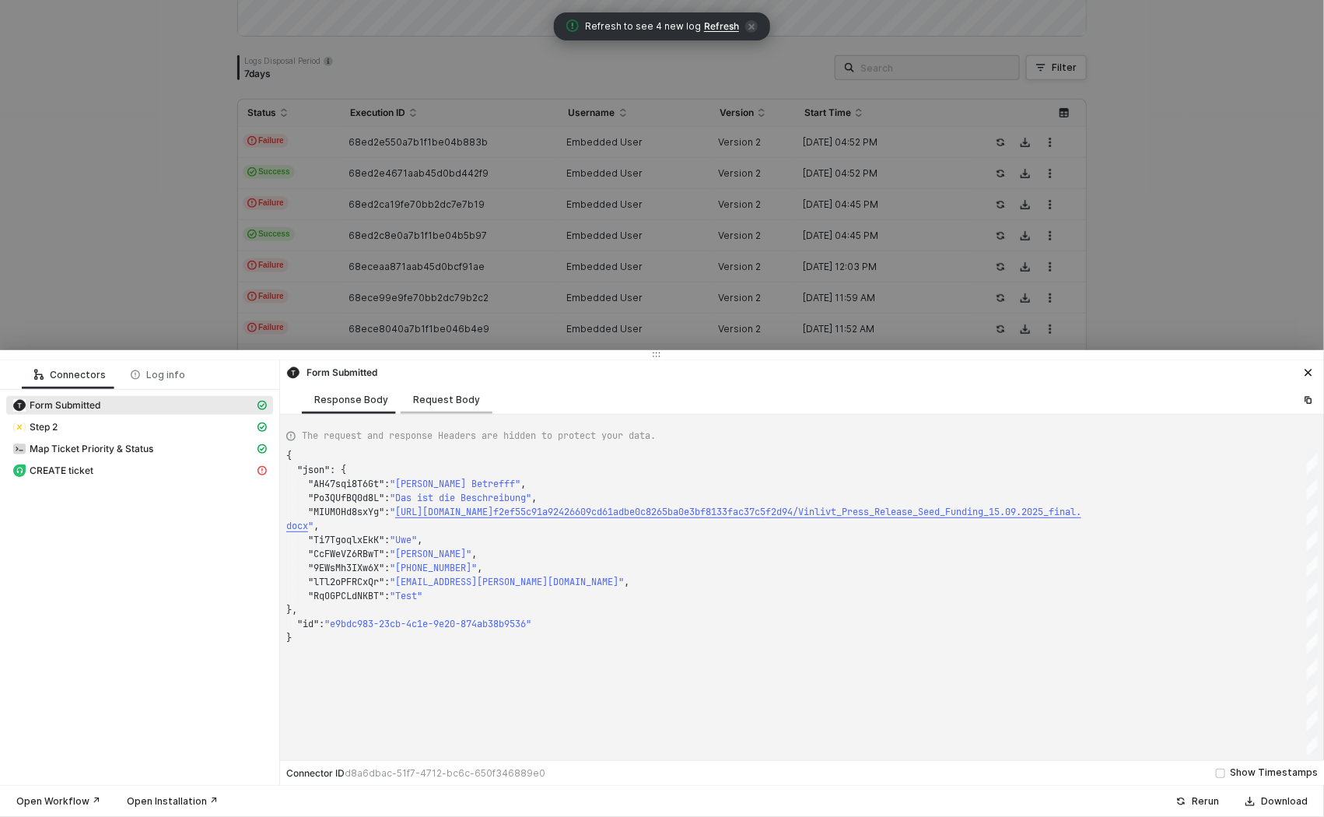
click at [443, 397] on div "Request Body" at bounding box center [446, 400] width 67 height 12
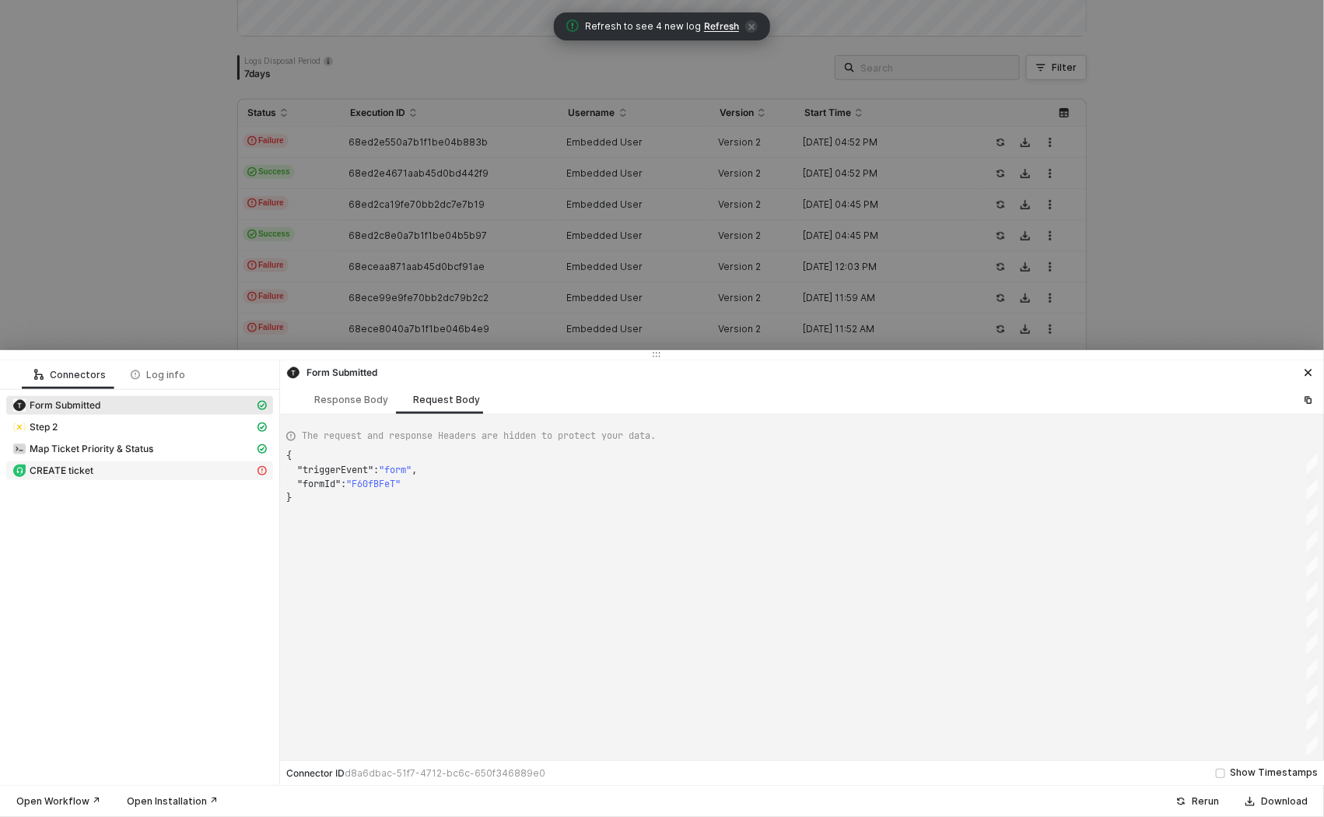
click at [111, 469] on div "CREATE ticket" at bounding box center [133, 471] width 242 height 14
type textarea "{ "statusCode": 405, "message": "Error : Error: <html>\r\n<head><title>405 Not …"
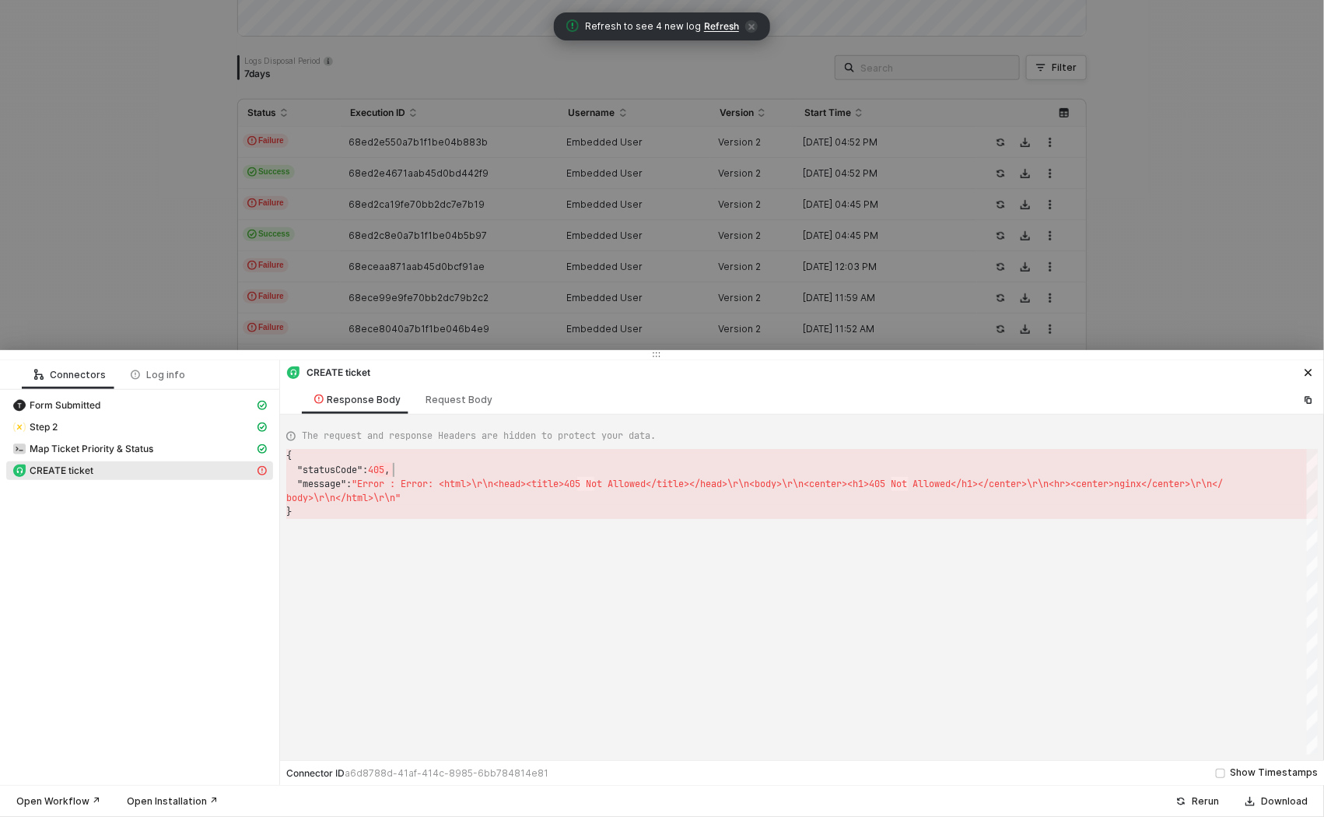
scroll to position [14, 111]
drag, startPoint x: 376, startPoint y: 469, endPoint x: 396, endPoint y: 469, distance: 20.2
drag, startPoint x: 394, startPoint y: 471, endPoint x: 377, endPoint y: 471, distance: 17.1
click at [109, 257] on div at bounding box center [662, 408] width 1324 height 817
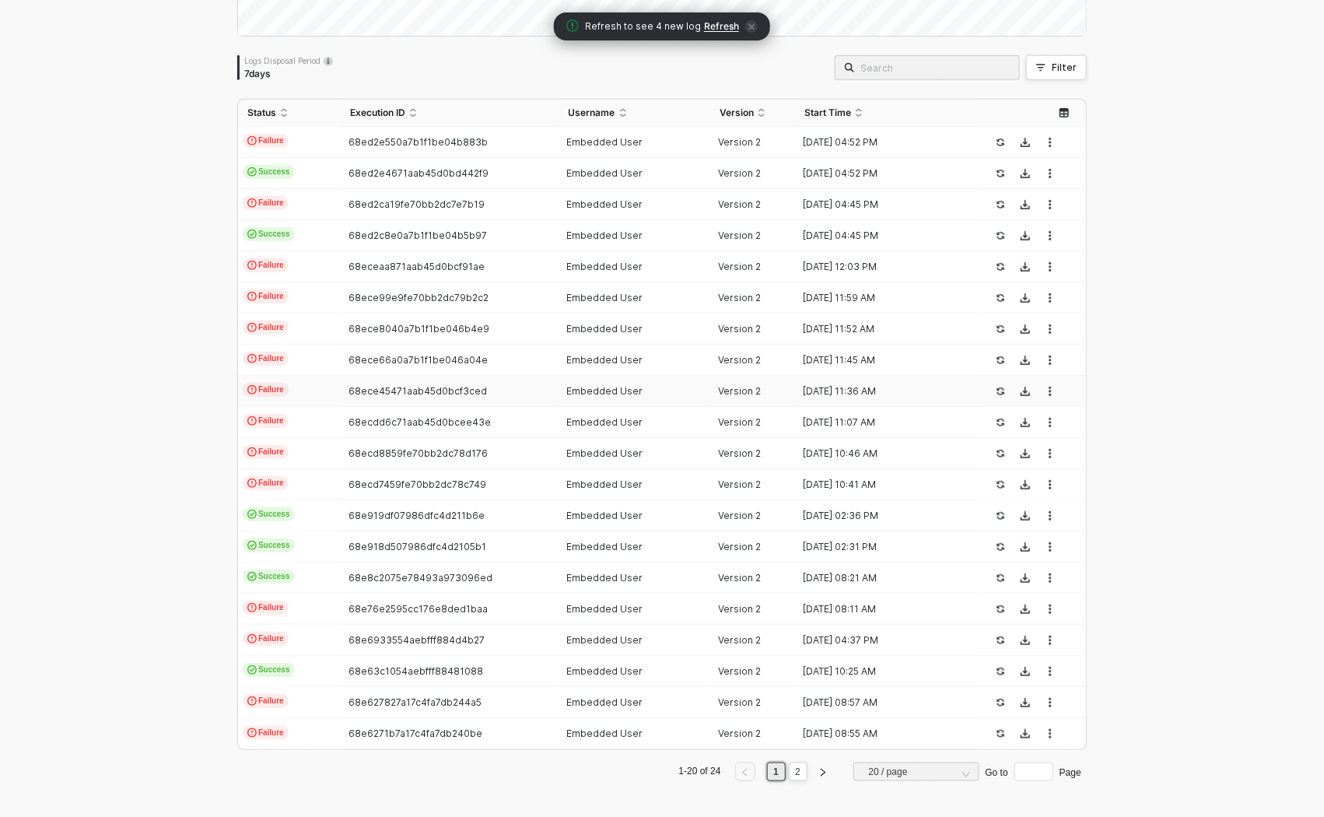
click at [317, 391] on td "Failure" at bounding box center [289, 391] width 103 height 31
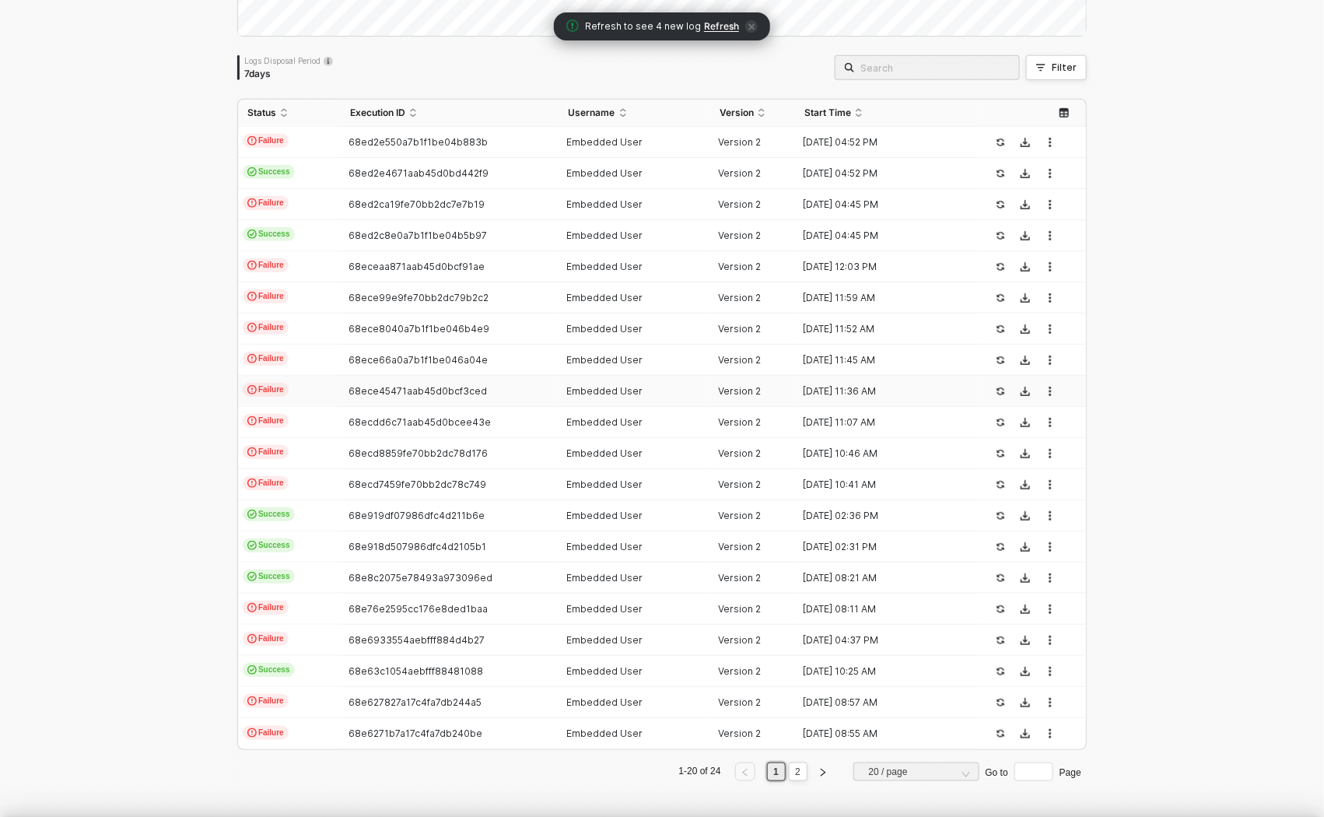
type textarea "{ "json": { "AH47sqi8T6Gt": "test", "Po3QUfBQ0d8L": "test", "lTl2oPFRCxQr": "[E…"
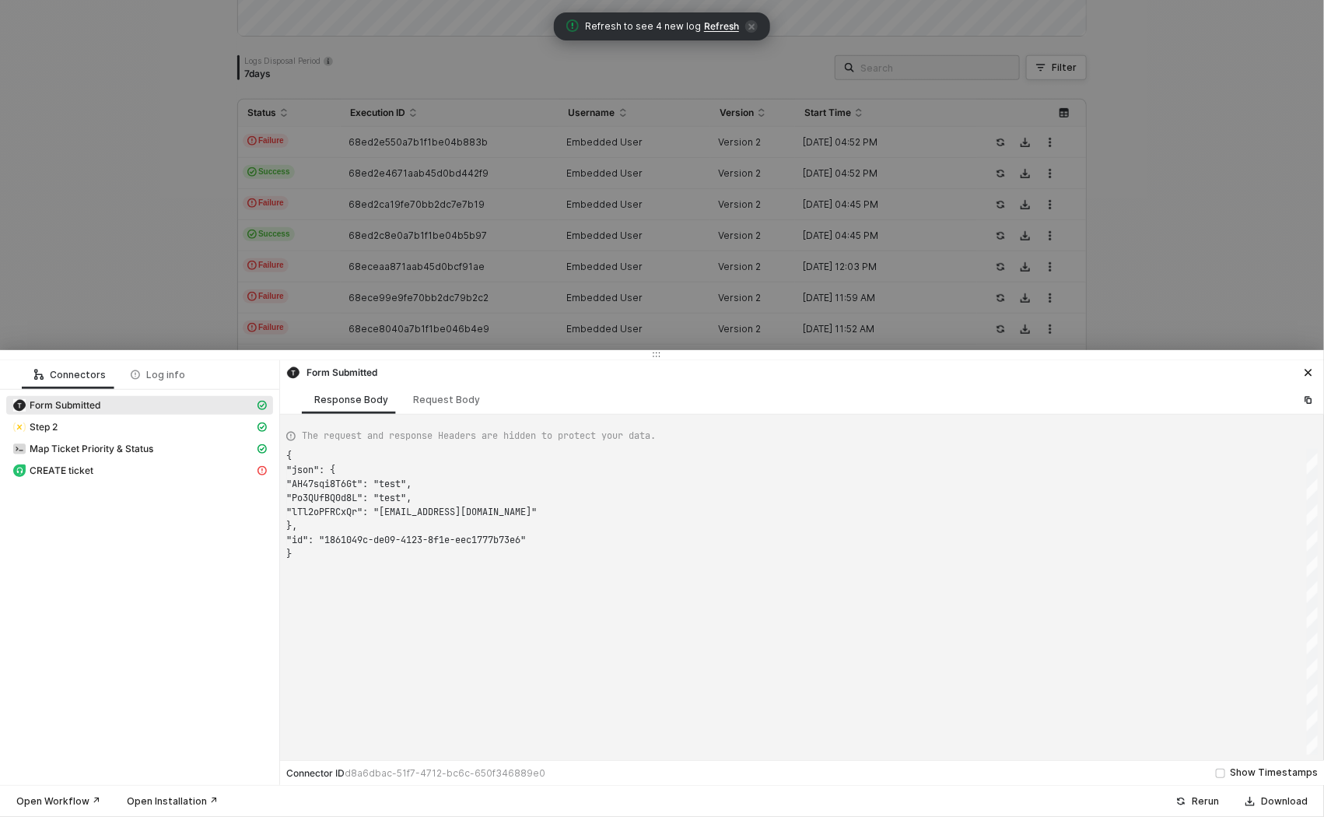
scroll to position [97, 0]
click at [212, 285] on div at bounding box center [662, 408] width 1324 height 817
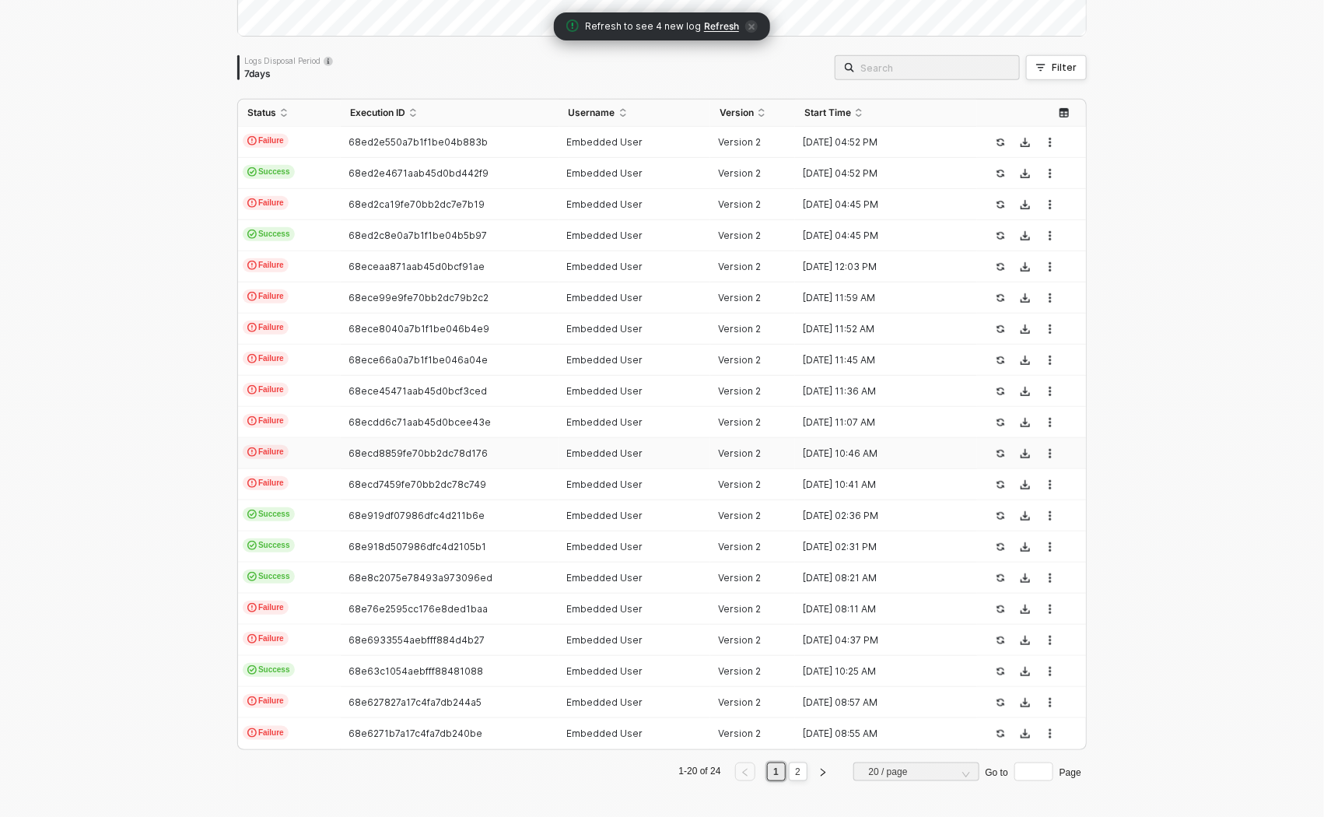
click at [322, 454] on td "Failure" at bounding box center [289, 453] width 103 height 31
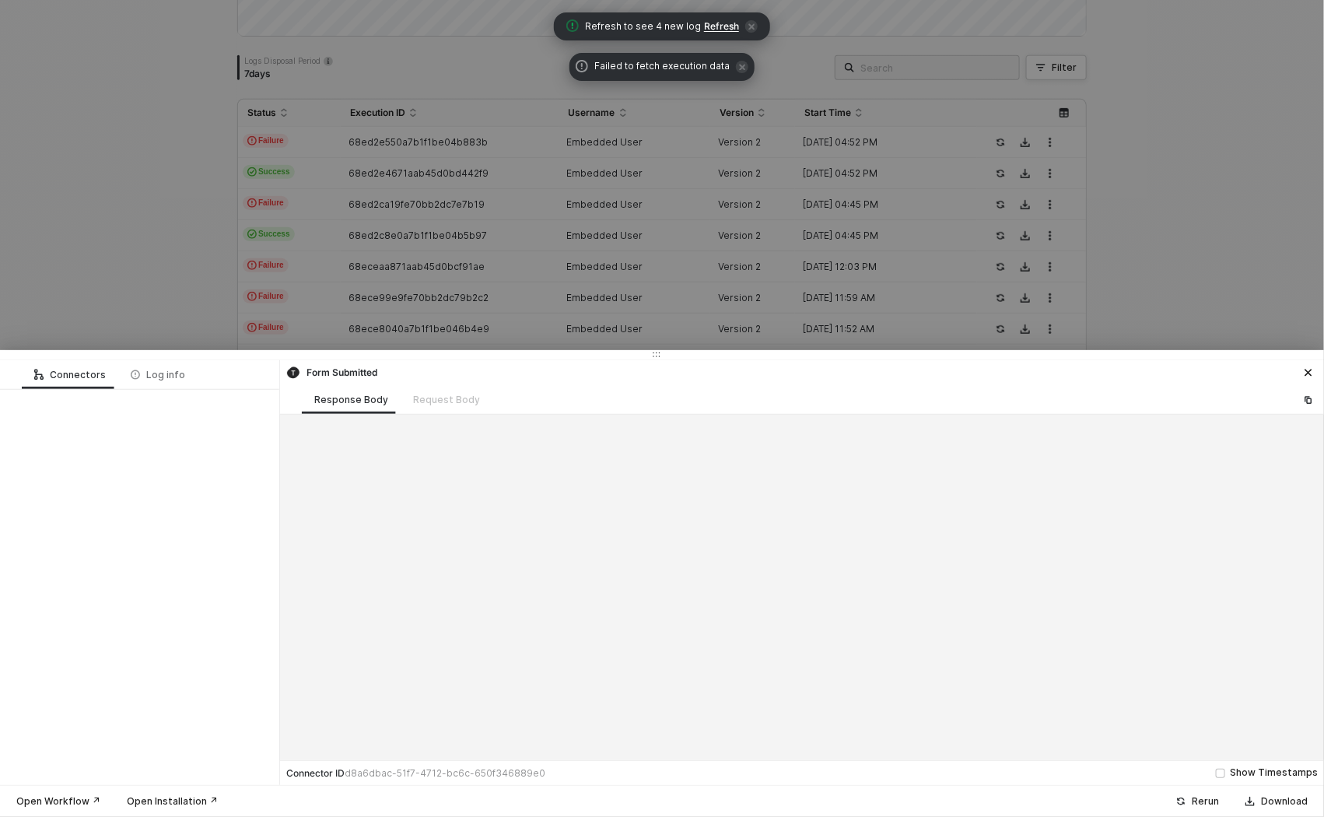
click at [193, 283] on div at bounding box center [662, 408] width 1324 height 817
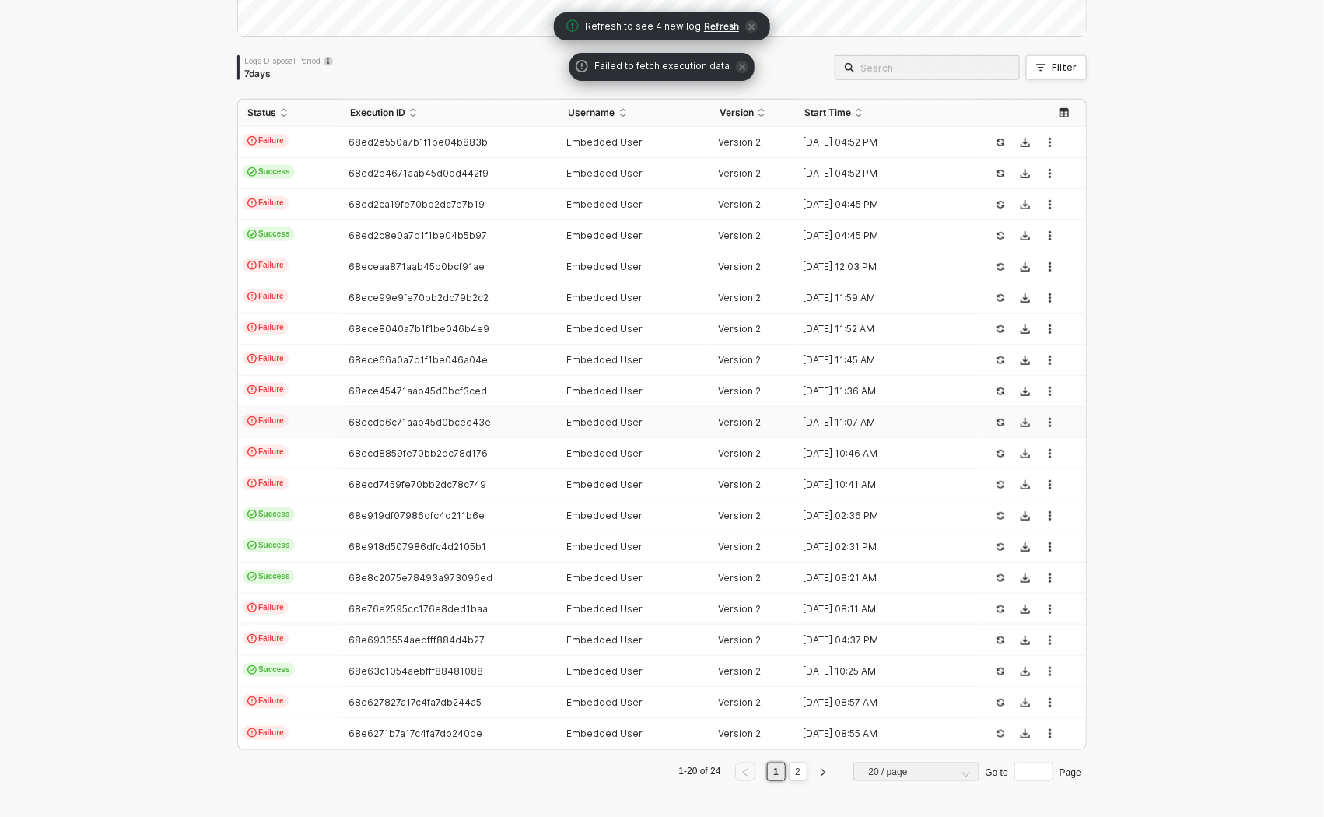
click at [307, 417] on td "Failure" at bounding box center [289, 422] width 103 height 31
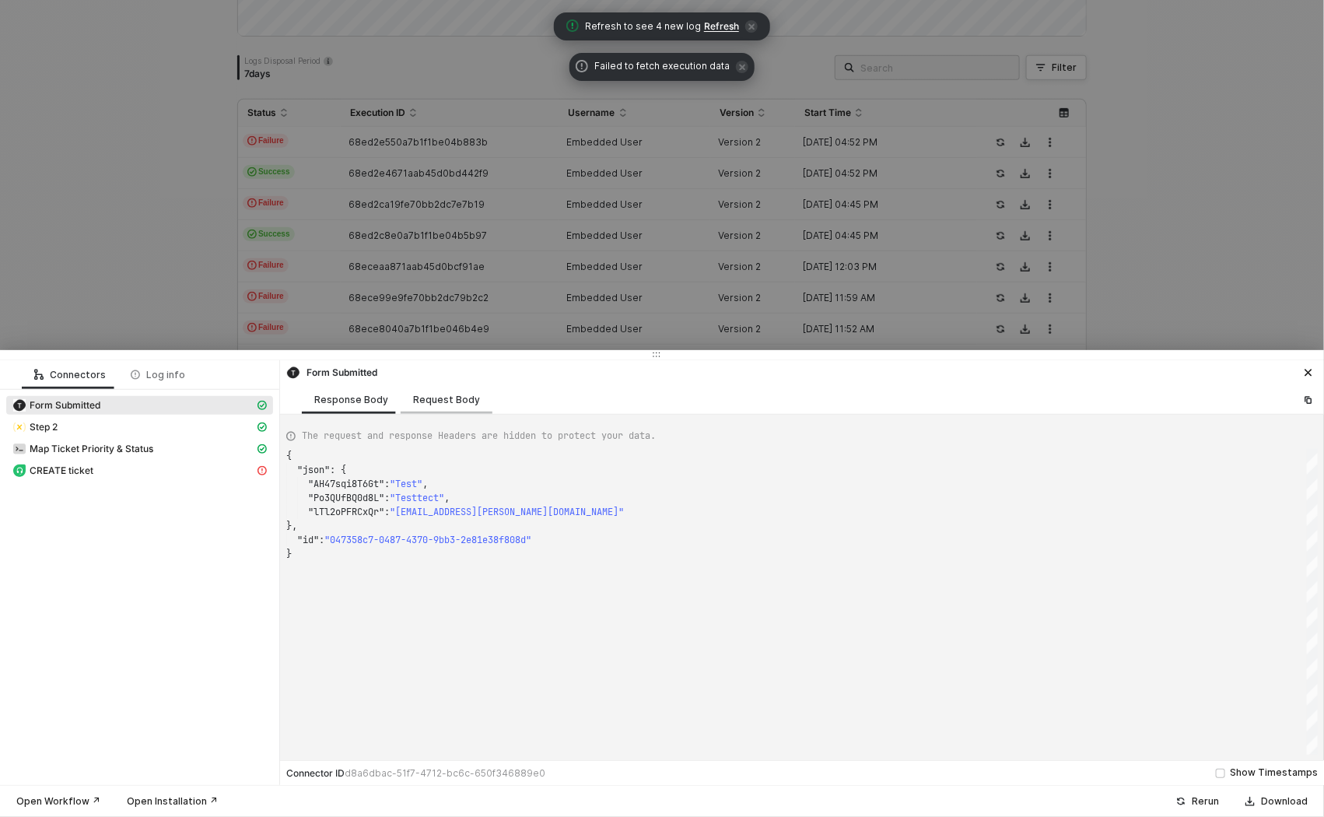
click at [433, 408] on div "Request Body" at bounding box center [447, 399] width 92 height 29
type textarea "{ "triggerEvent": "form", "formId": "F60fBFeT" }"
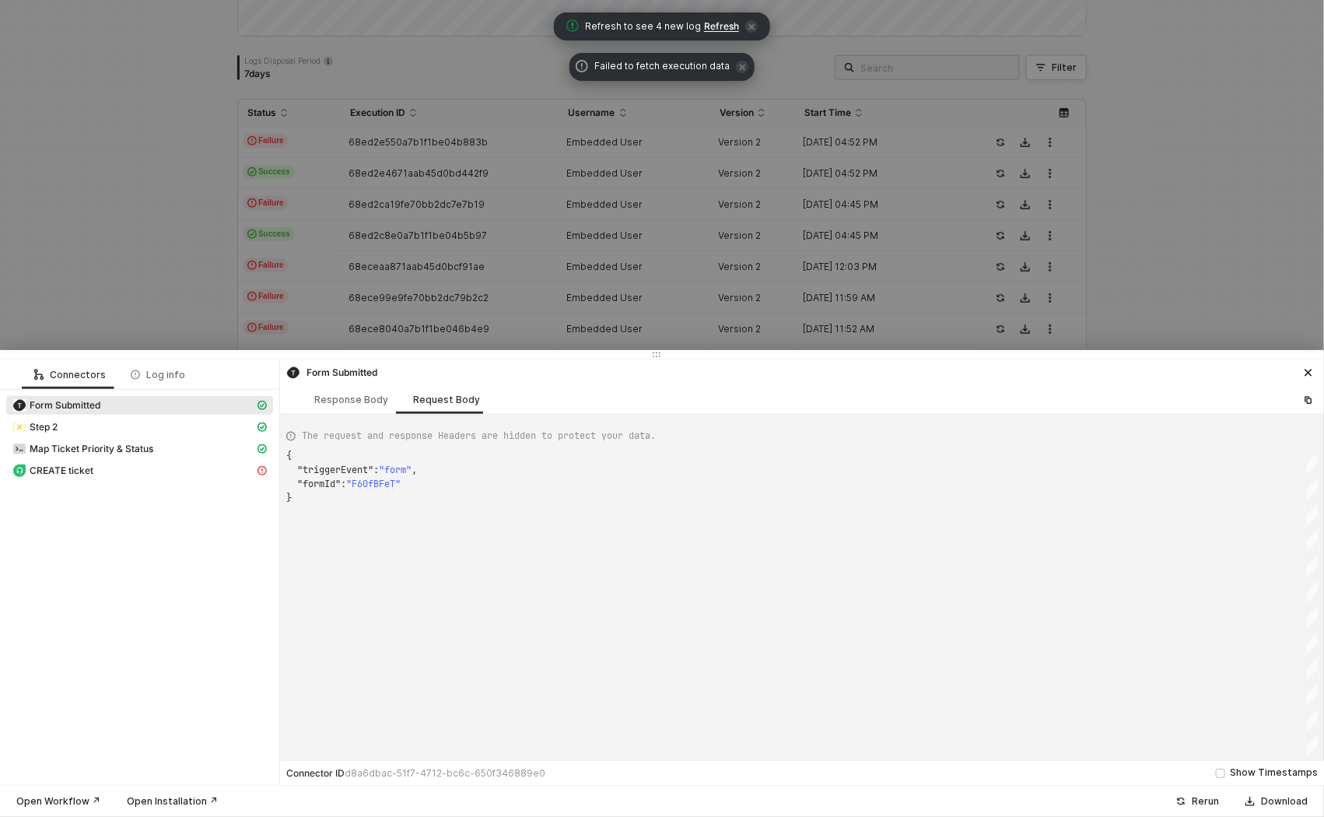
click at [191, 322] on div at bounding box center [662, 408] width 1324 height 817
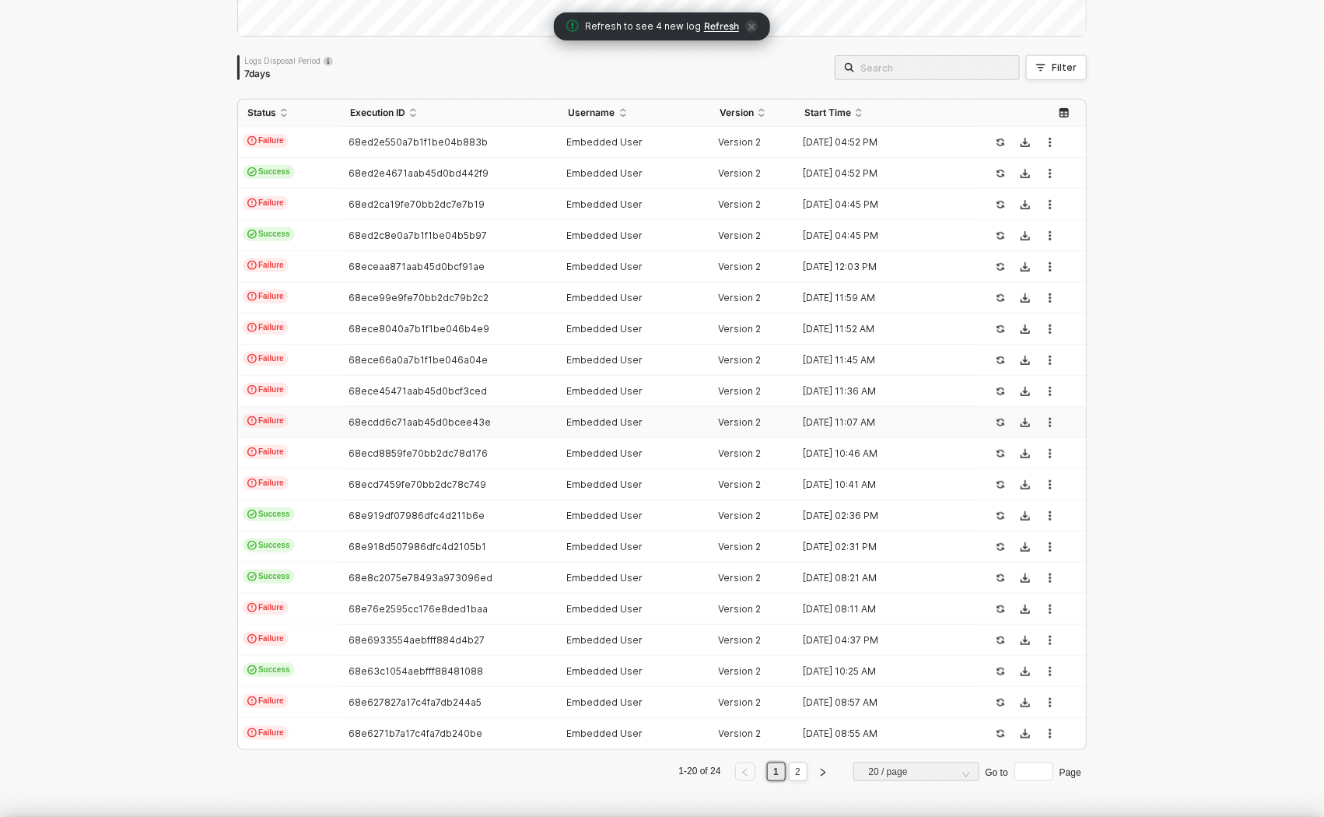
click at [268, 299] on span "Failure" at bounding box center [266, 296] width 46 height 14
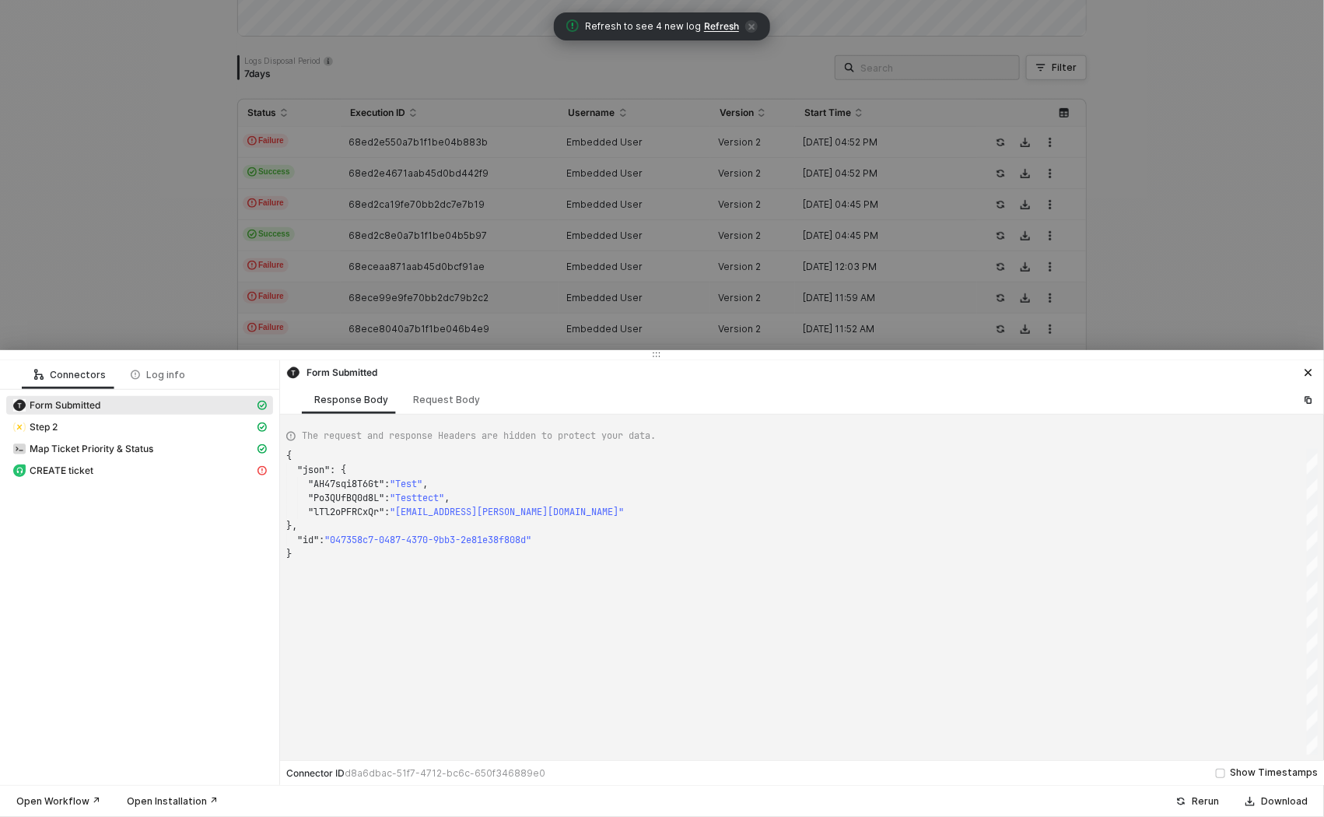
type textarea "{ "json": { "AH47sqi8T6Gt": "test", "Po3QUfBQ0d8L": "test", "KGgWliEaVsQW": "[E…"
click at [122, 299] on div at bounding box center [662, 408] width 1324 height 817
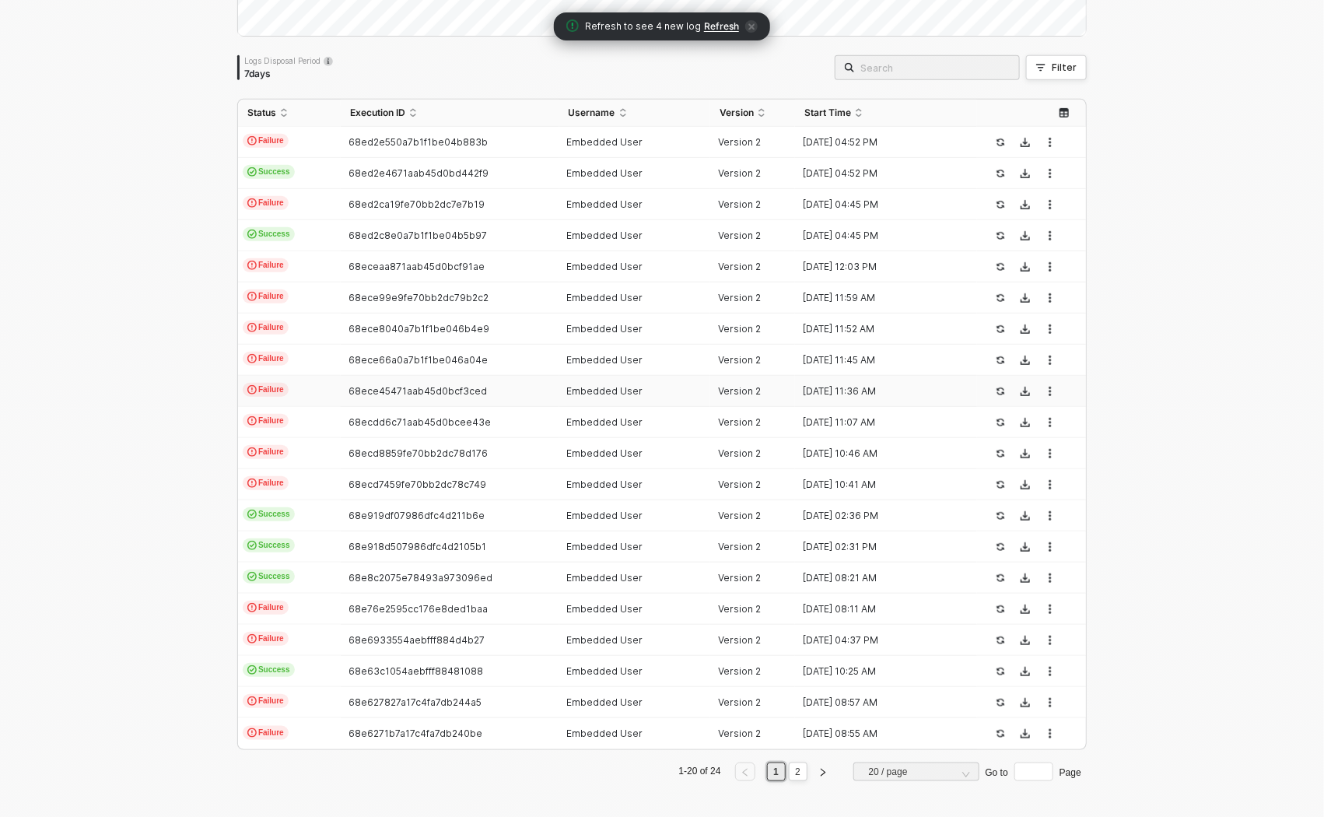
click at [286, 376] on td "Failure" at bounding box center [289, 391] width 103 height 31
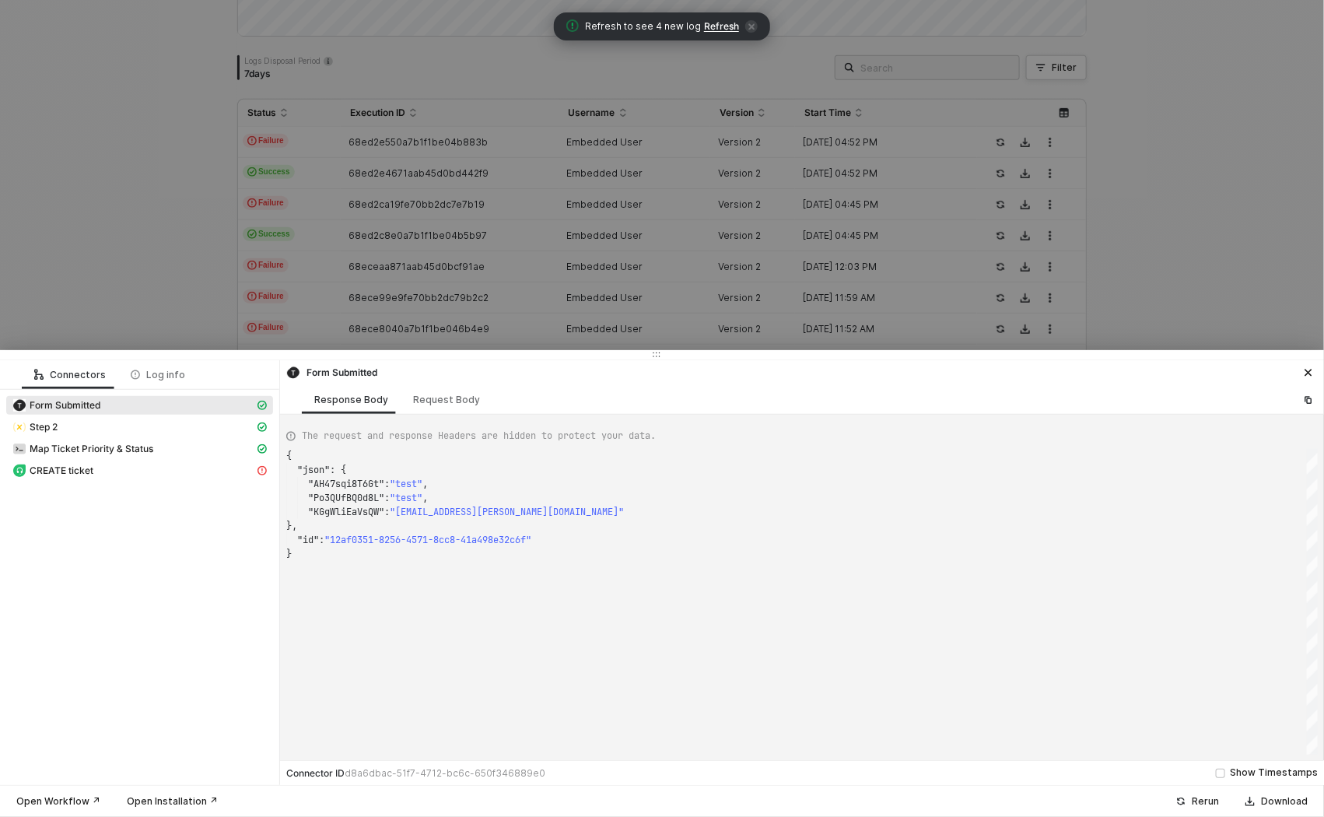
type textarea "{ "json": { "AH47sqi8T6Gt": "test", "Po3QUfBQ0d8L": "test", "lTl2oPFRCxQr": "[E…"
click at [152, 289] on div at bounding box center [662, 408] width 1324 height 817
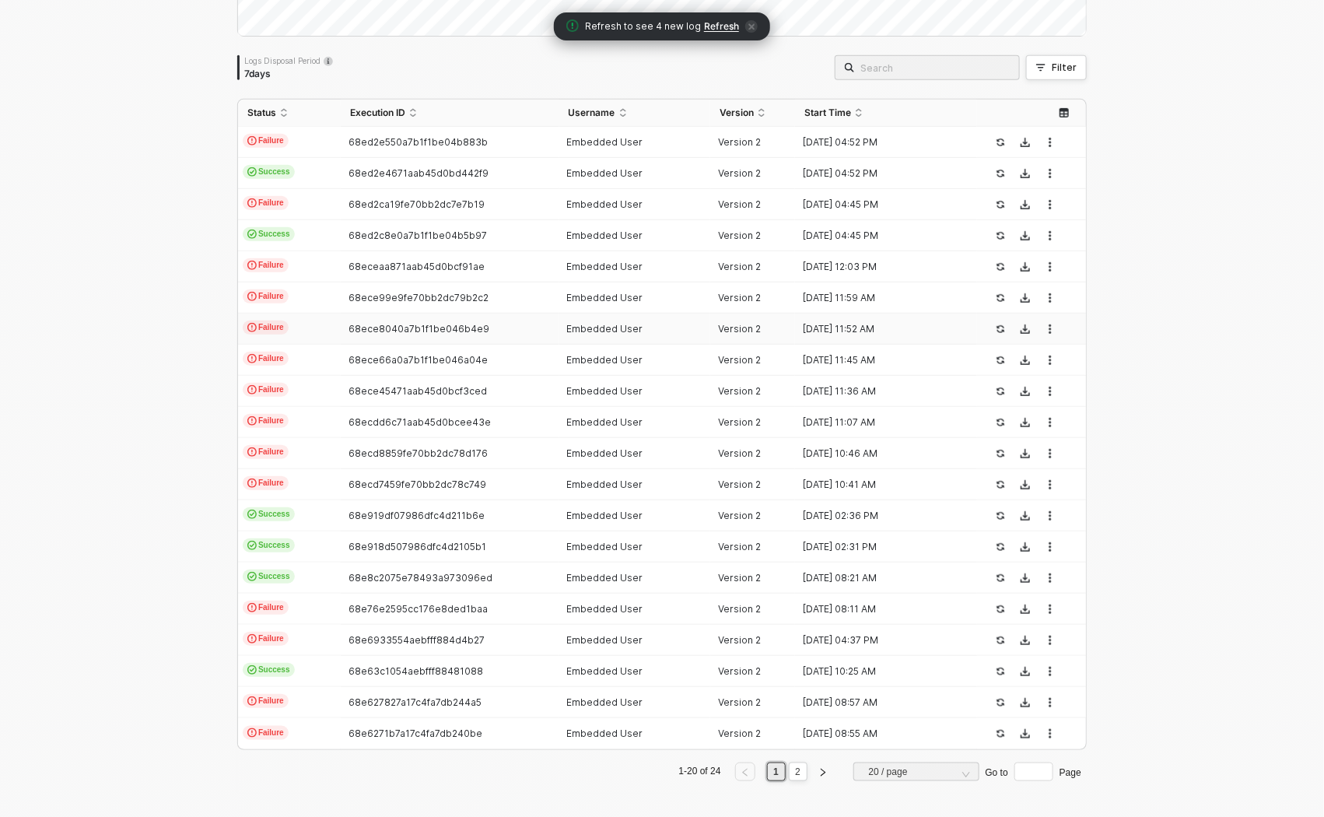
click at [303, 328] on td "Failure" at bounding box center [289, 329] width 103 height 31
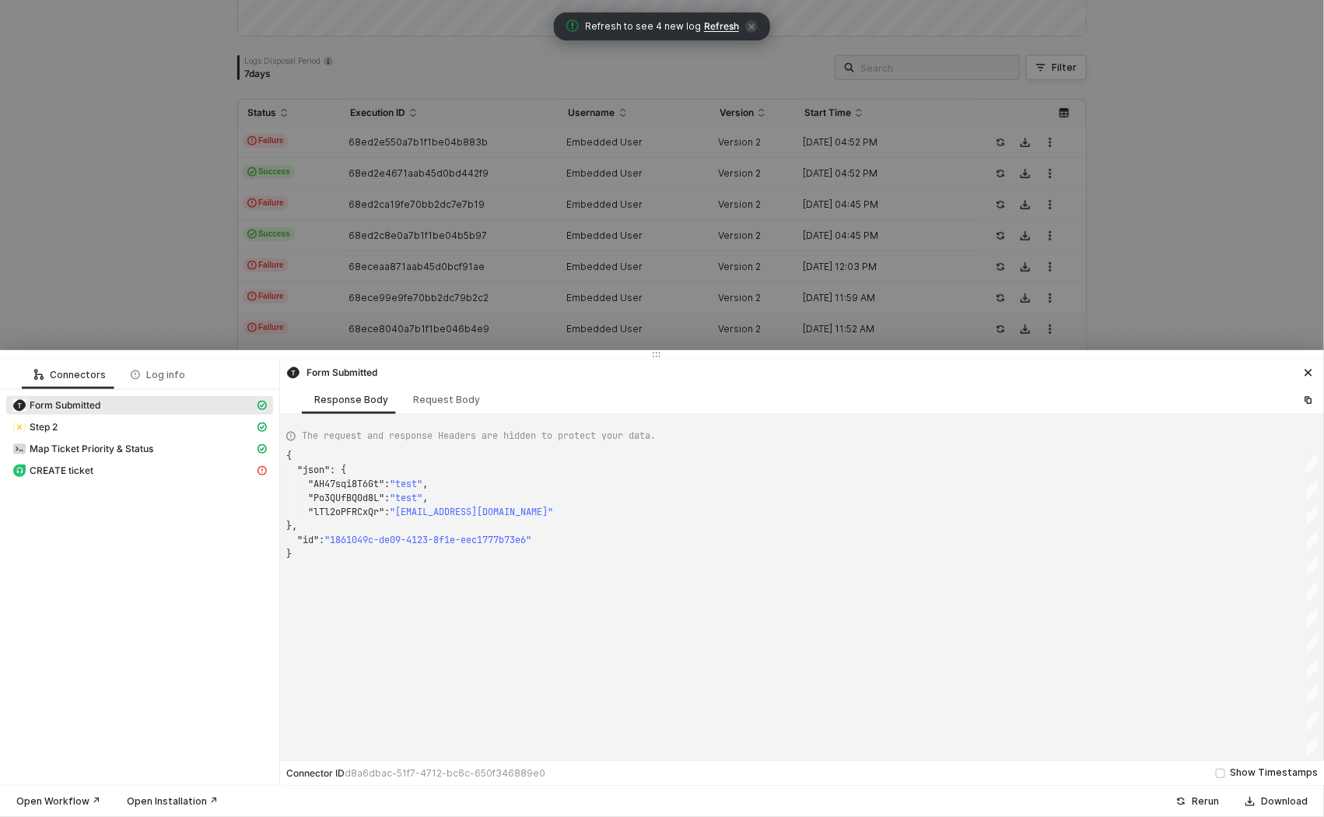
type textarea "{ "json": { "AH47sqi8T6Gt": "Test", "Po3QUfBQ0d8L": "Test", "lTl2oPFRCxQr": "[E…"
click at [134, 269] on div at bounding box center [662, 408] width 1324 height 817
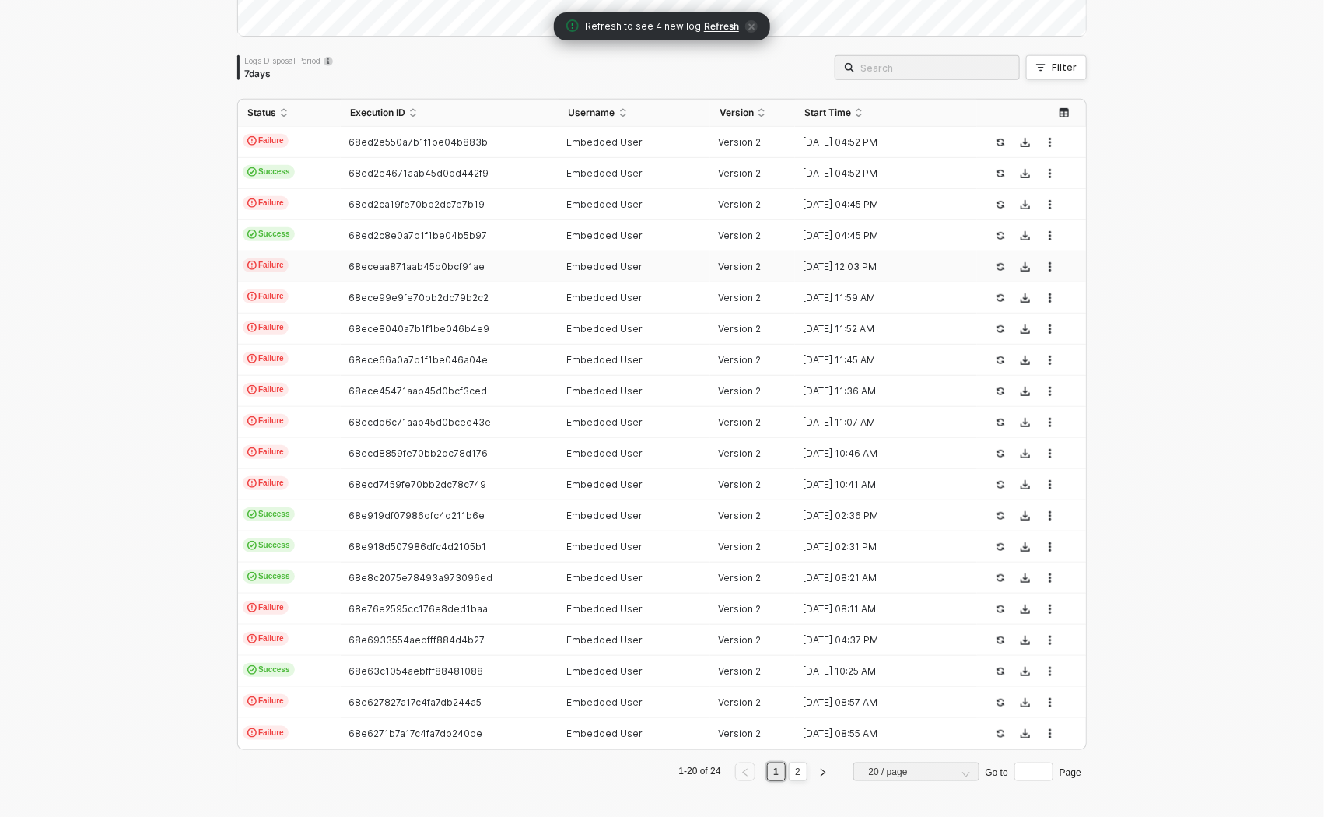
click at [314, 261] on td "Failure" at bounding box center [289, 266] width 103 height 31
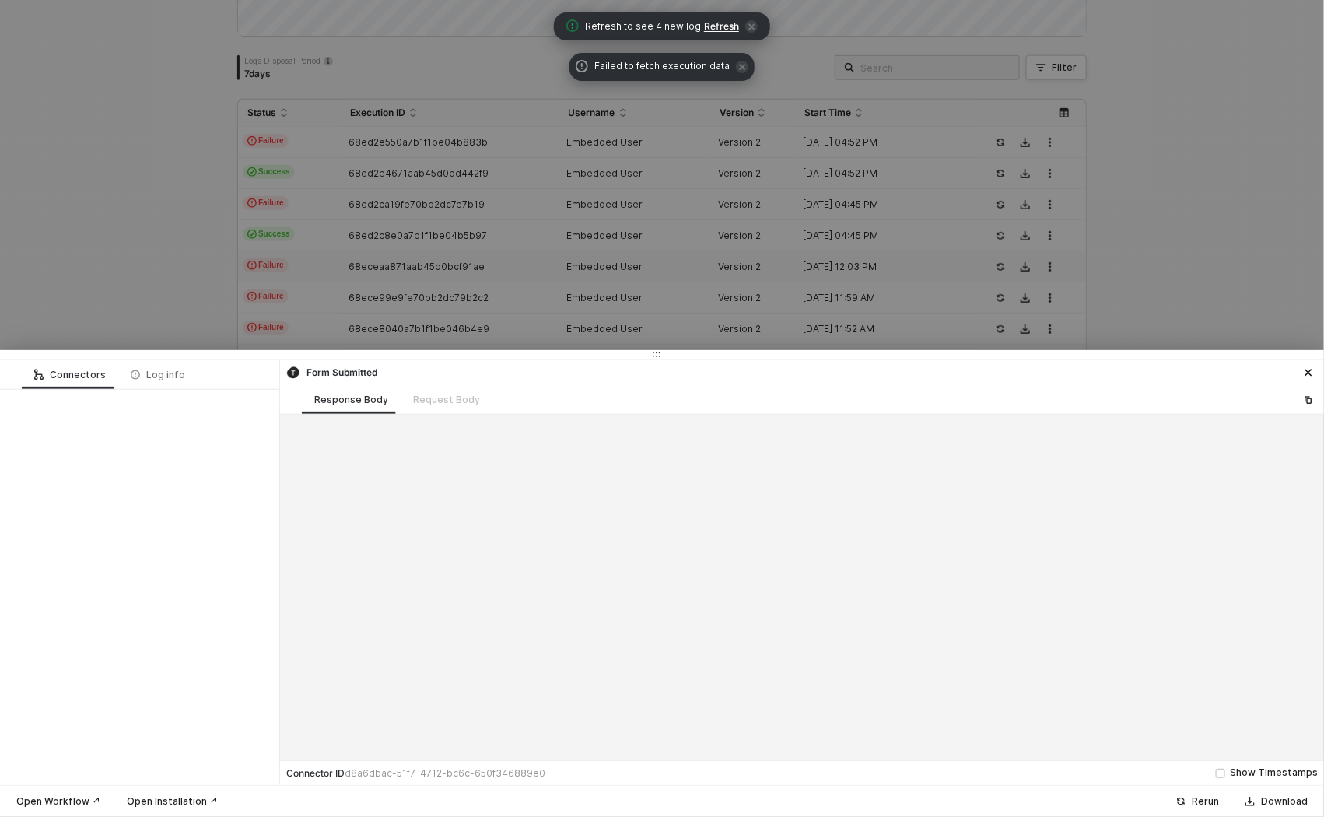
click at [738, 72] on span at bounding box center [742, 67] width 12 height 16
click at [339, 222] on div at bounding box center [662, 408] width 1324 height 817
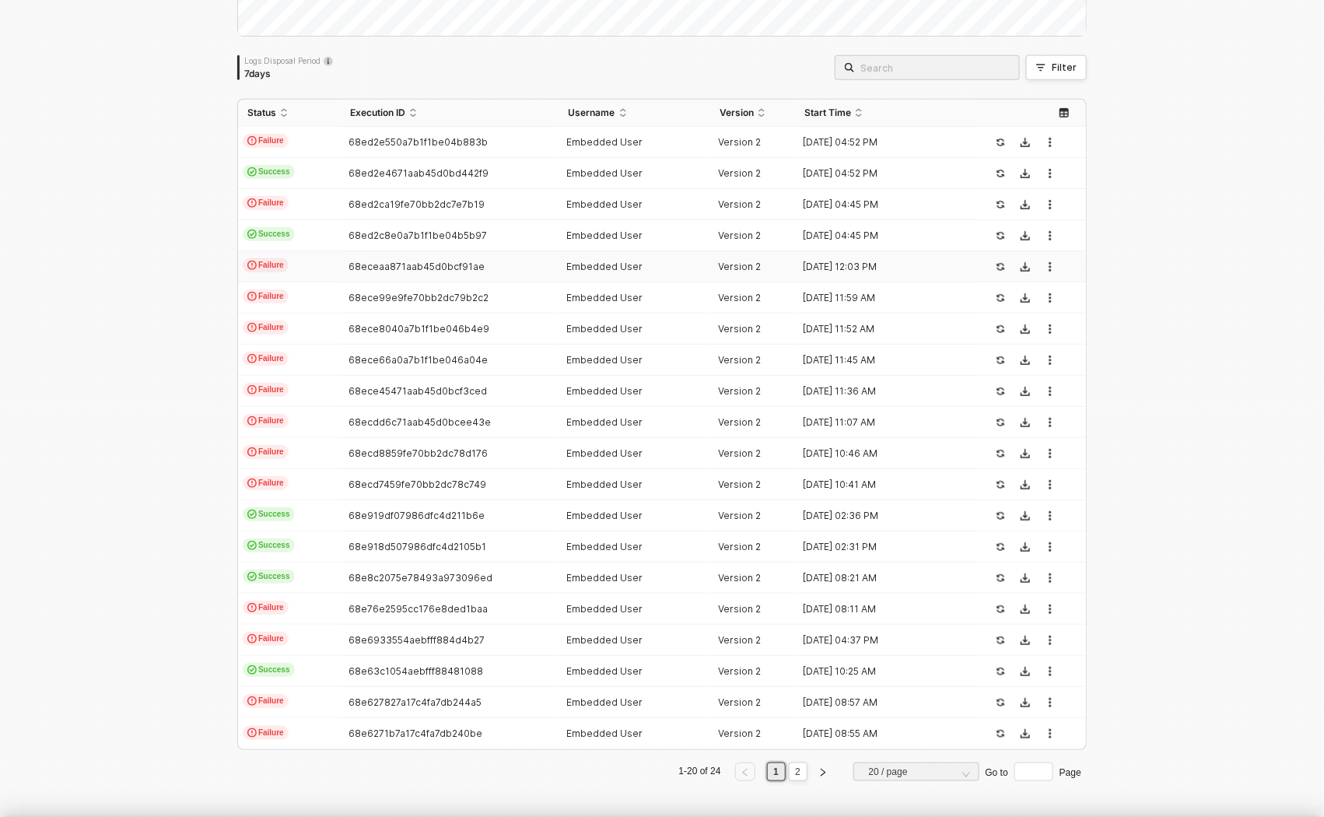
click at [171, 247] on div at bounding box center [662, 408] width 1324 height 817
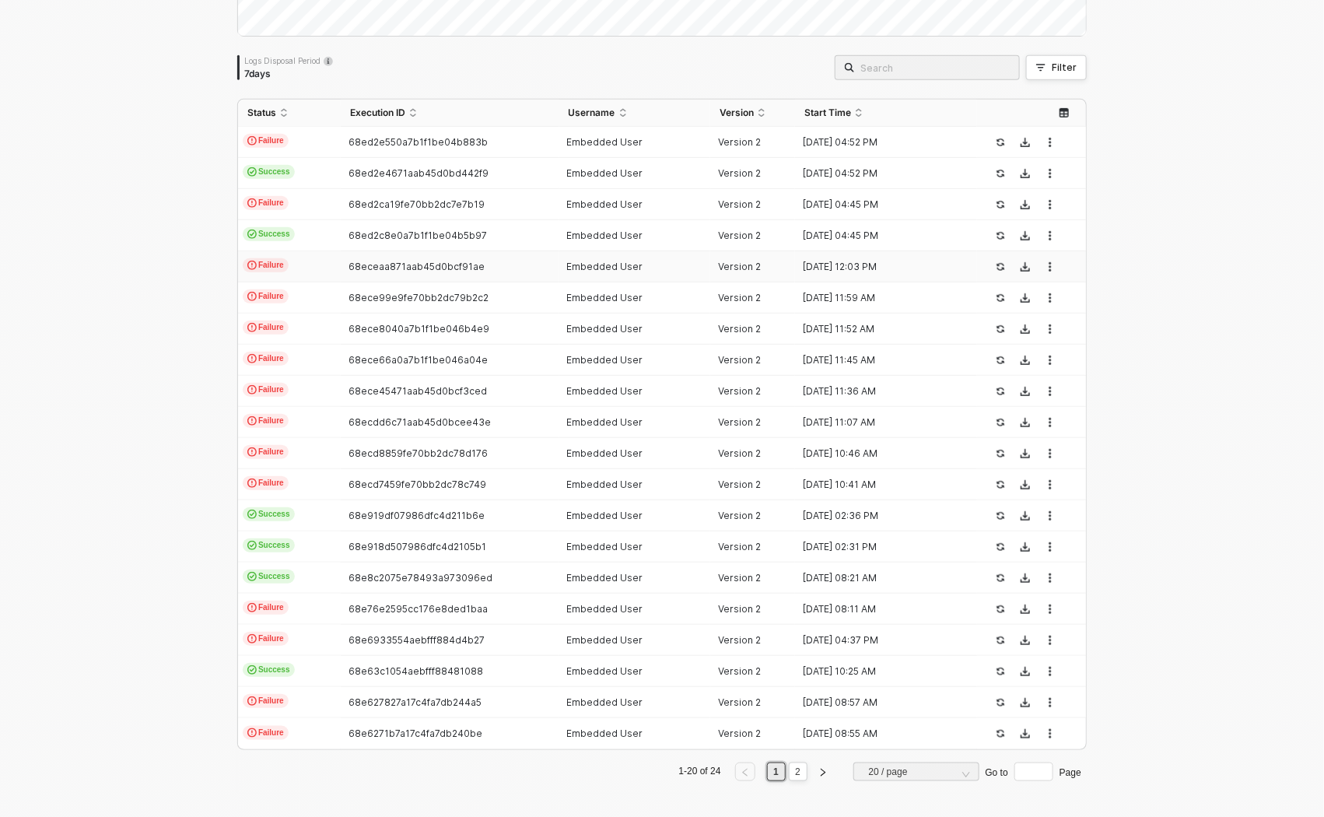
click at [298, 266] on td "Failure" at bounding box center [289, 266] width 103 height 31
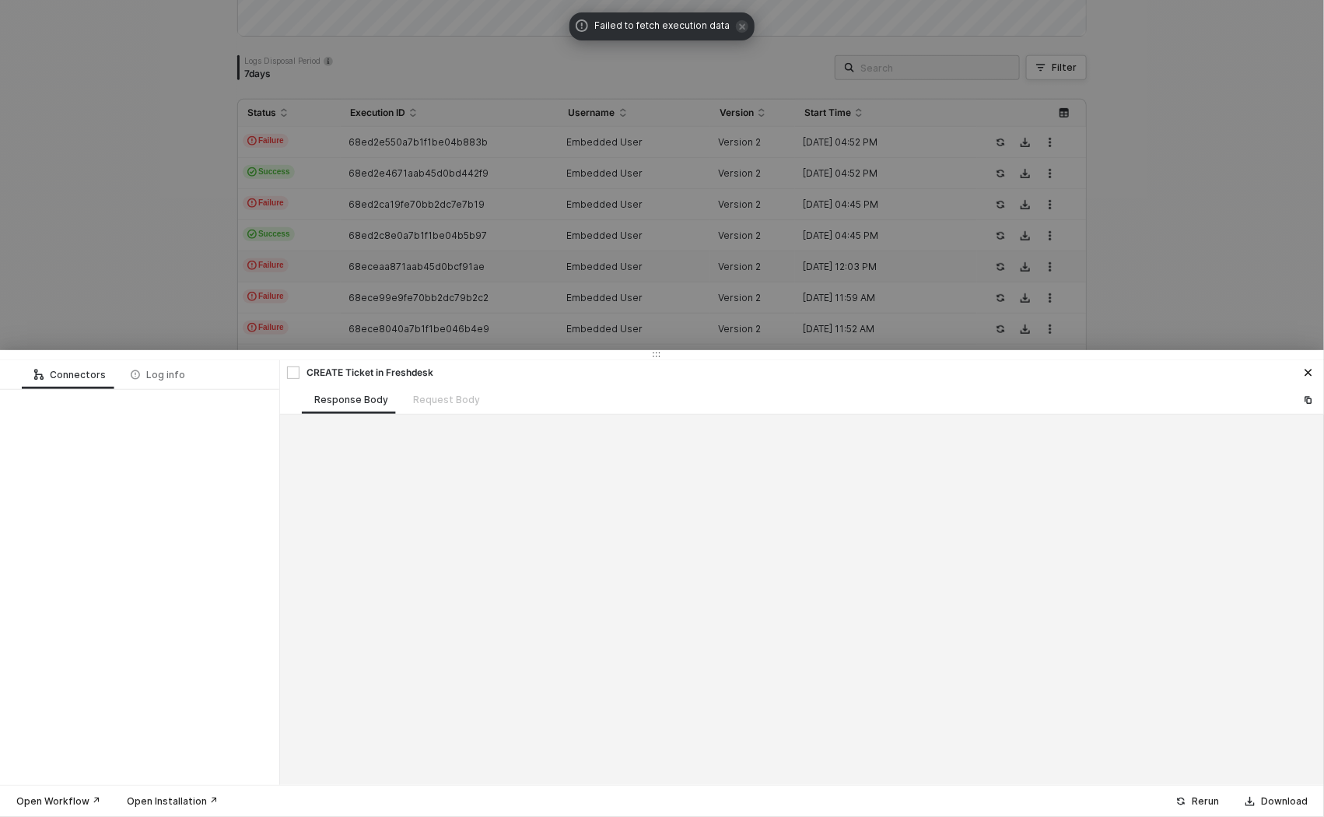
click at [117, 291] on div at bounding box center [662, 408] width 1324 height 817
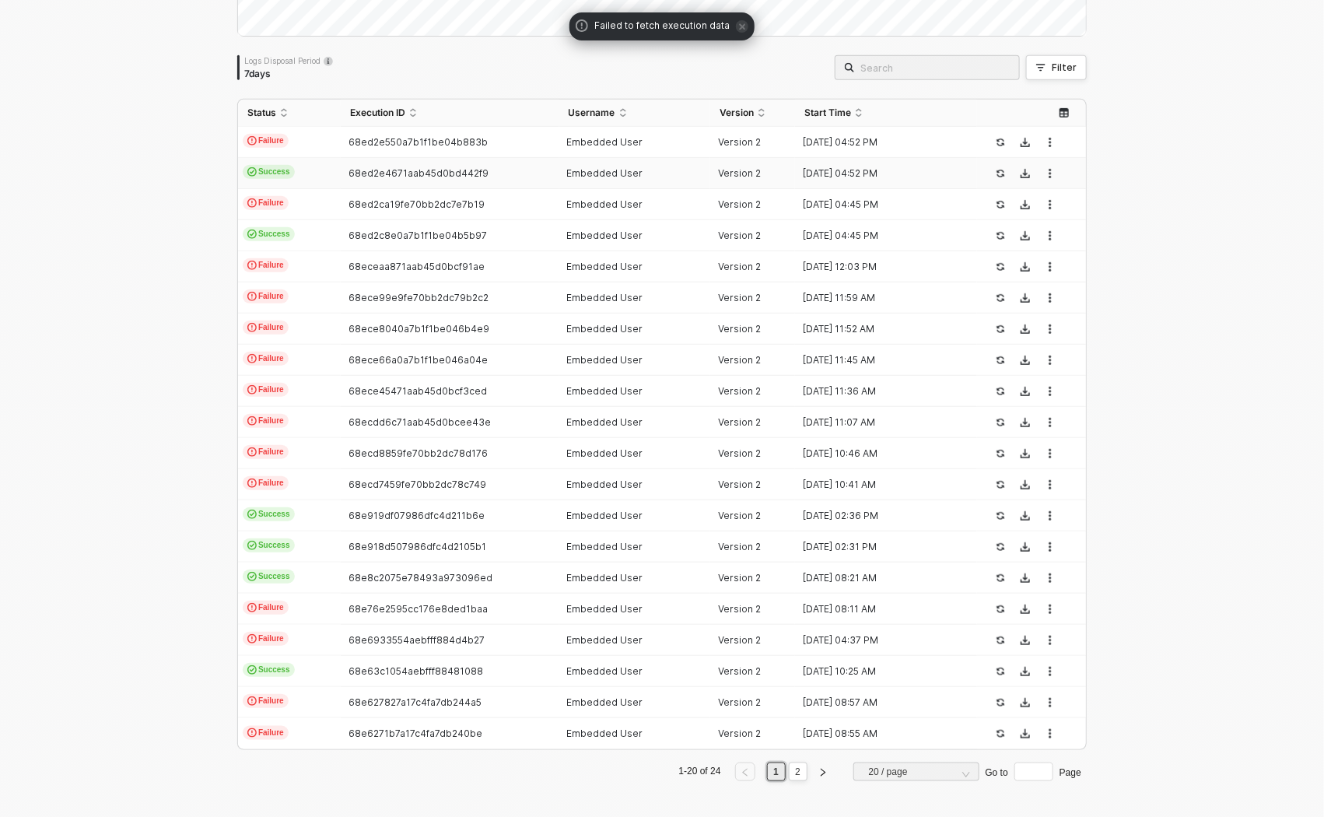
click at [305, 197] on td "Failure" at bounding box center [289, 204] width 103 height 31
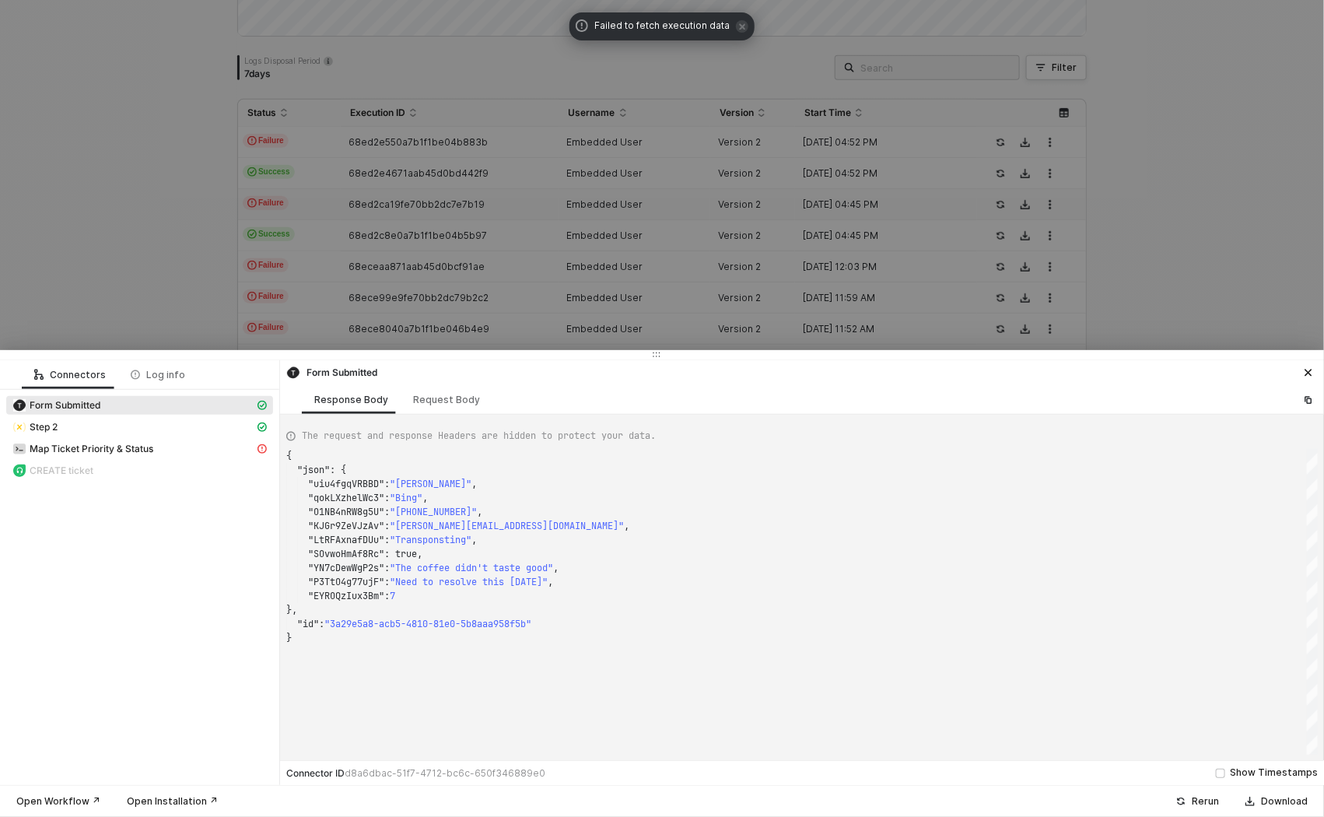
scroll to position [140, 0]
click at [156, 447] on div "Map Ticket Priority & Status" at bounding box center [133, 449] width 242 height 14
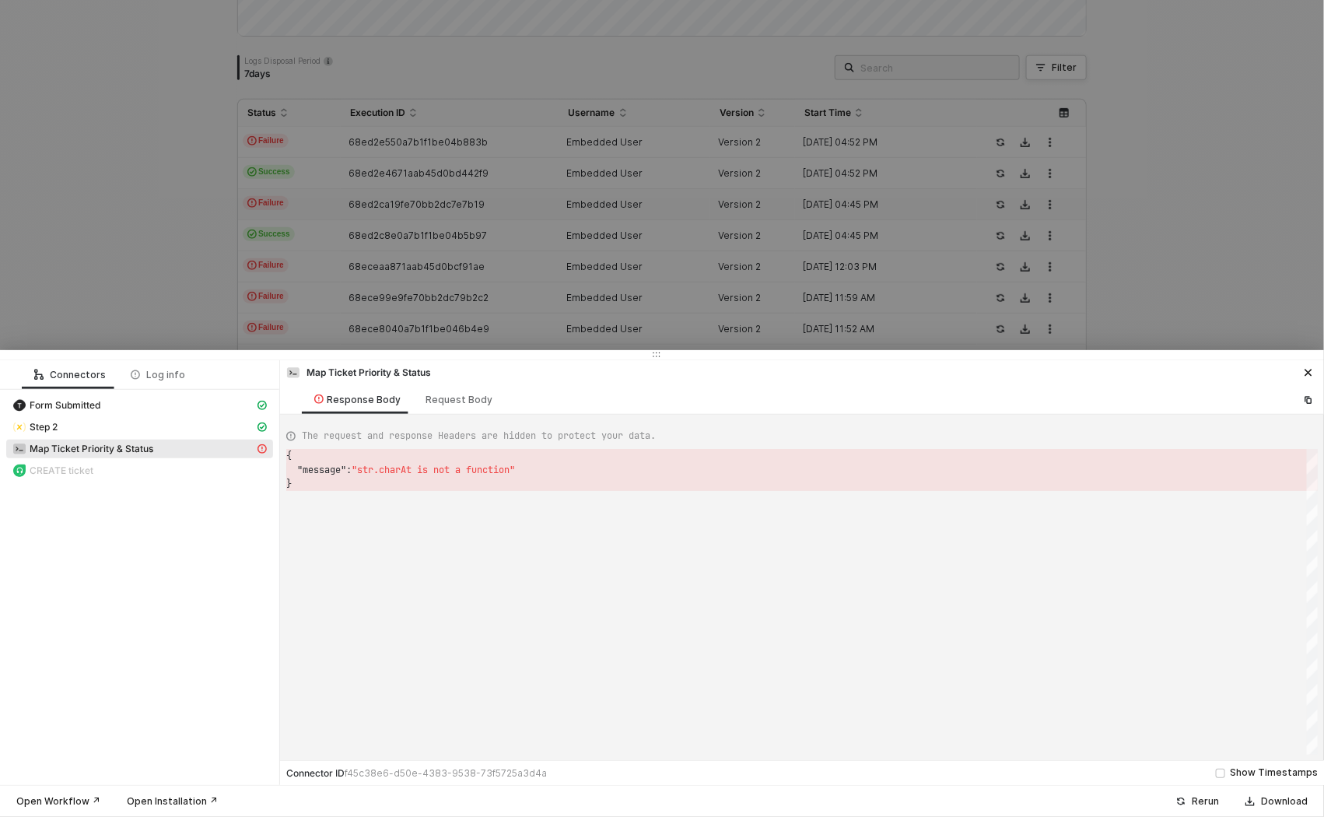
click at [163, 416] on div "Form Submitted" at bounding box center [139, 407] width 267 height 22
click at [162, 423] on div "Step 2" at bounding box center [133, 427] width 242 height 14
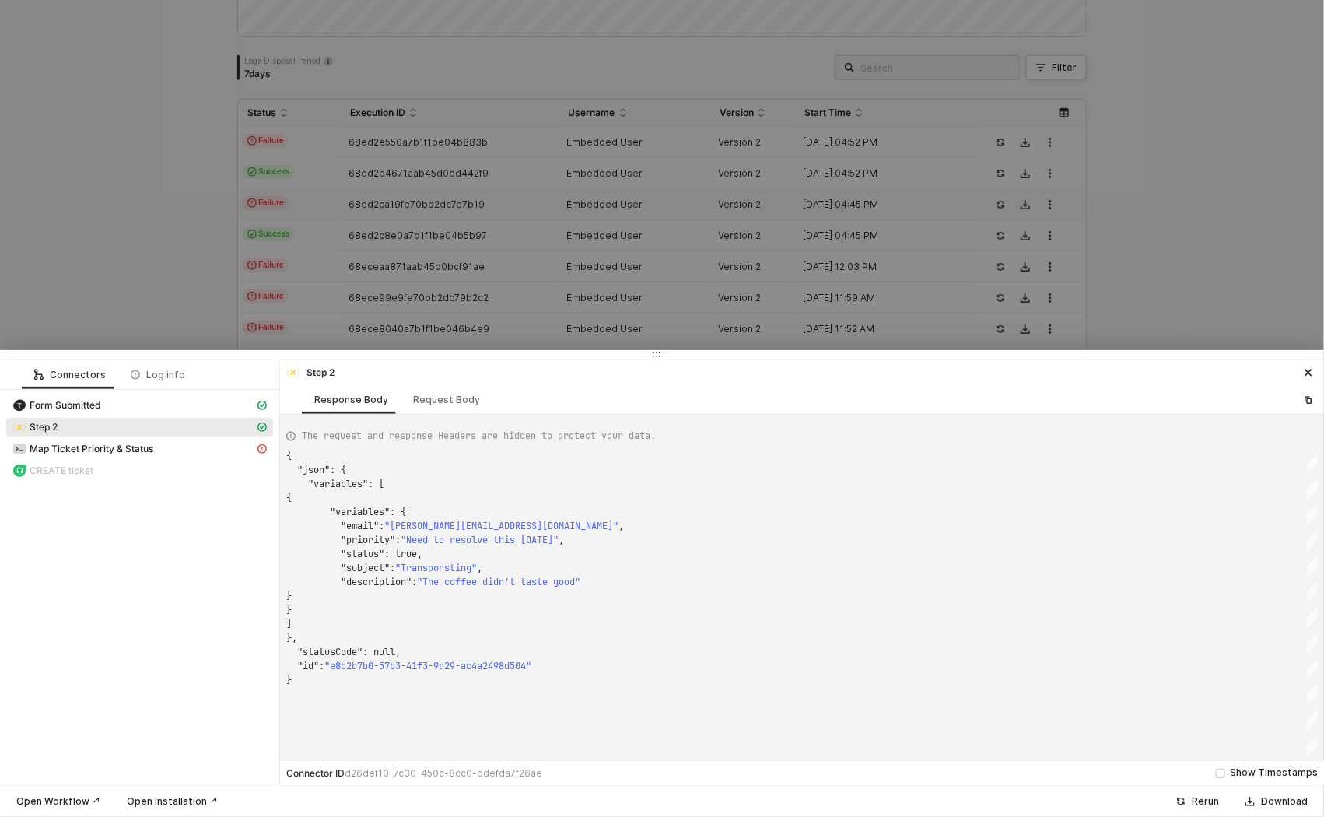
scroll to position [140, 0]
click at [436, 403] on div "Request Body" at bounding box center [446, 400] width 67 height 12
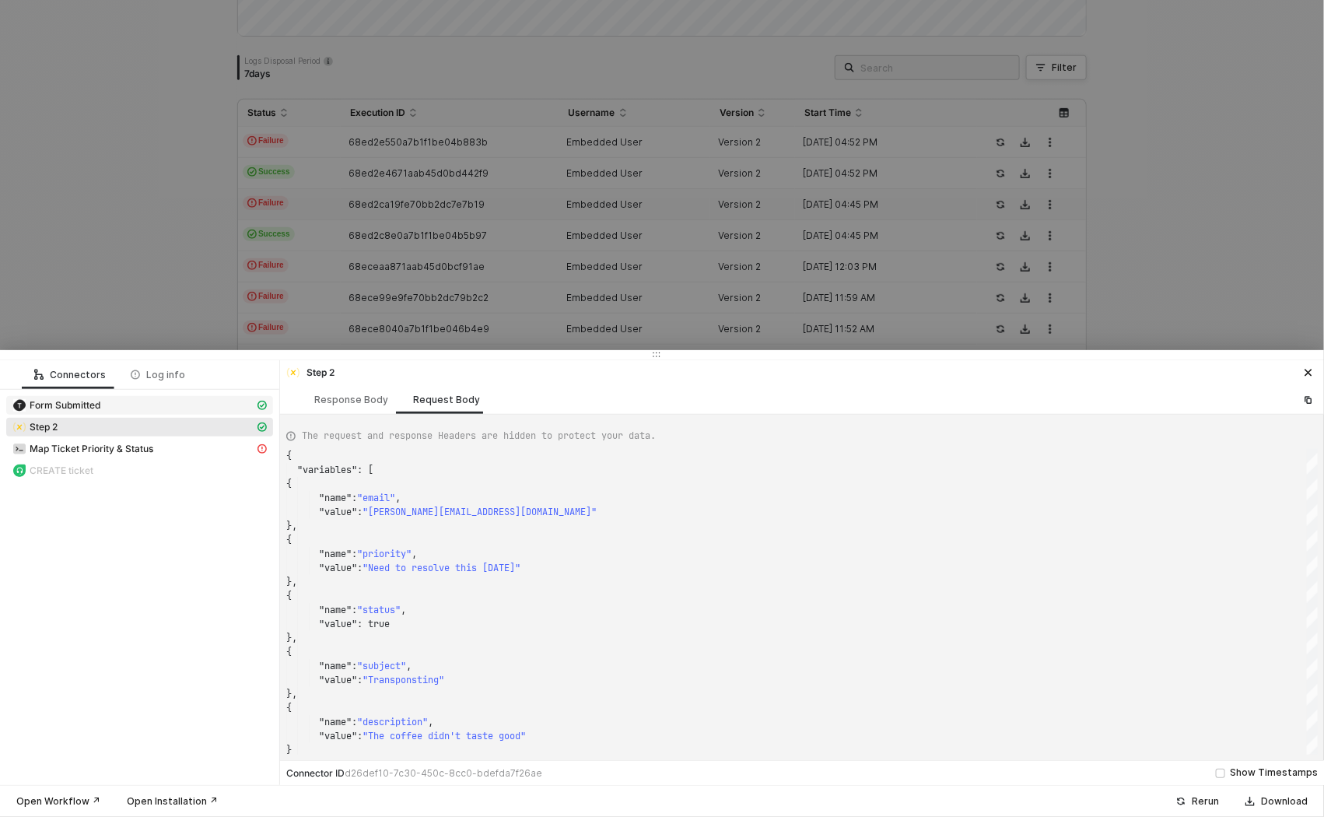
click at [201, 408] on div "Form Submitted" at bounding box center [133, 405] width 242 height 14
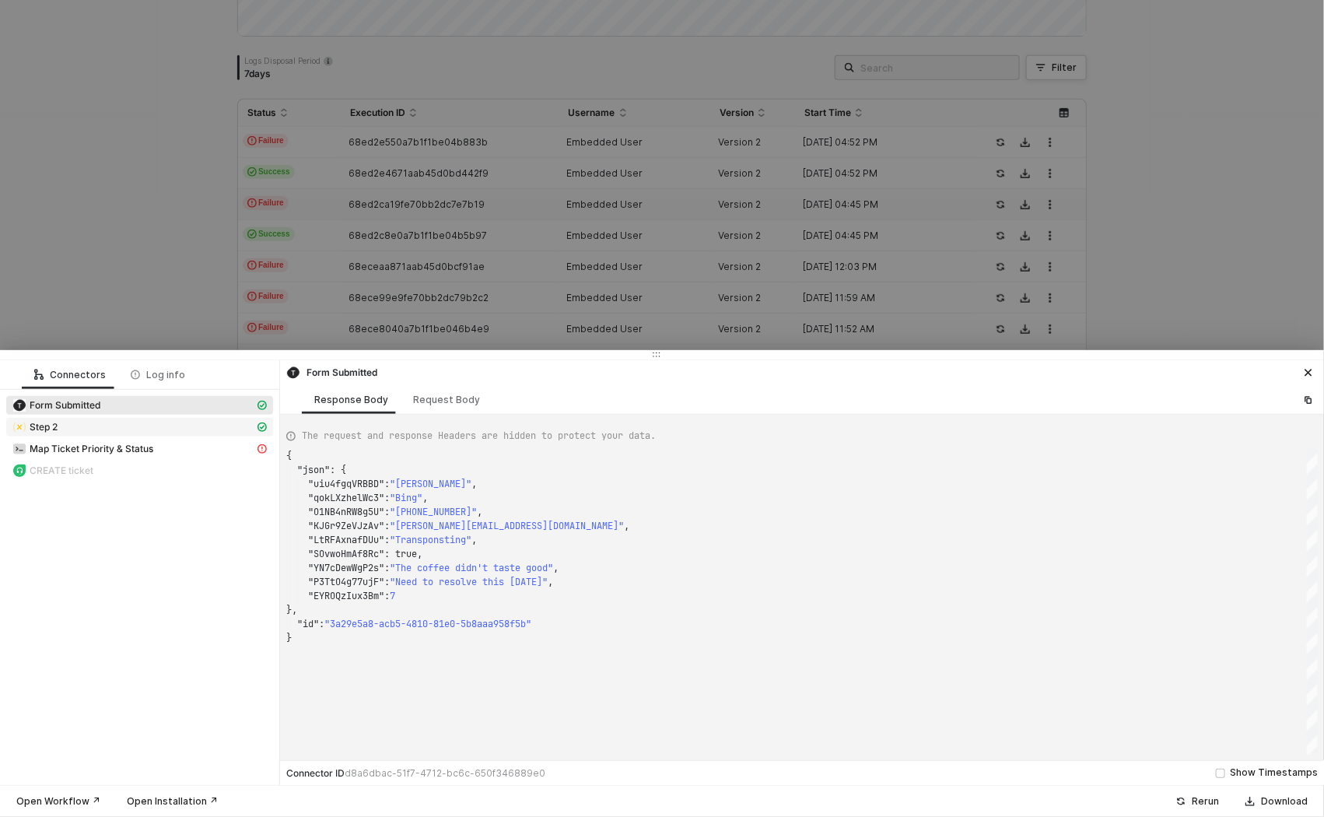
click at [198, 422] on div "Step 2" at bounding box center [133, 427] width 242 height 14
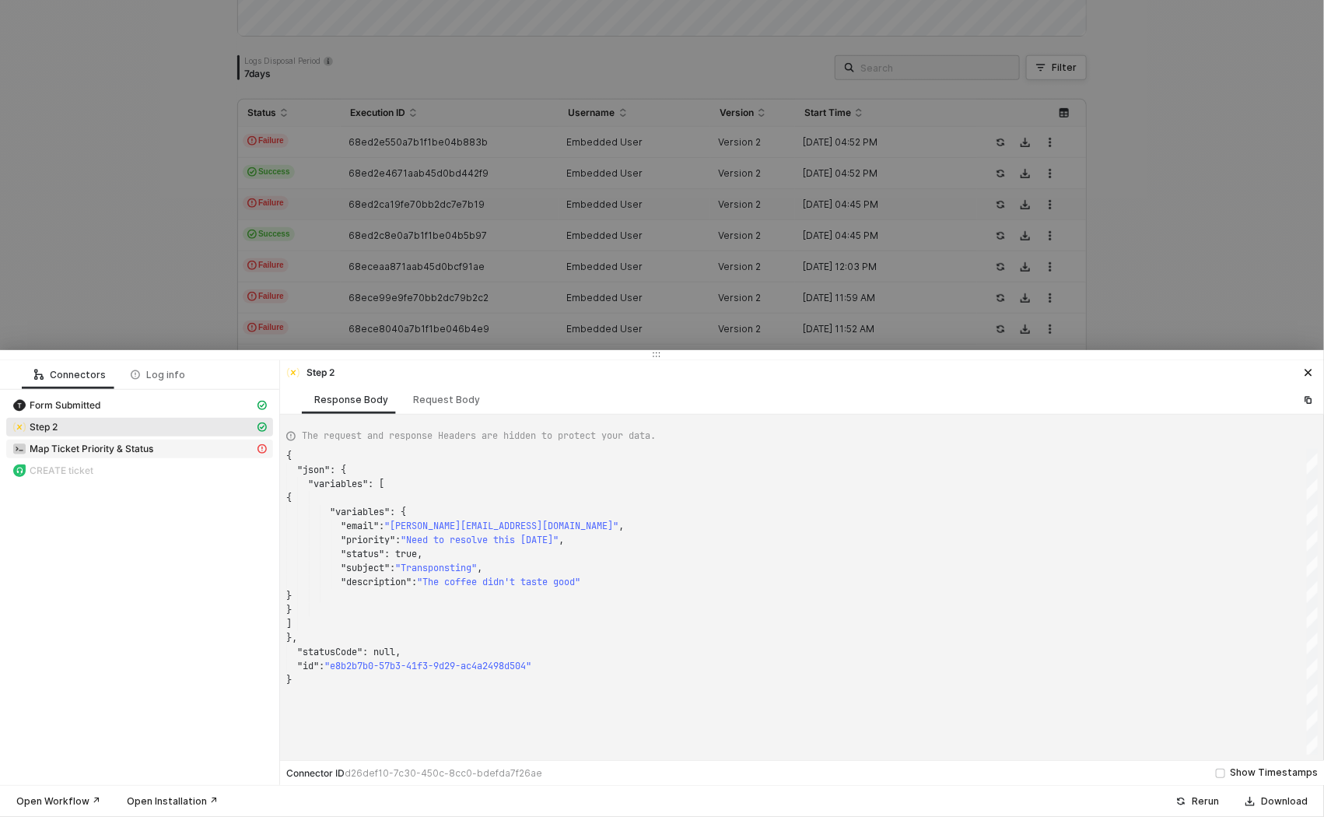
click at [195, 447] on div "Map Ticket Priority & Status" at bounding box center [133, 449] width 242 height 14
type textarea "{ "message": "str.charAt is not a function" }"
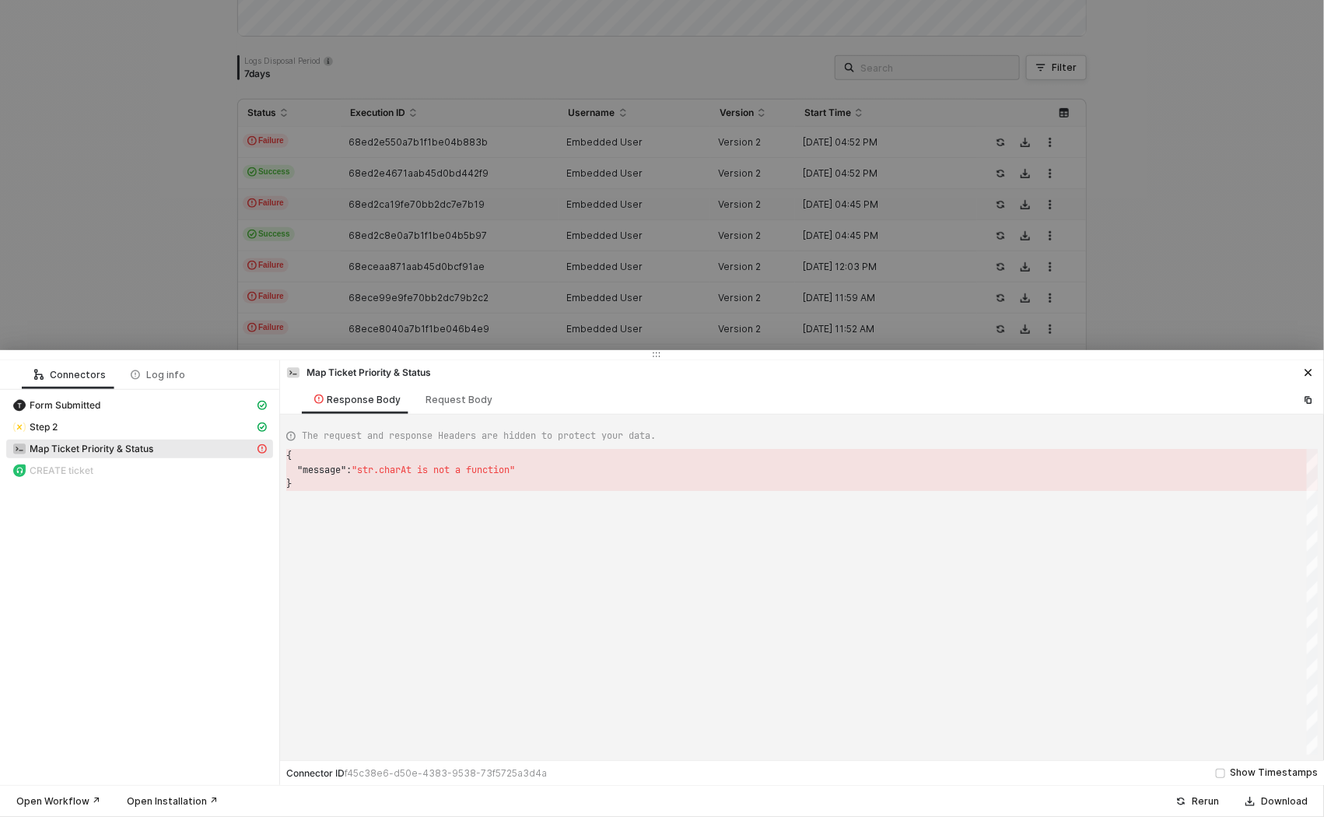
click at [161, 252] on div at bounding box center [662, 408] width 1324 height 817
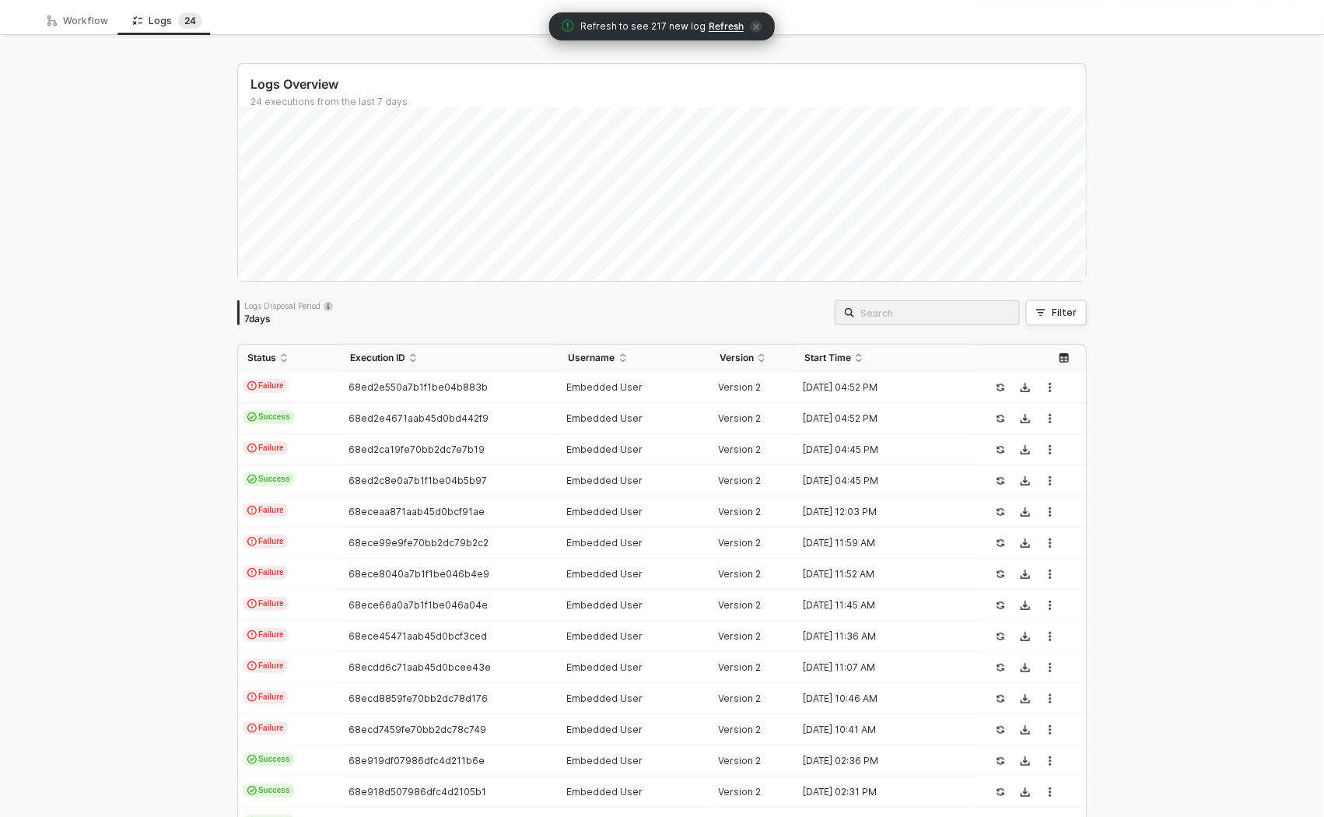
scroll to position [0, 0]
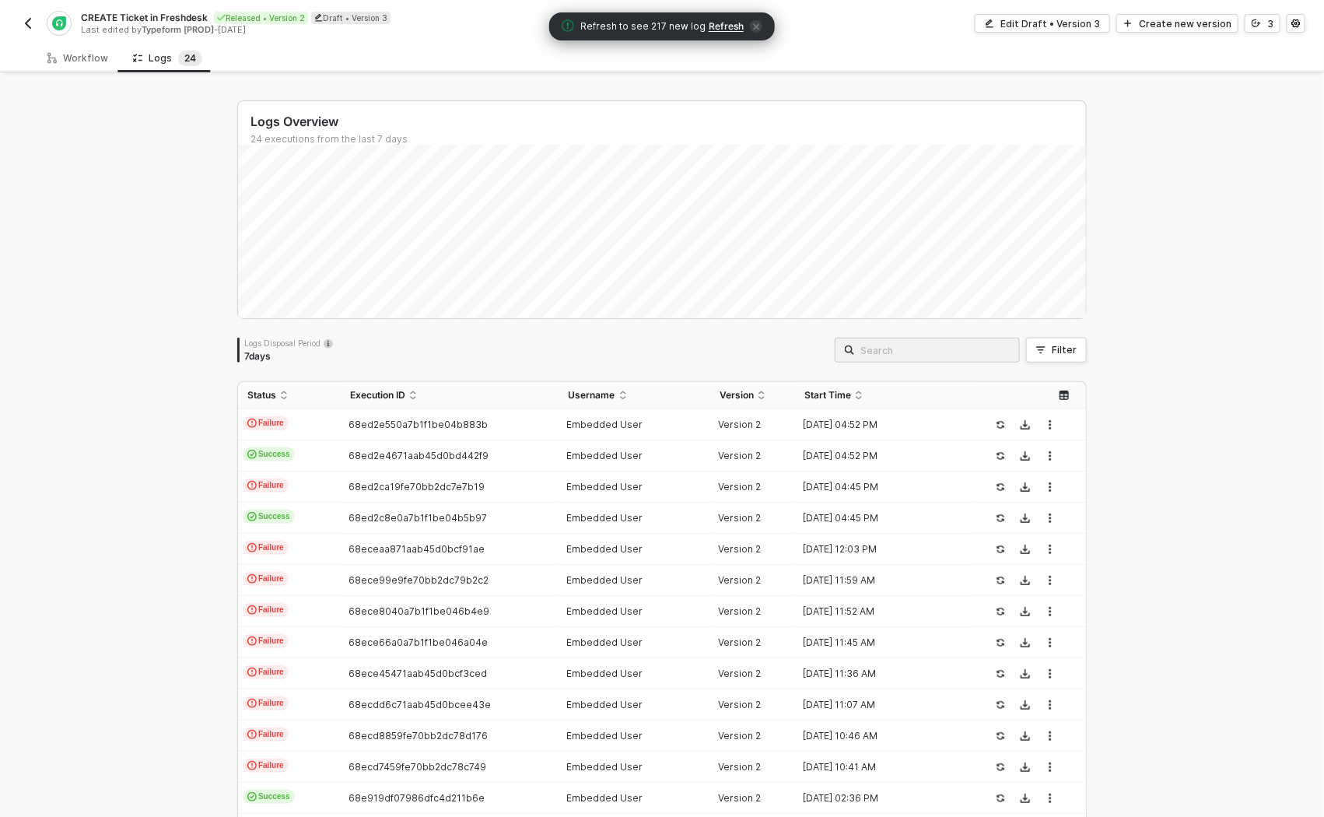
click at [30, 32] on button "button" at bounding box center [28, 23] width 19 height 19
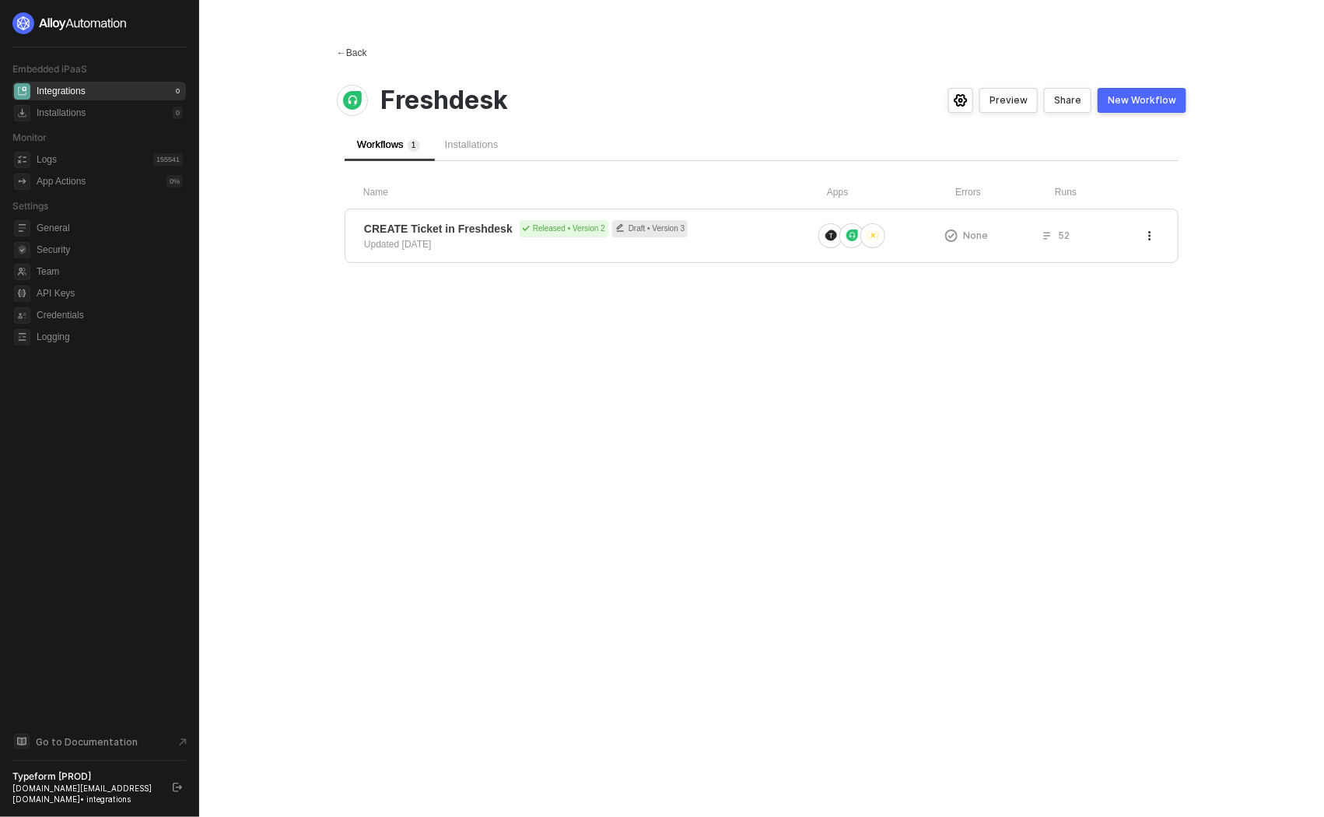
click at [346, 54] on span "←" at bounding box center [341, 52] width 9 height 11
